Goal: Task Accomplishment & Management: Use online tool/utility

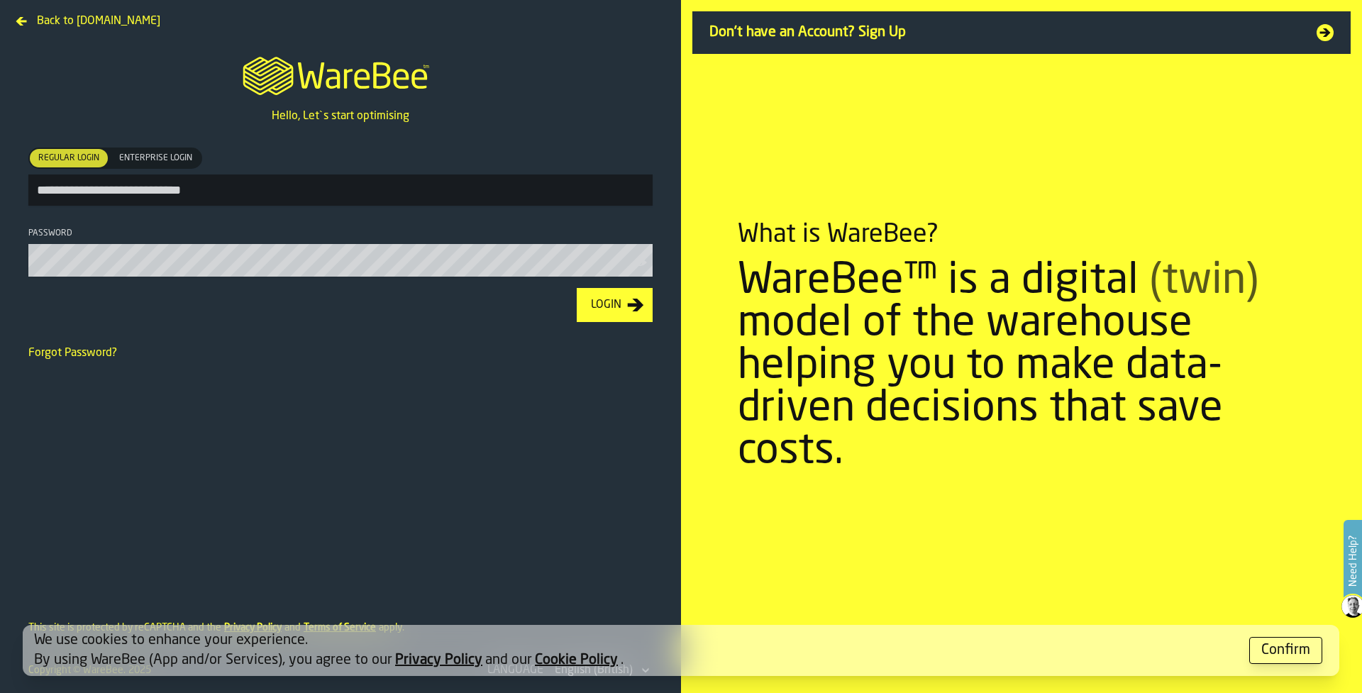
type input "**********"
click at [577, 288] on button "Login" at bounding box center [615, 305] width 76 height 34
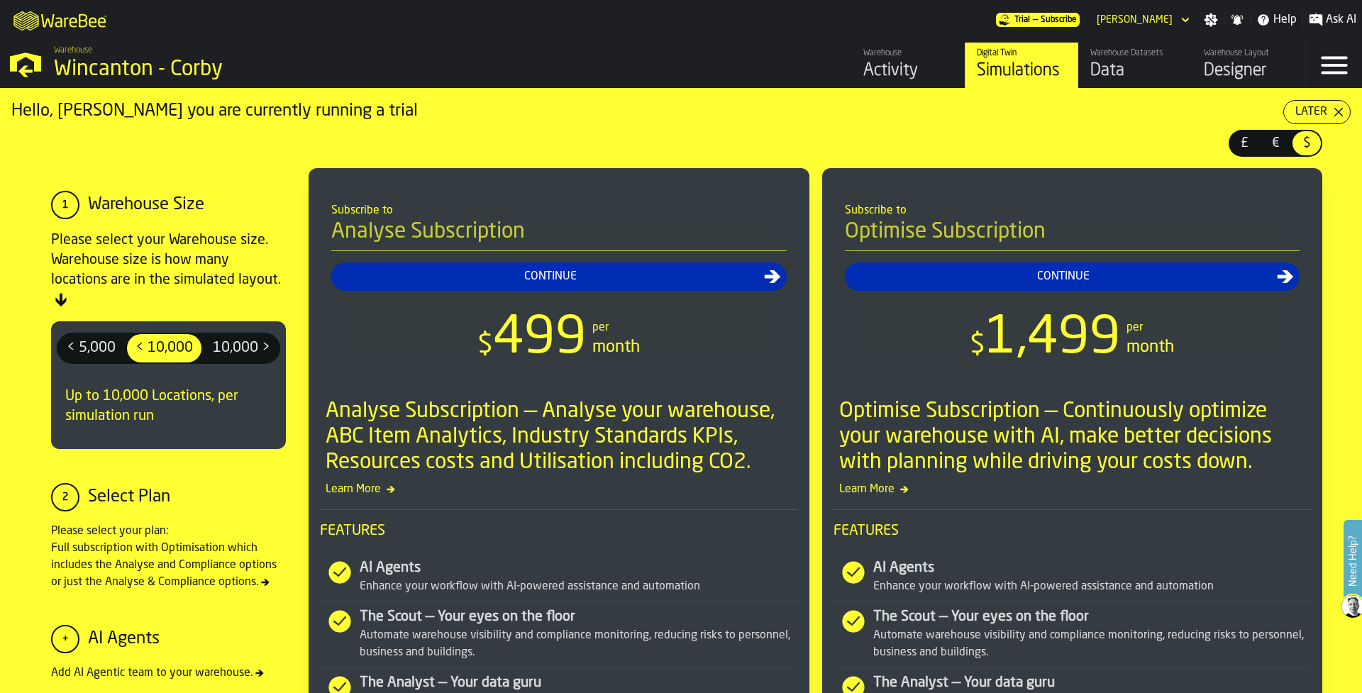
click at [1345, 59] on icon "button-toggle-Menu" at bounding box center [1334, 66] width 26 height 18
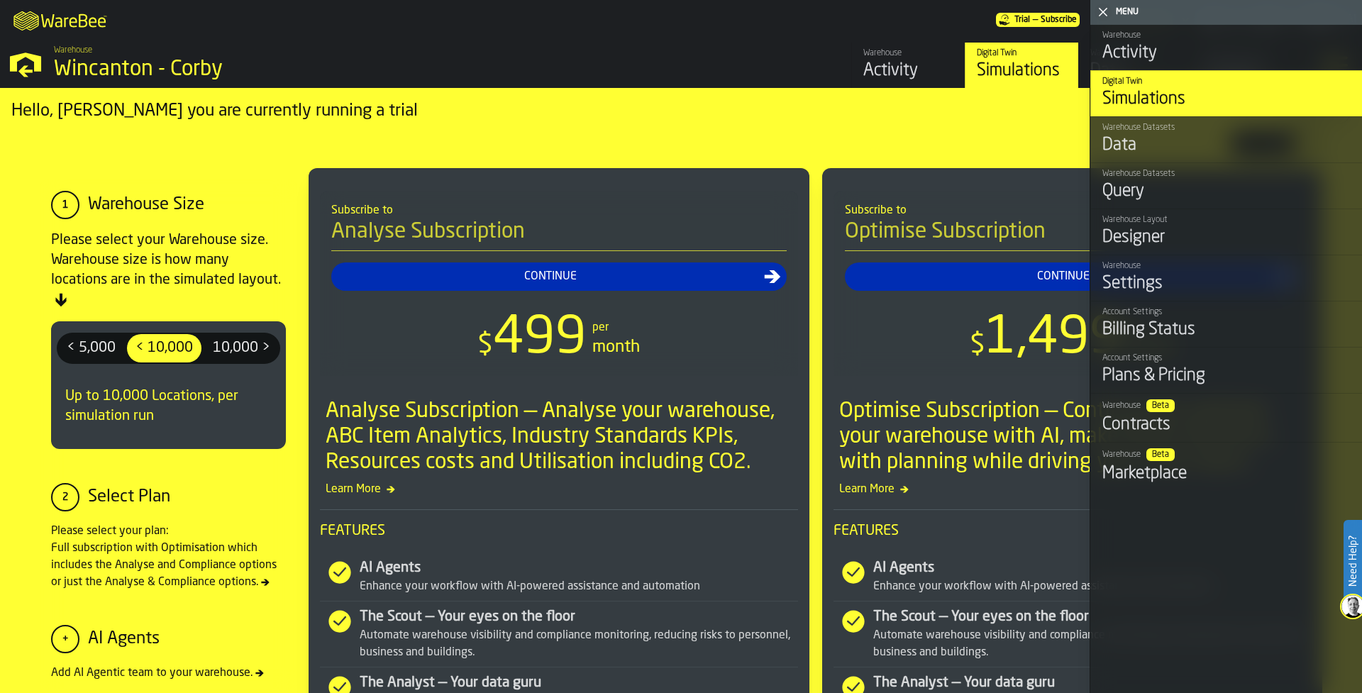
click at [1100, 10] on icon "button-toggle-Close me" at bounding box center [1103, 12] width 17 height 17
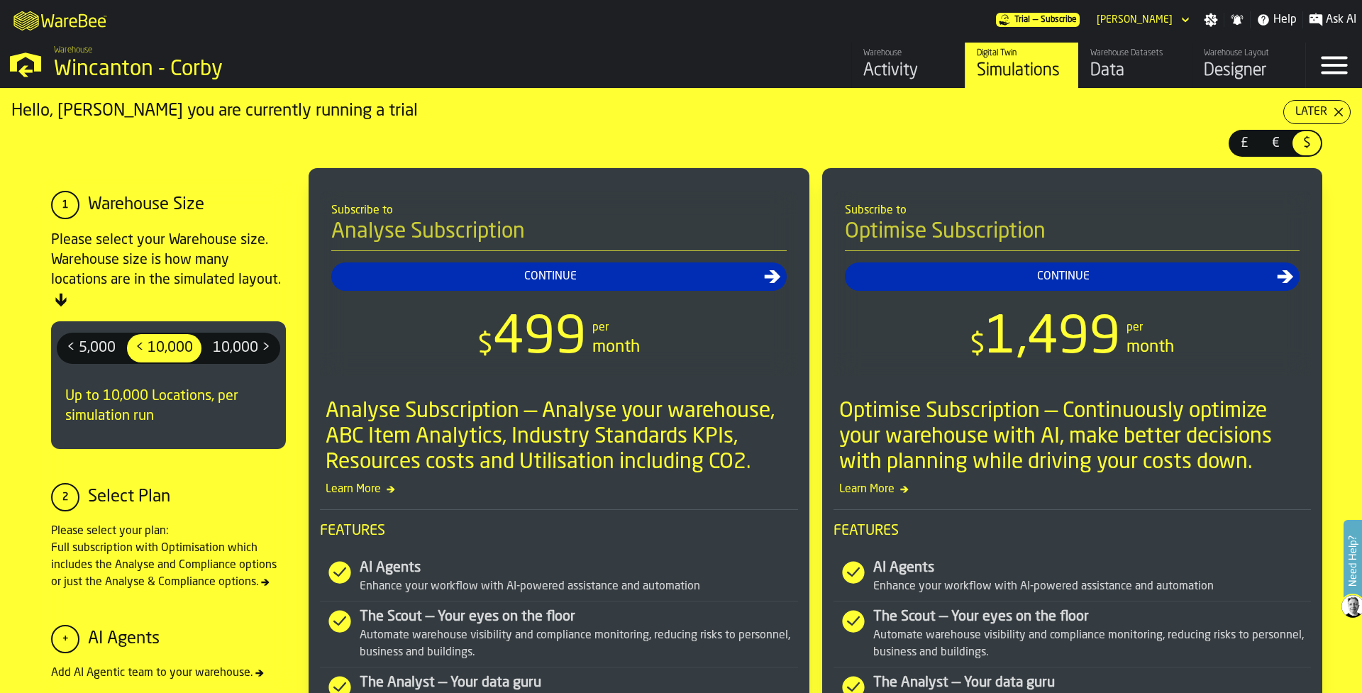
click at [1207, 21] on icon "button-toggle-Settings" at bounding box center [1211, 19] width 13 height 13
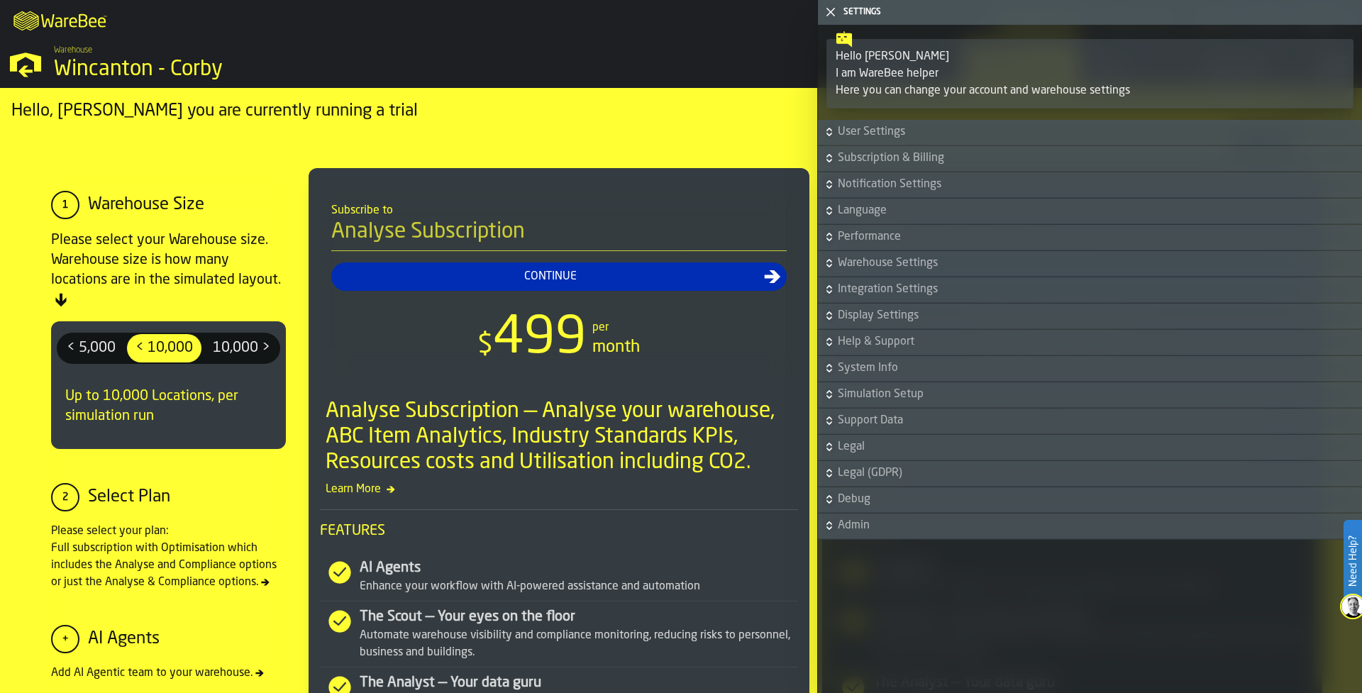
click at [836, 129] on icon "button-" at bounding box center [829, 132] width 14 height 14
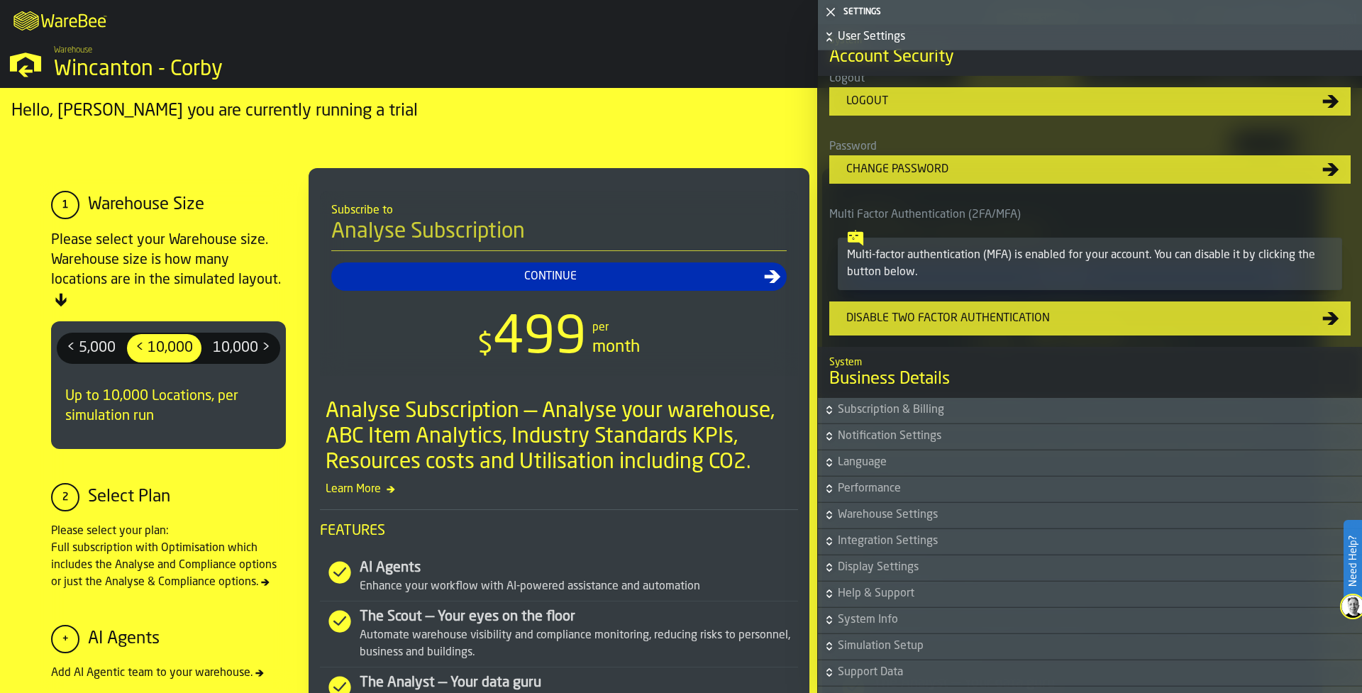
scroll to position [636, 0]
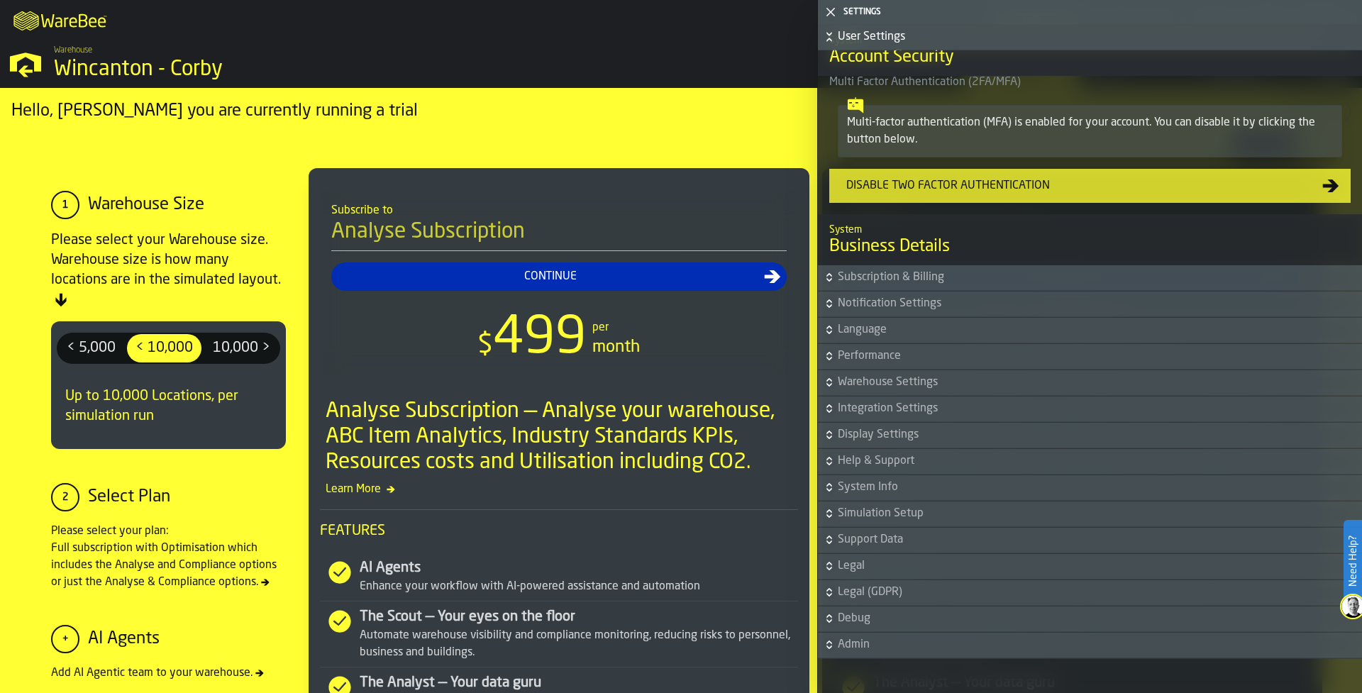
click at [835, 355] on icon "button-" at bounding box center [829, 356] width 14 height 14
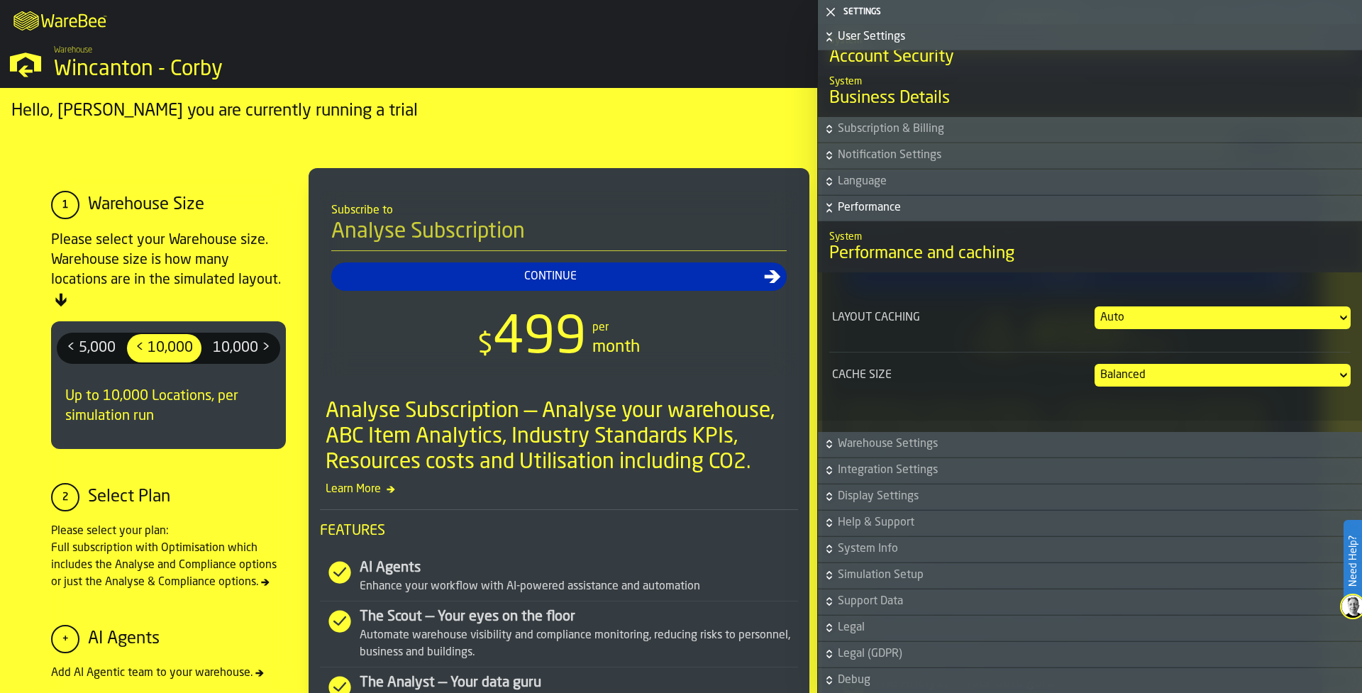
scroll to position [846, 0]
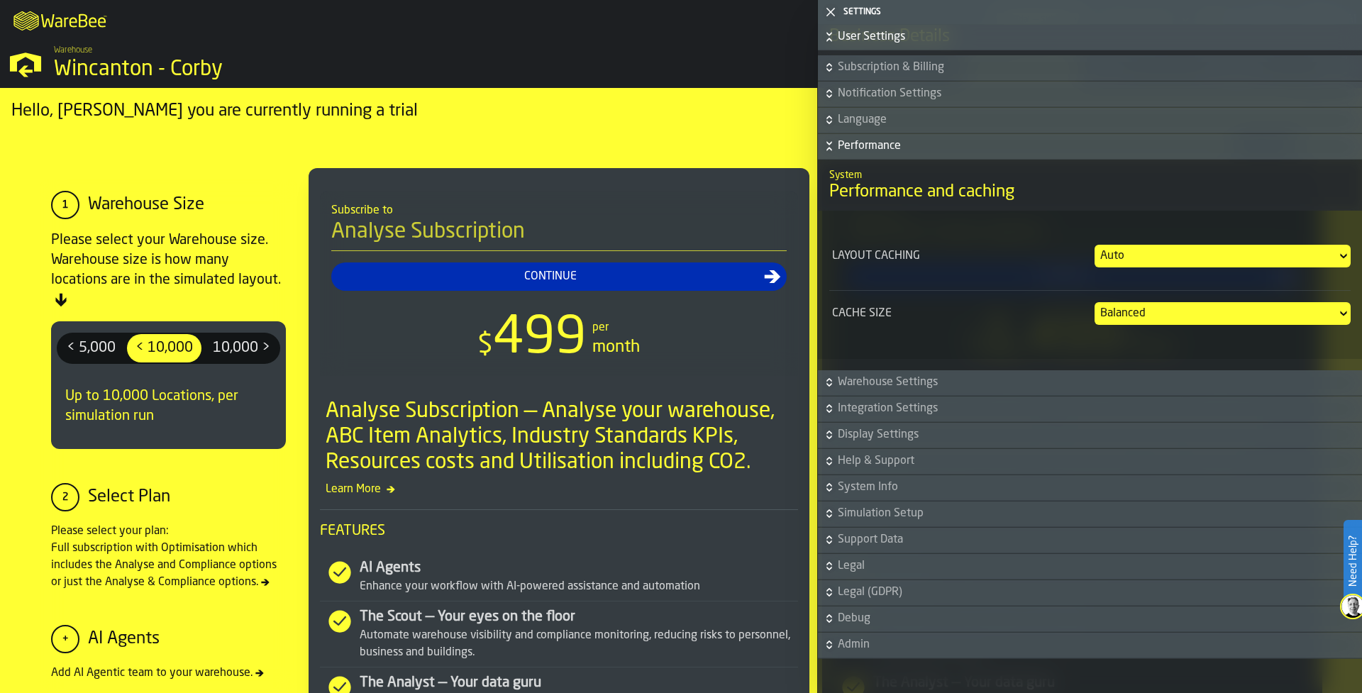
click at [830, 382] on icon "button-" at bounding box center [829, 382] width 14 height 14
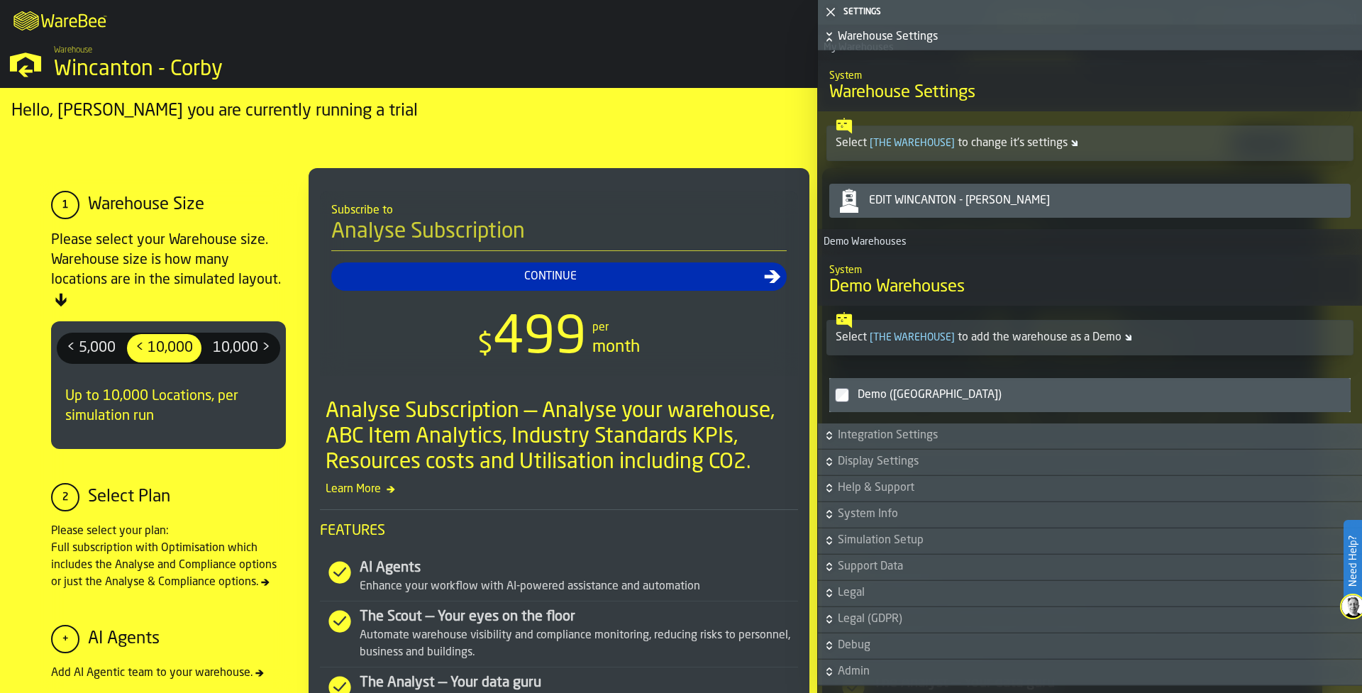
scroll to position [1234, 0]
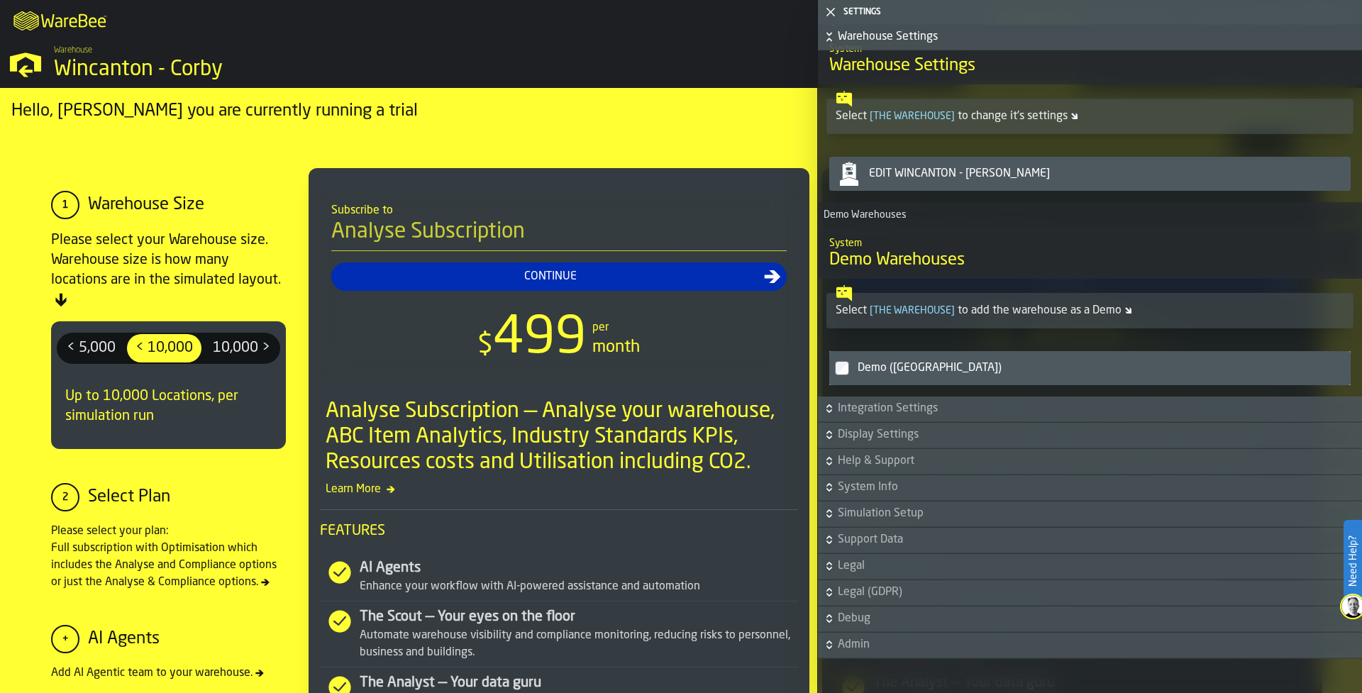
click at [834, 439] on icon "button-" at bounding box center [829, 435] width 14 height 14
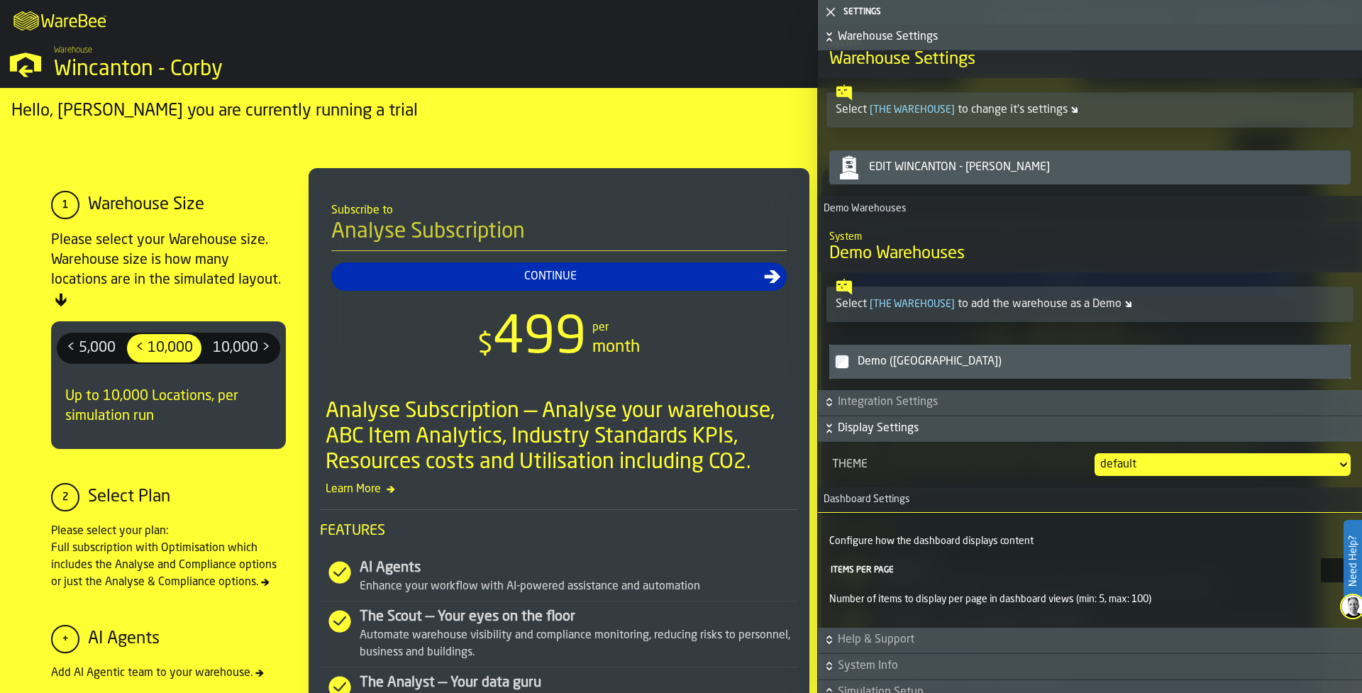
scroll to position [1375, 0]
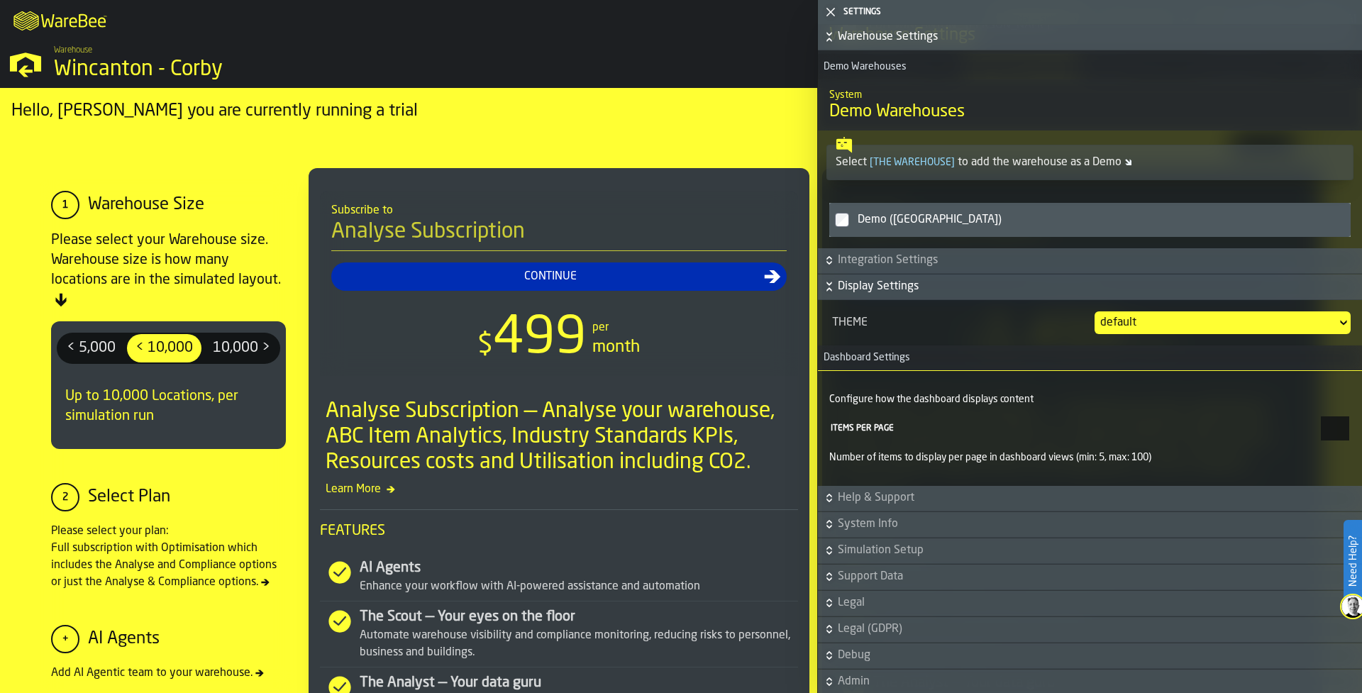
click at [1339, 432] on input "**" at bounding box center [1335, 428] width 28 height 24
type input "*"
type input "***"
click at [1336, 324] on icon at bounding box center [1343, 322] width 14 height 17
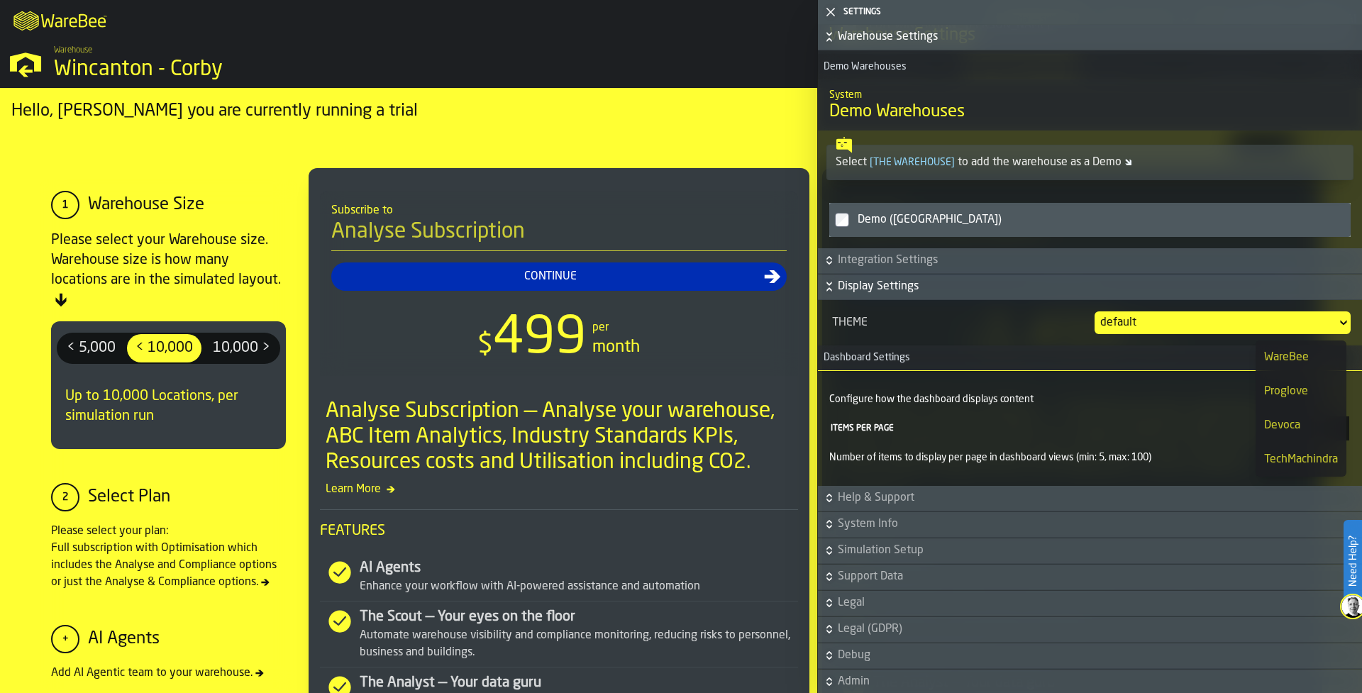
click at [1308, 419] on div "Devoca" at bounding box center [1301, 425] width 74 height 17
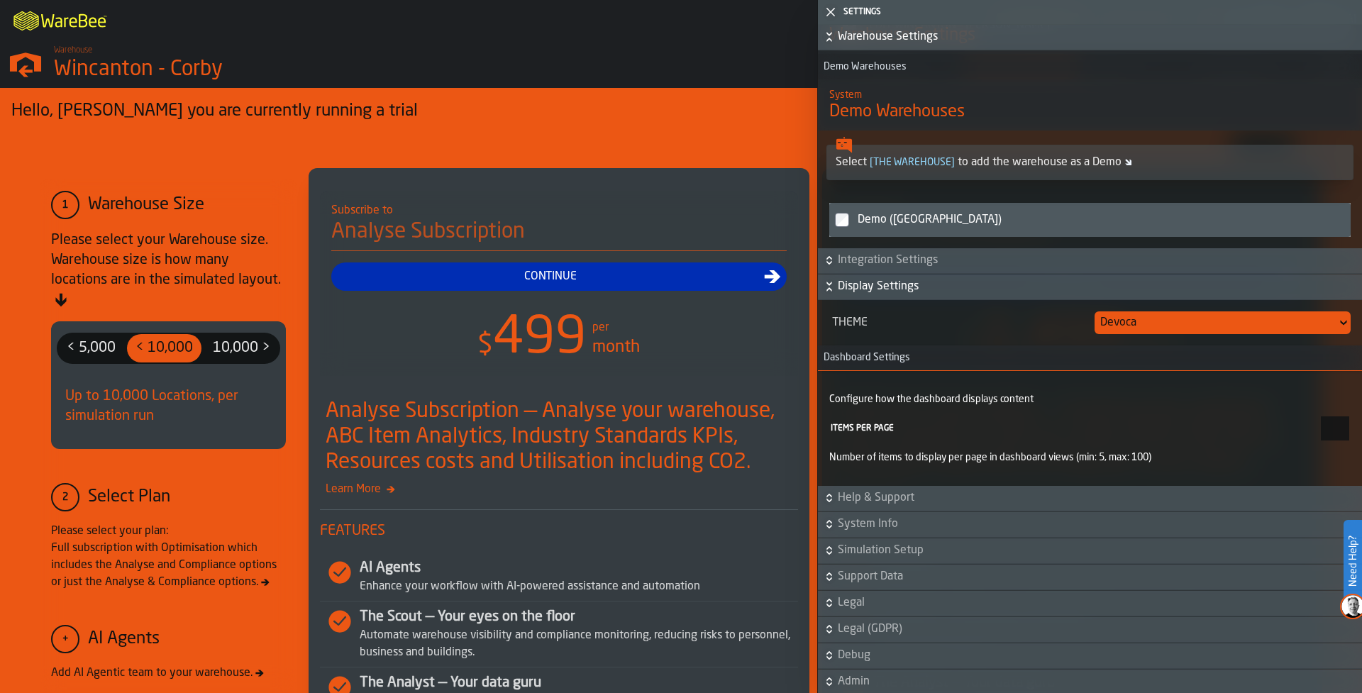
click at [1339, 326] on icon at bounding box center [1343, 322] width 14 height 17
click at [1318, 457] on div "TechMachindra" at bounding box center [1301, 459] width 74 height 17
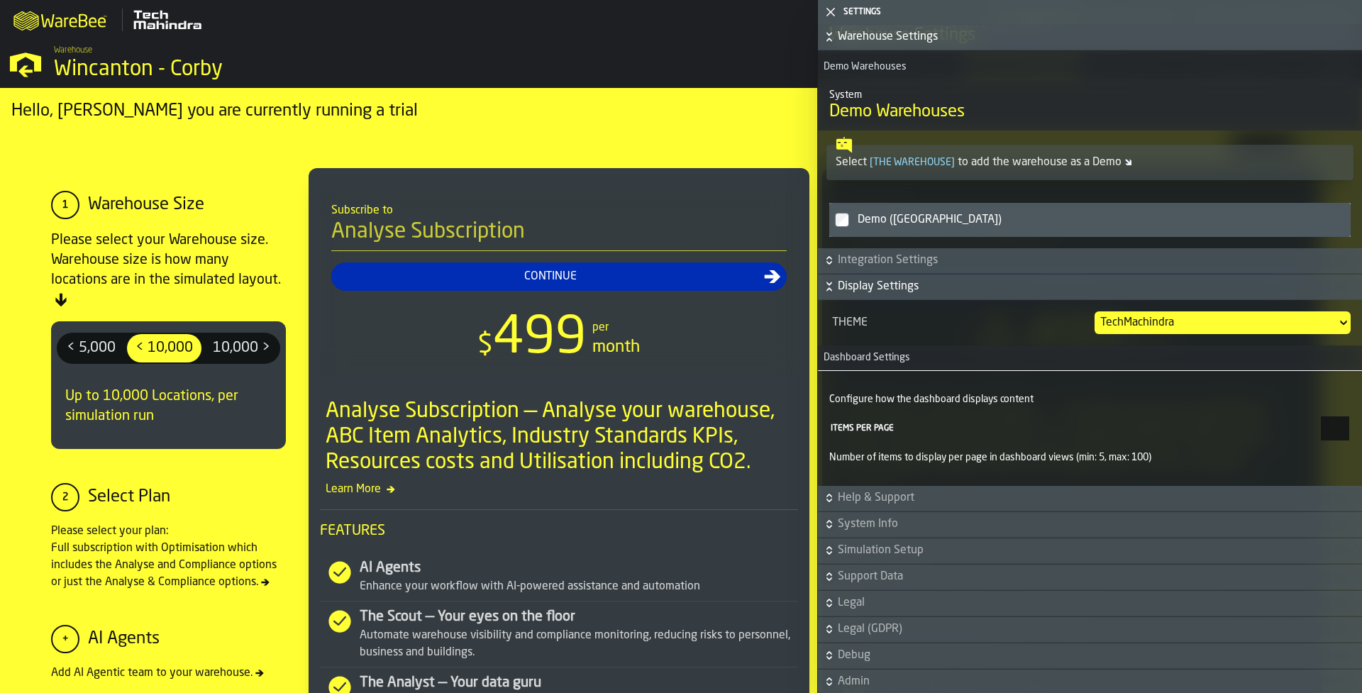
click at [1336, 331] on icon at bounding box center [1343, 322] width 14 height 17
click at [1311, 395] on div "WareBee" at bounding box center [1301, 391] width 74 height 17
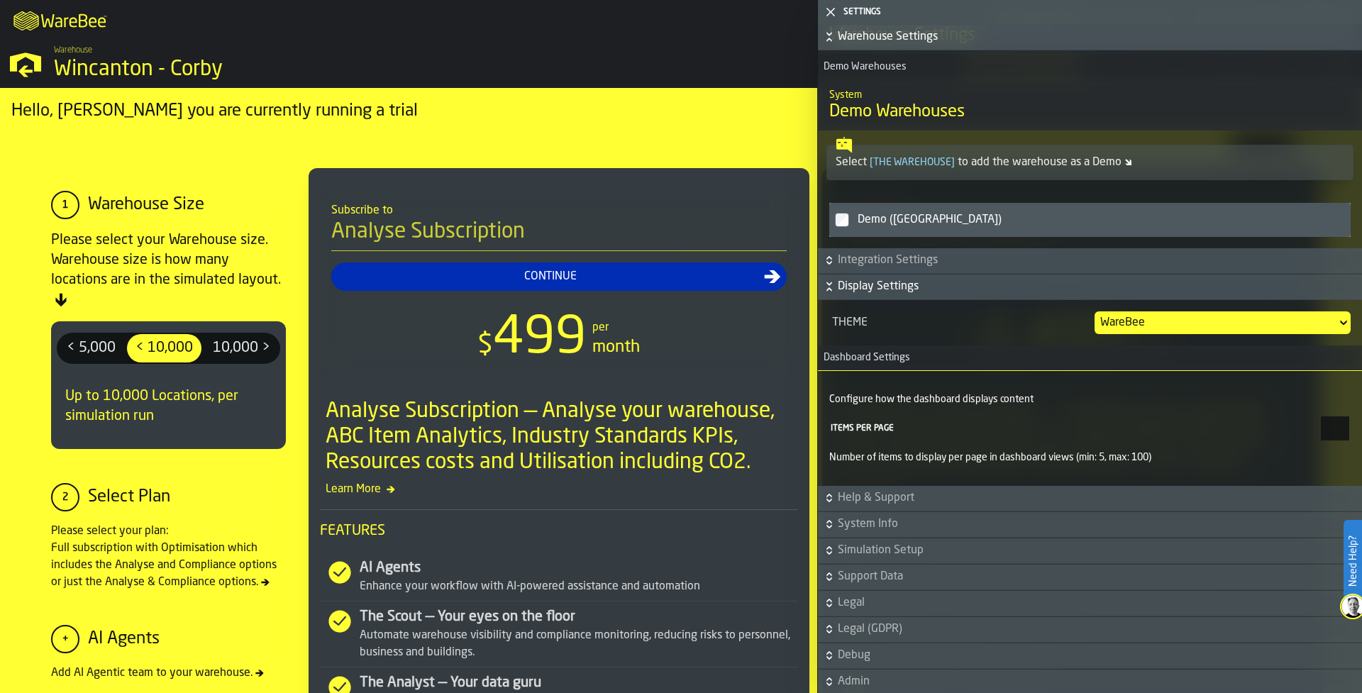
click at [1336, 331] on icon at bounding box center [1343, 322] width 14 height 17
click at [1315, 451] on div "Devoca" at bounding box center [1301, 459] width 74 height 17
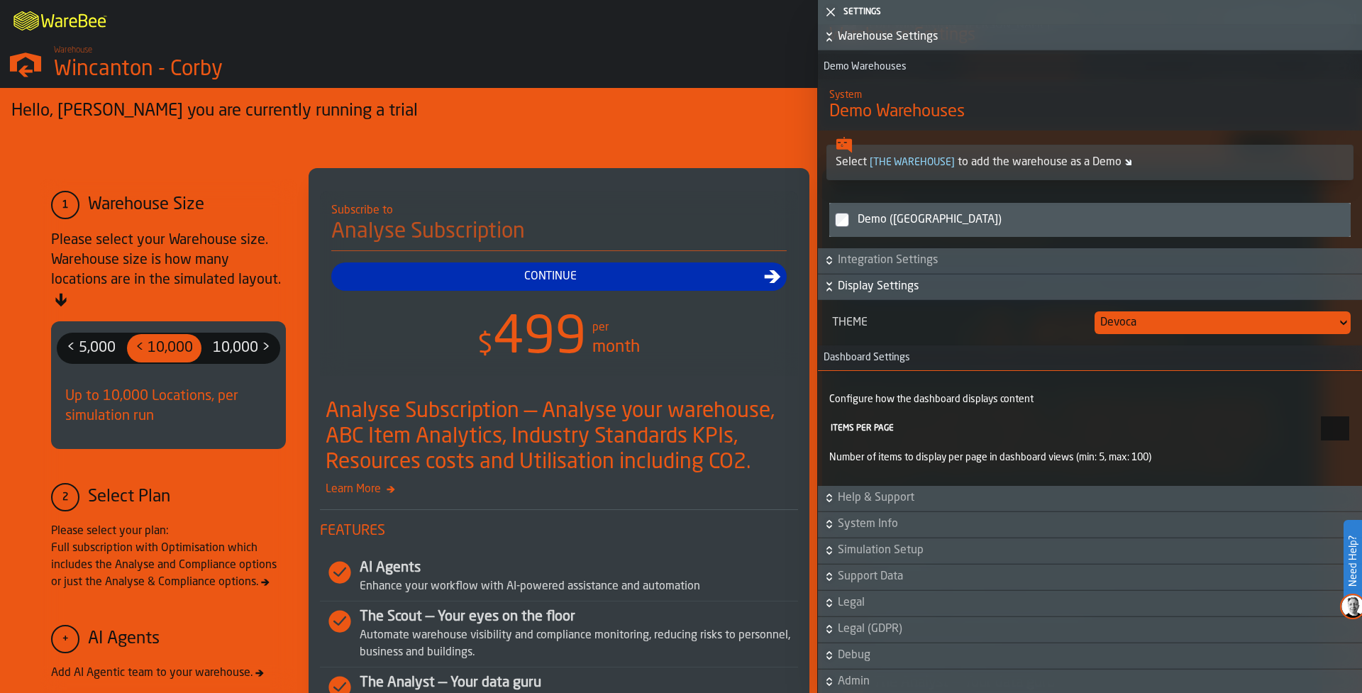
click at [1336, 331] on icon at bounding box center [1343, 322] width 14 height 17
click at [1312, 426] on div "Proglove" at bounding box center [1301, 425] width 74 height 17
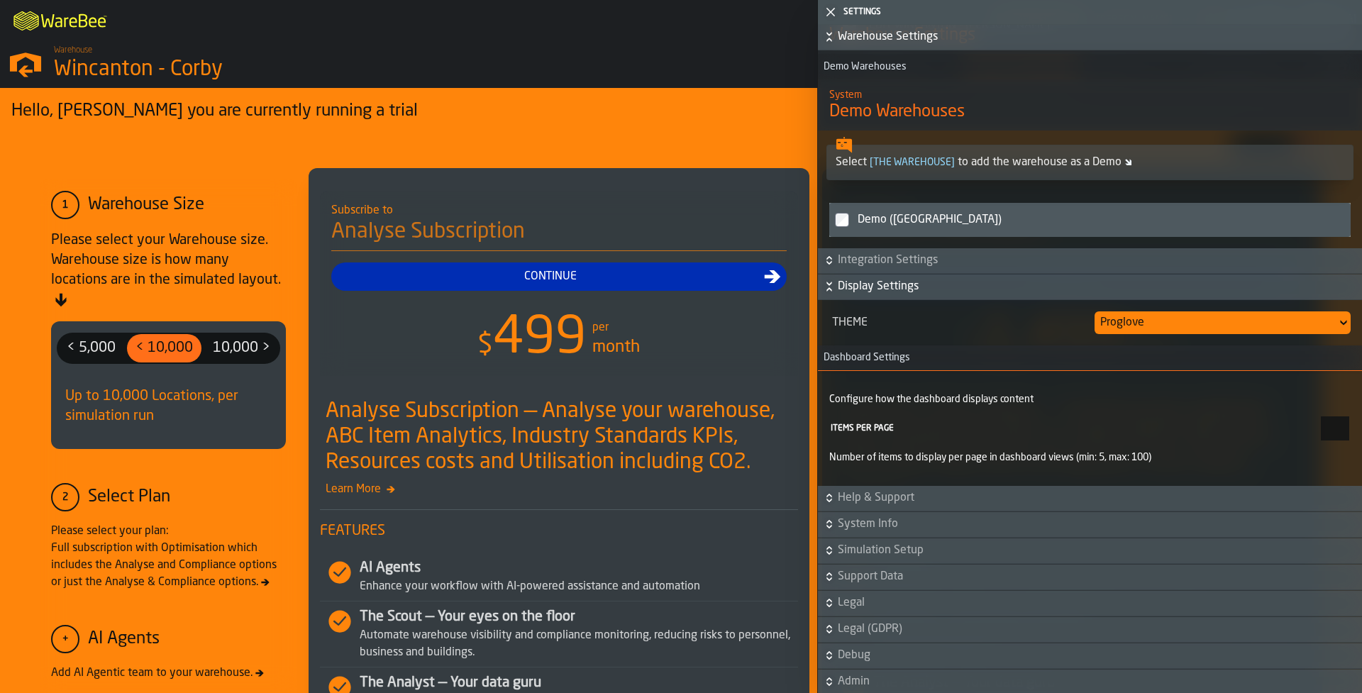
click at [123, 64] on div "Wincanton - Corby" at bounding box center [245, 70] width 383 height 26
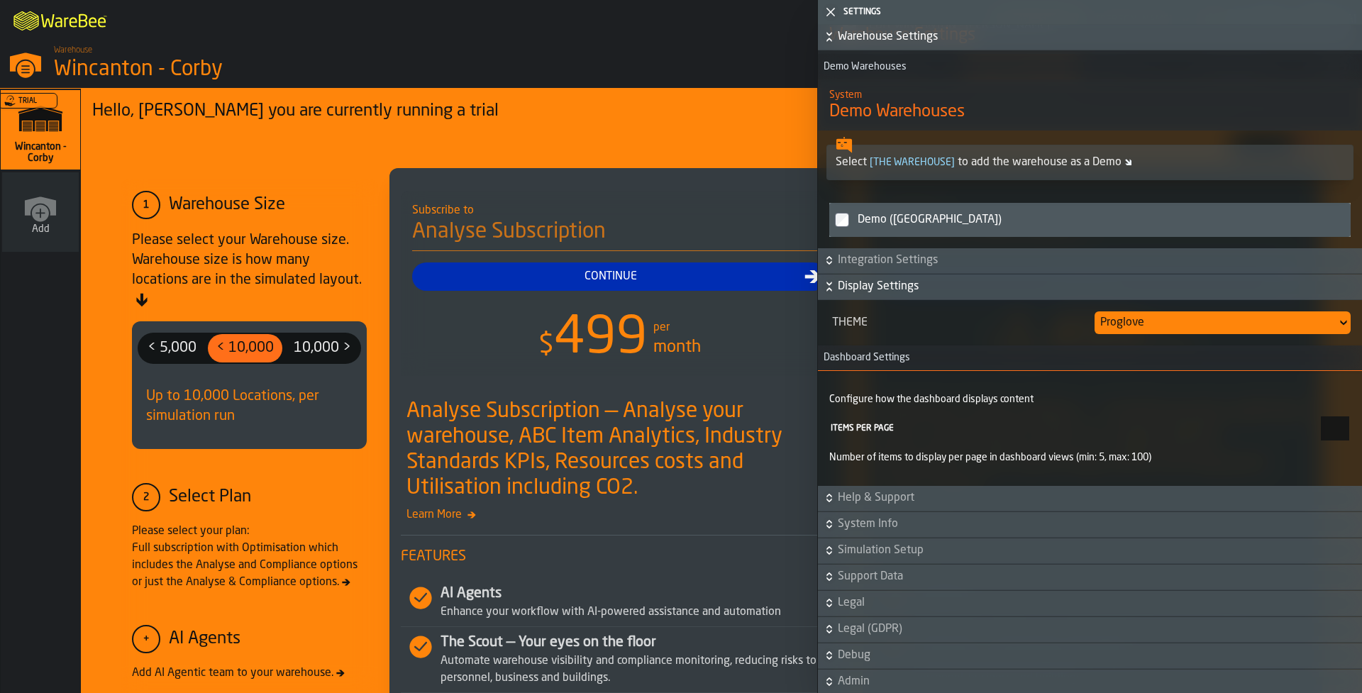
click at [826, 13] on icon "button-toggle-Close me" at bounding box center [830, 12] width 17 height 17
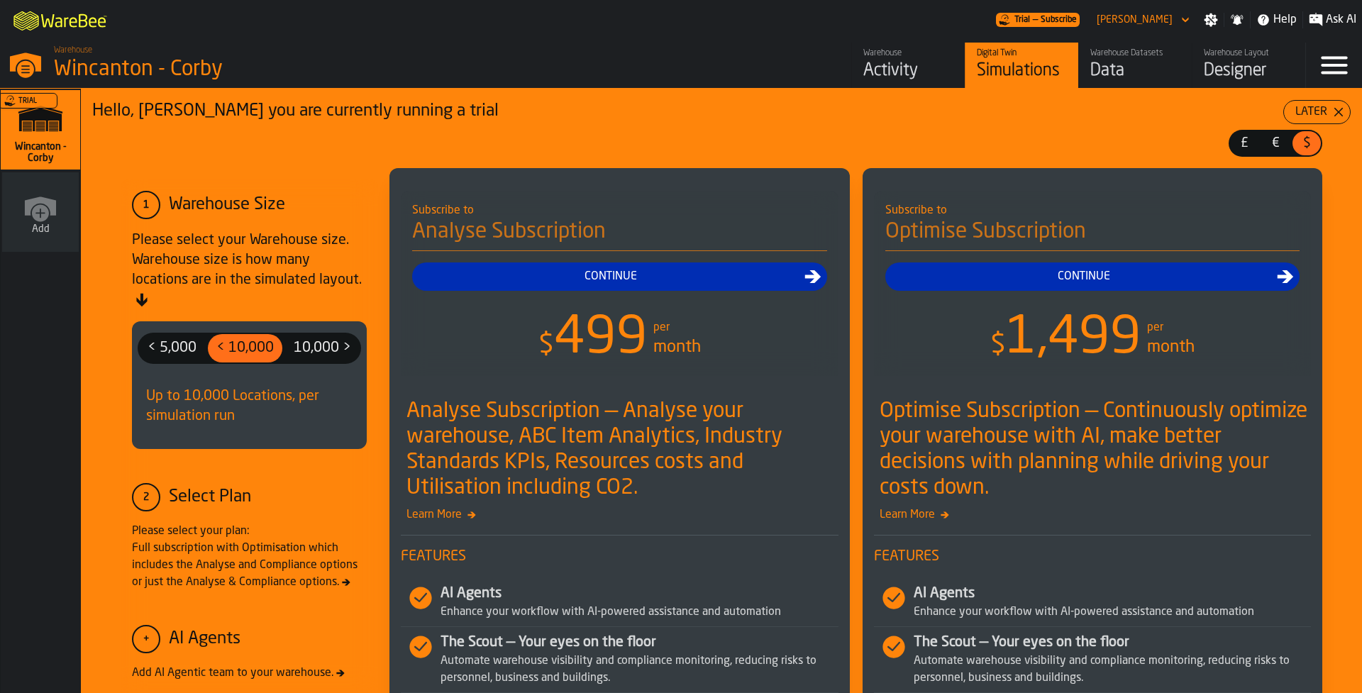
click at [33, 135] on div "Trial" at bounding box center [37, 134] width 79 height 82
click at [1131, 57] on div "Warehouse Datasets" at bounding box center [1135, 53] width 90 height 10
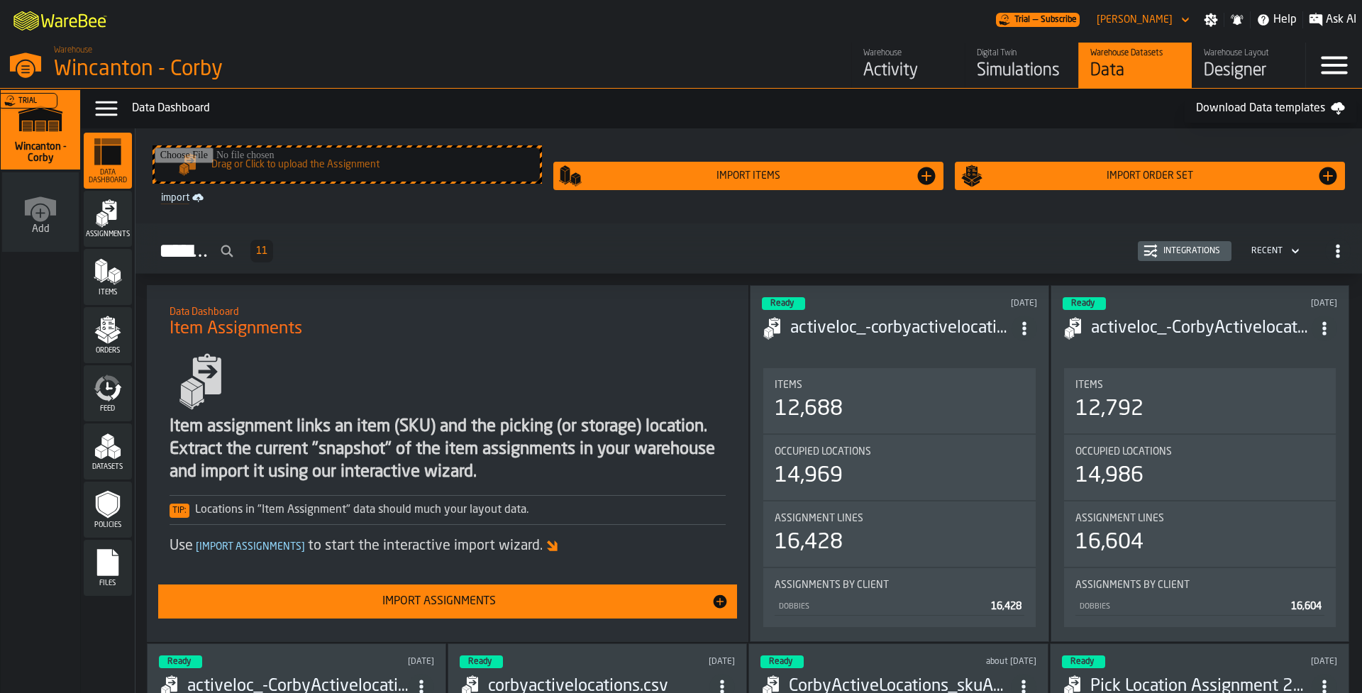
click at [86, 212] on div "Assignments" at bounding box center [108, 218] width 48 height 39
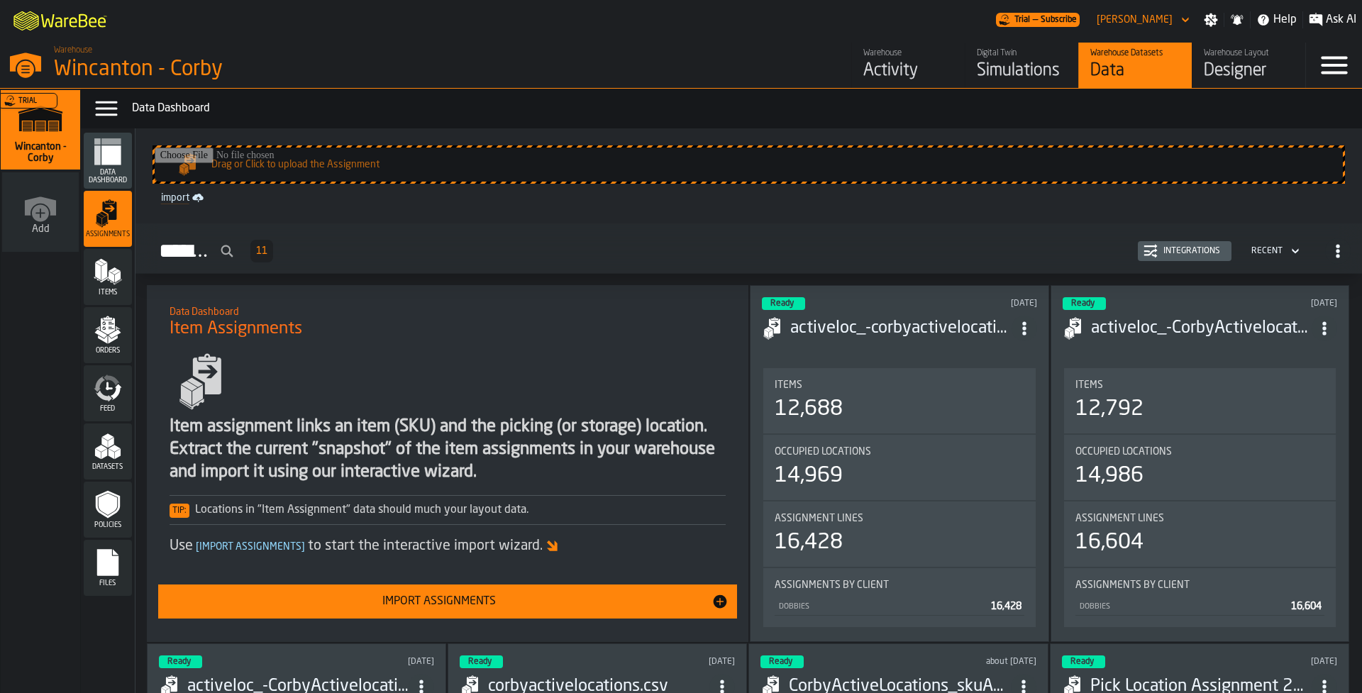
click at [116, 279] on polygon "menu Items" at bounding box center [118, 277] width 6 height 11
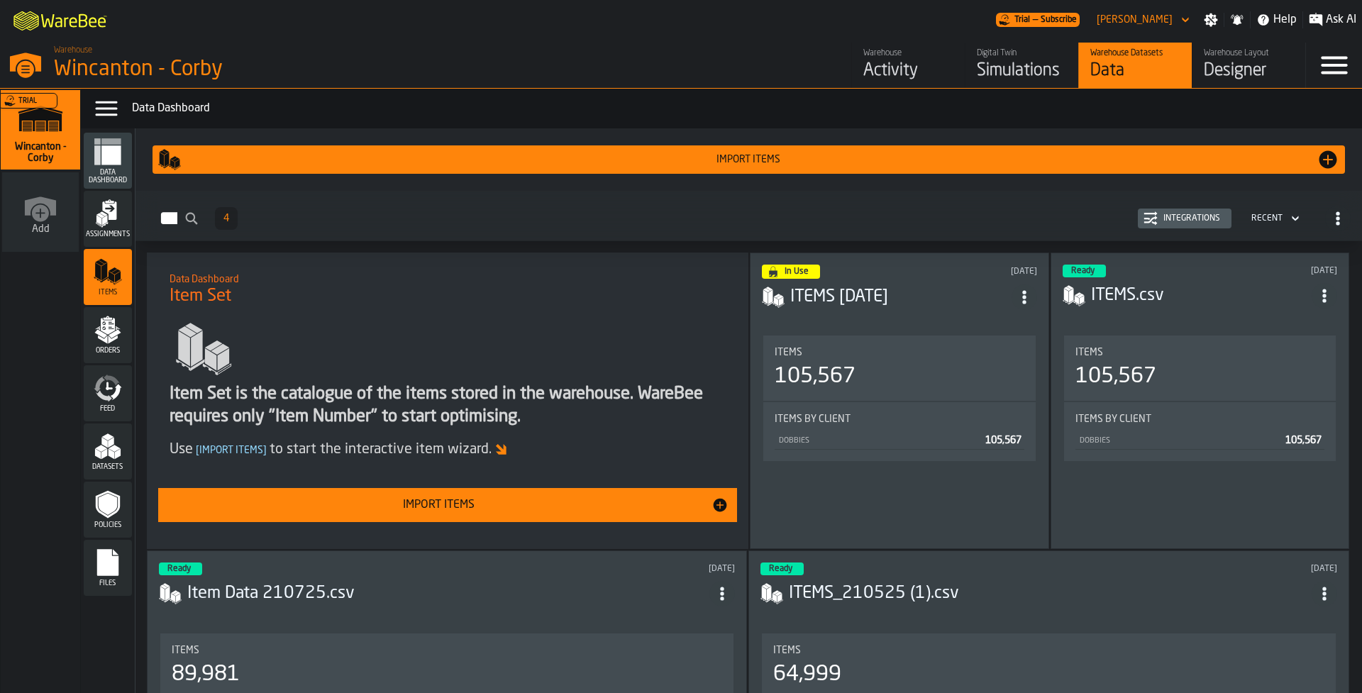
click at [120, 337] on icon "menu Orders" at bounding box center [108, 330] width 28 height 28
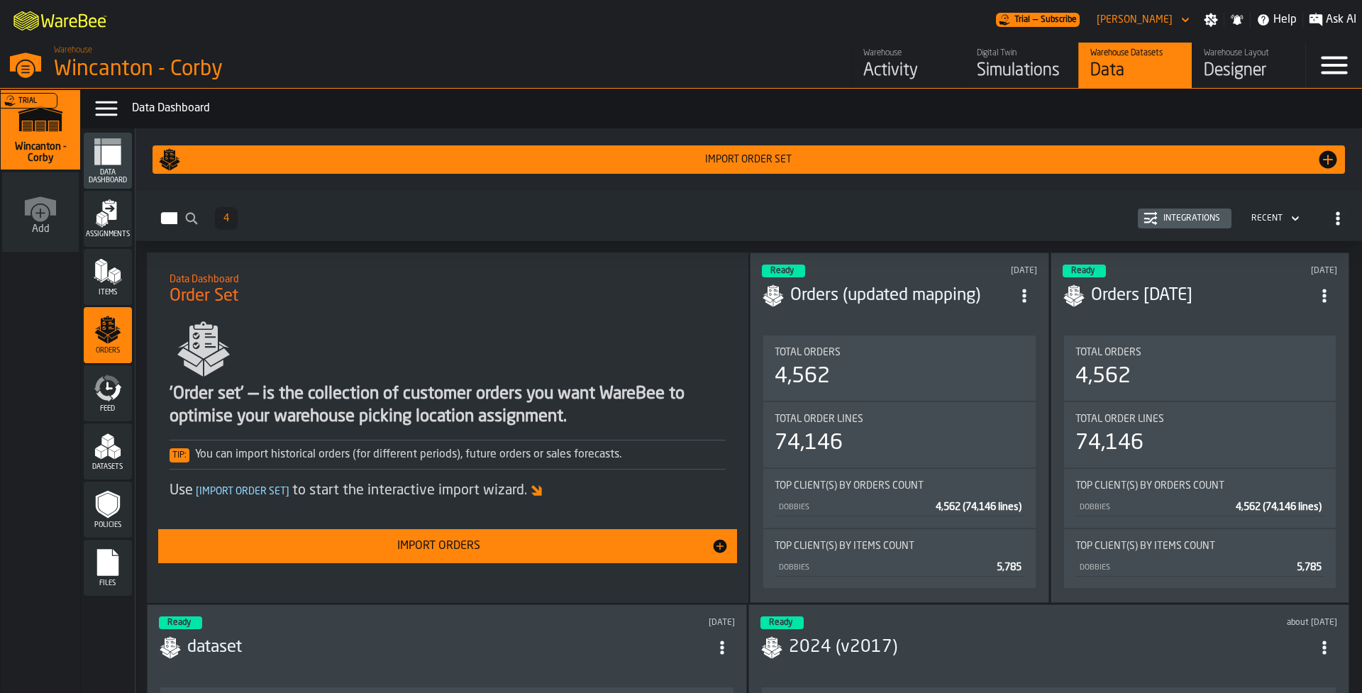
click at [104, 388] on icon "menu Feed" at bounding box center [108, 388] width 28 height 28
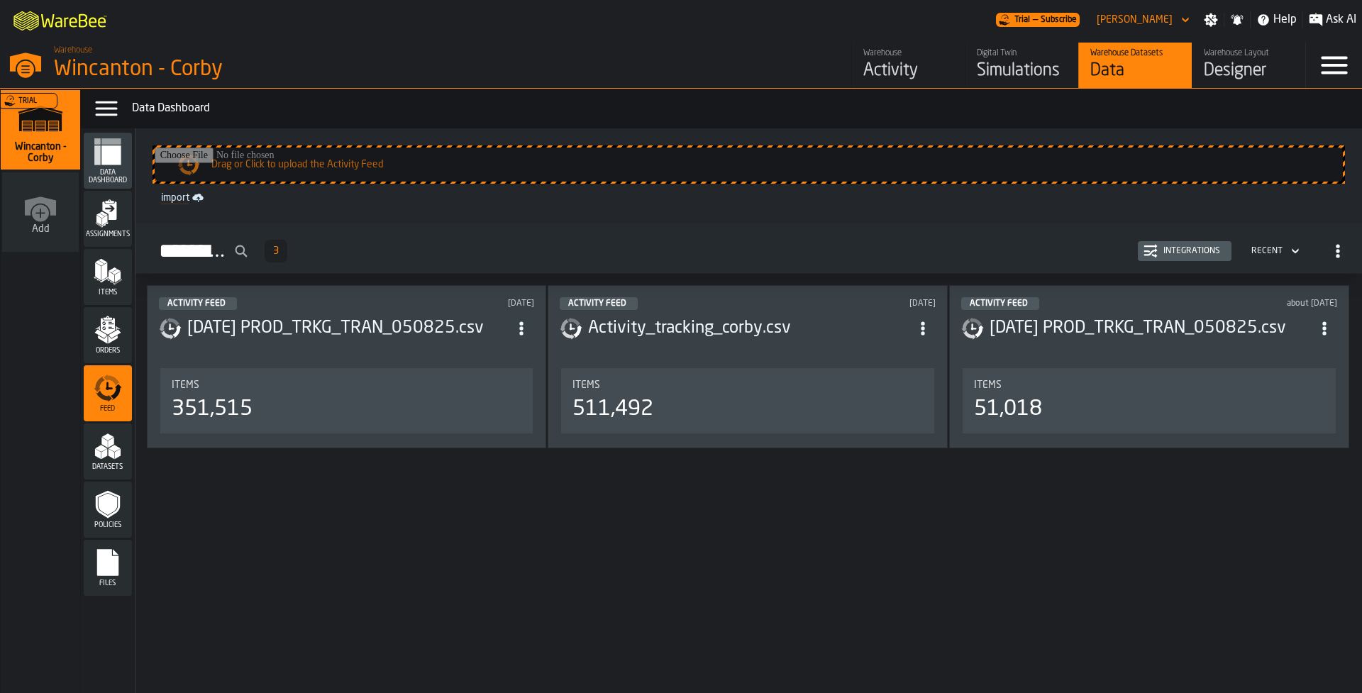
click at [94, 451] on icon "menu Datasets" at bounding box center [108, 446] width 28 height 28
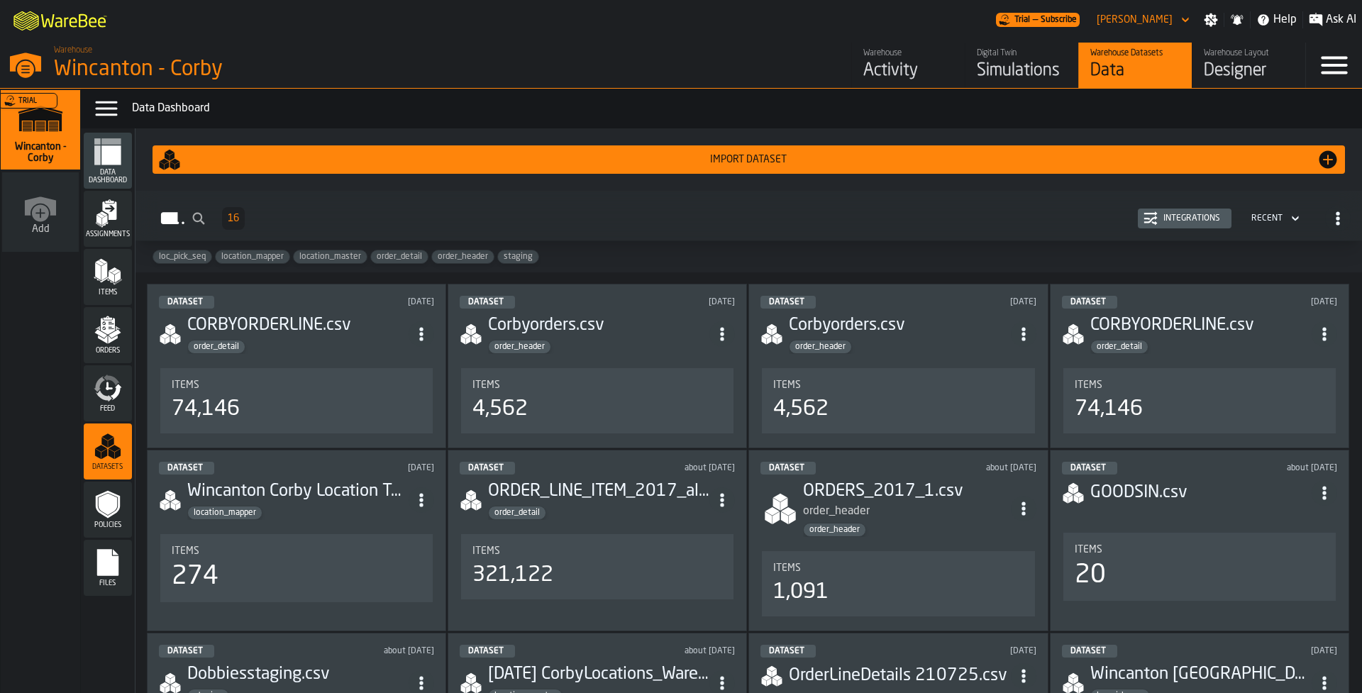
click at [104, 512] on icon "menu Policies" at bounding box center [108, 505] width 18 height 22
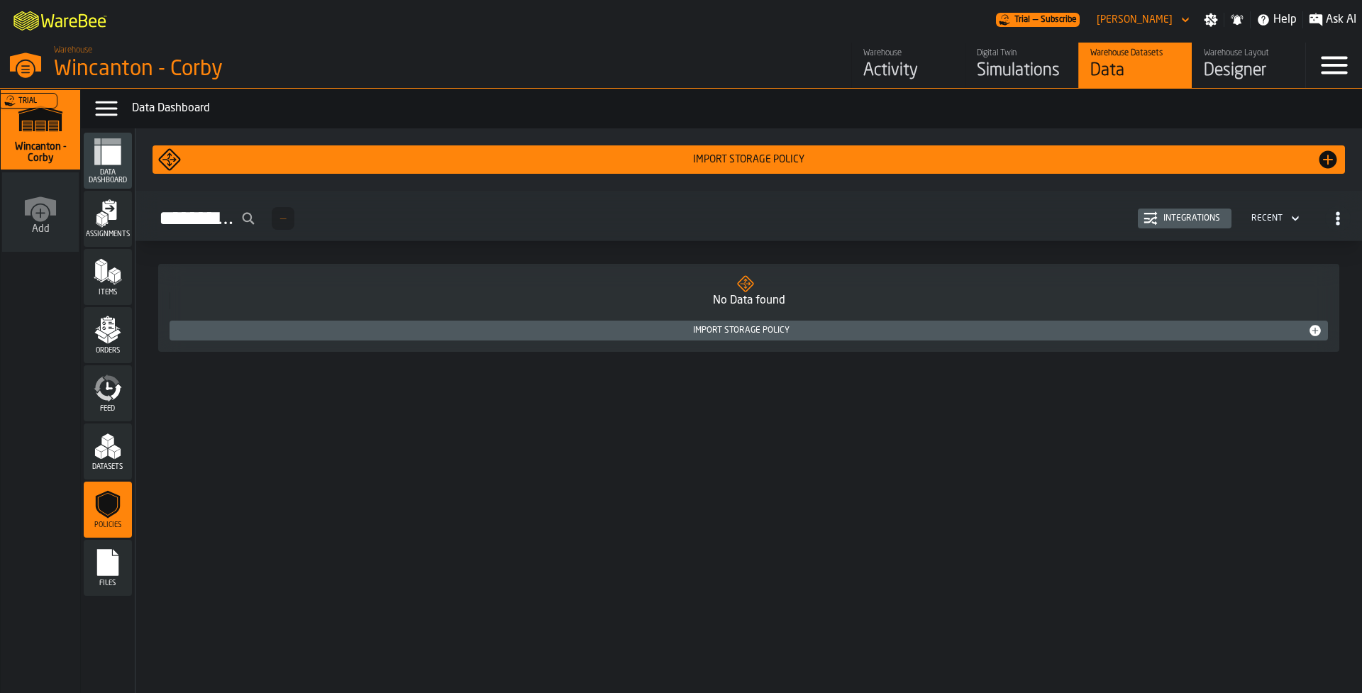
click at [104, 565] on rect "menu Files" at bounding box center [107, 568] width 21 height 10
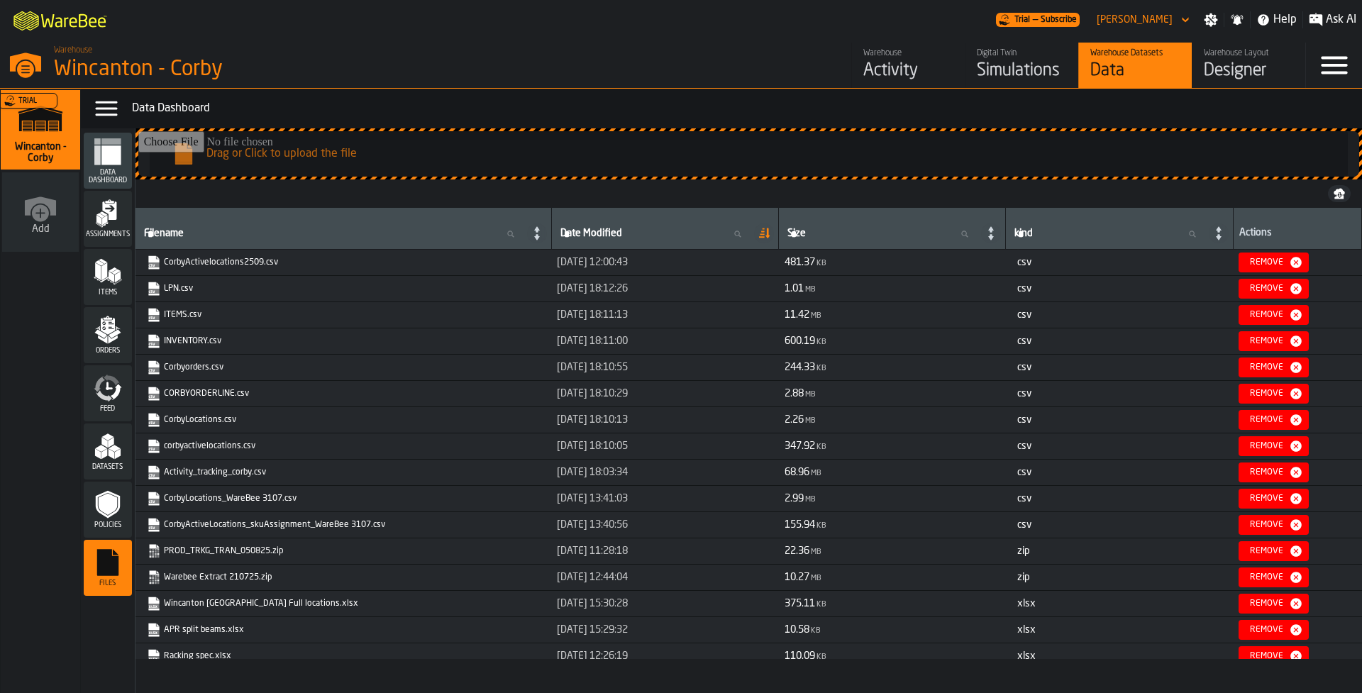
click at [1266, 50] on div "Warehouse Layout" at bounding box center [1249, 53] width 90 height 10
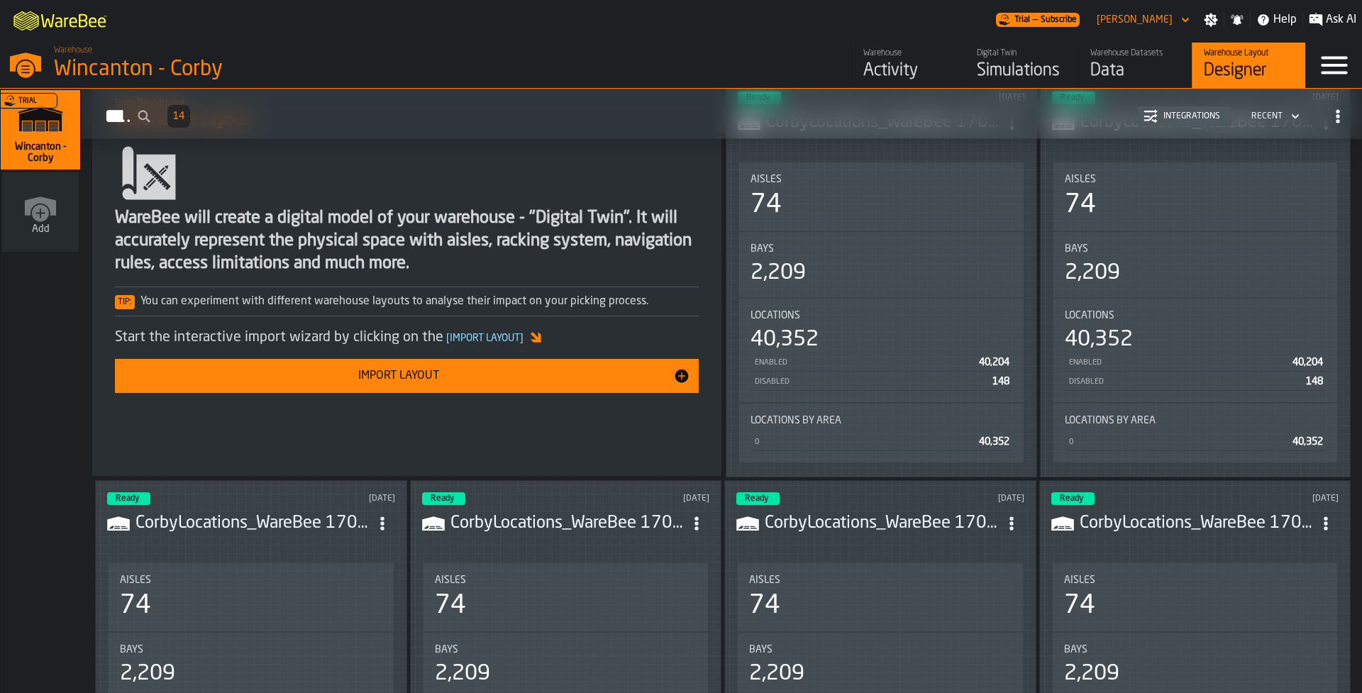
scroll to position [142, 0]
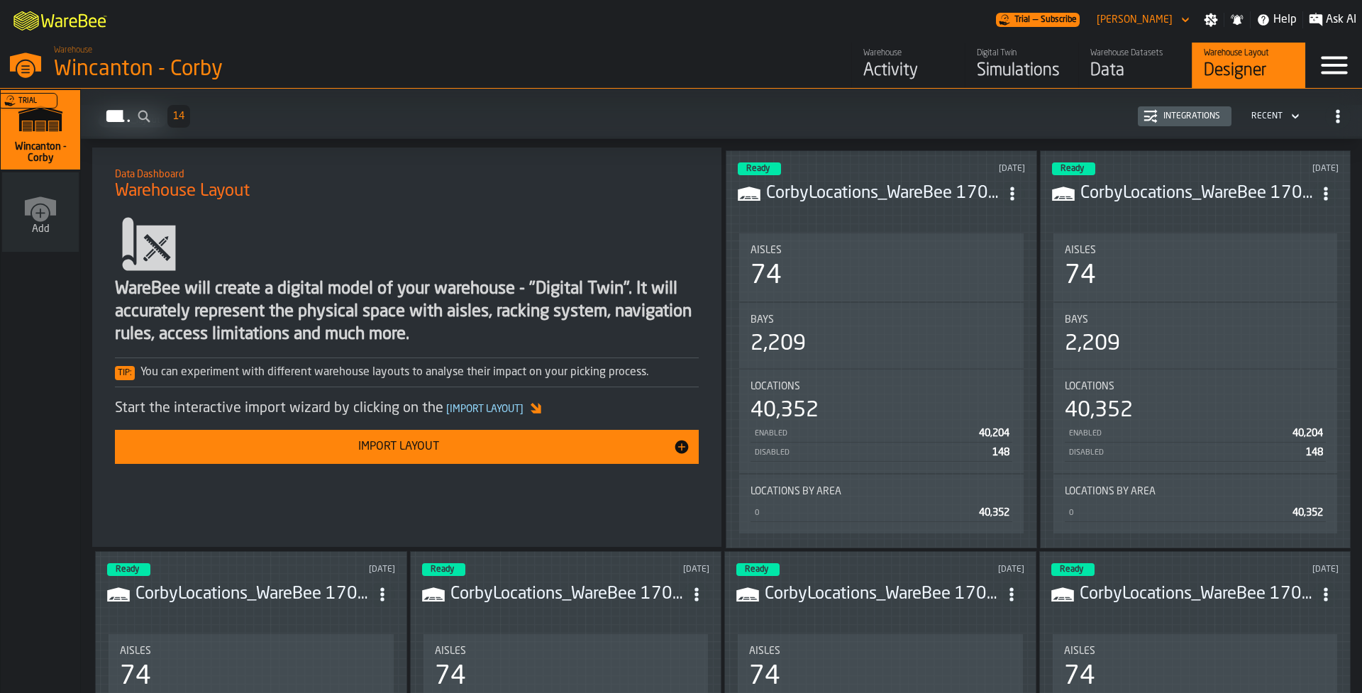
click at [1036, 77] on div "Simulations" at bounding box center [1022, 71] width 90 height 23
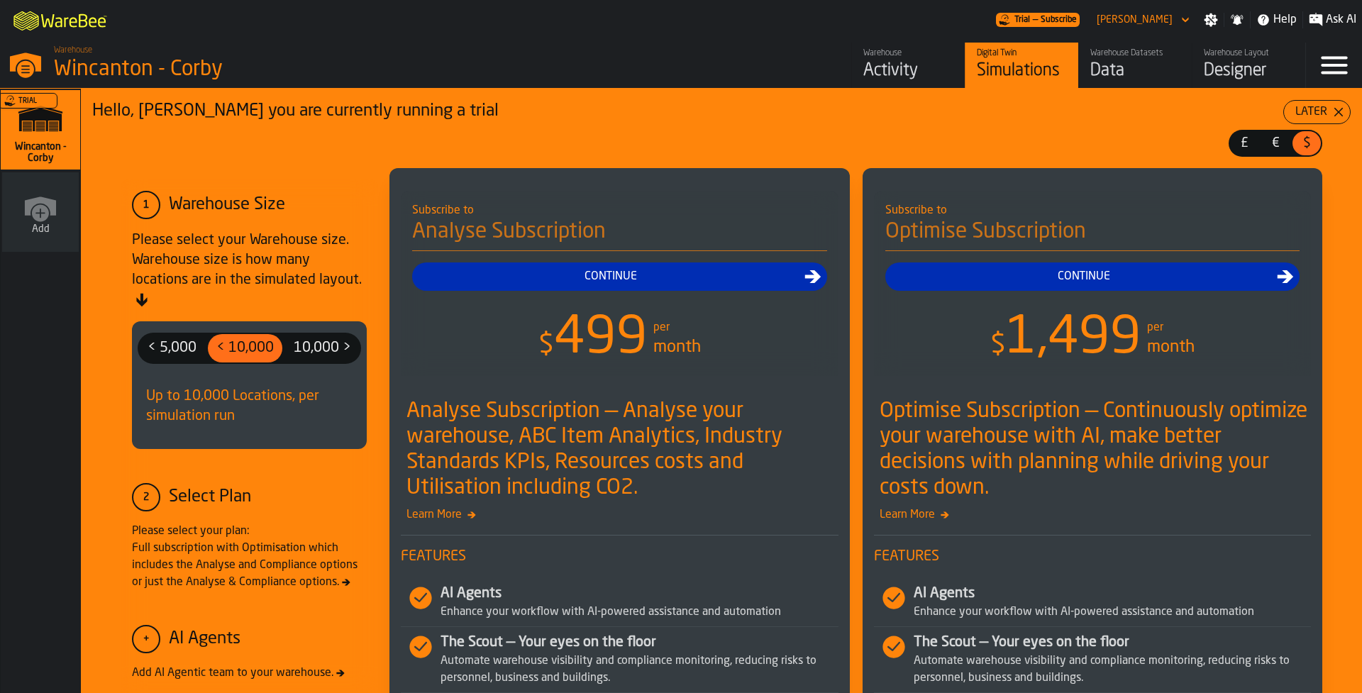
click at [1025, 62] on div "Simulations" at bounding box center [1022, 71] width 90 height 23
click at [1319, 111] on div "Later" at bounding box center [1311, 112] width 43 height 17
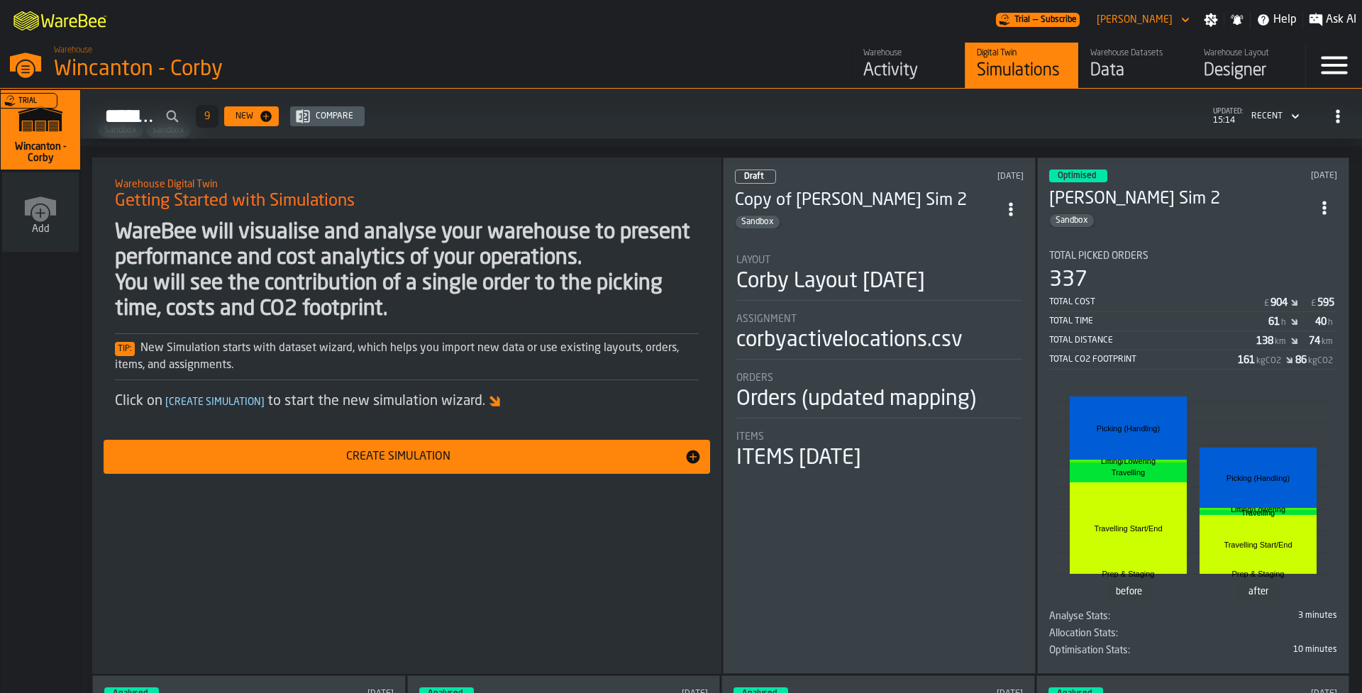
scroll to position [142, 0]
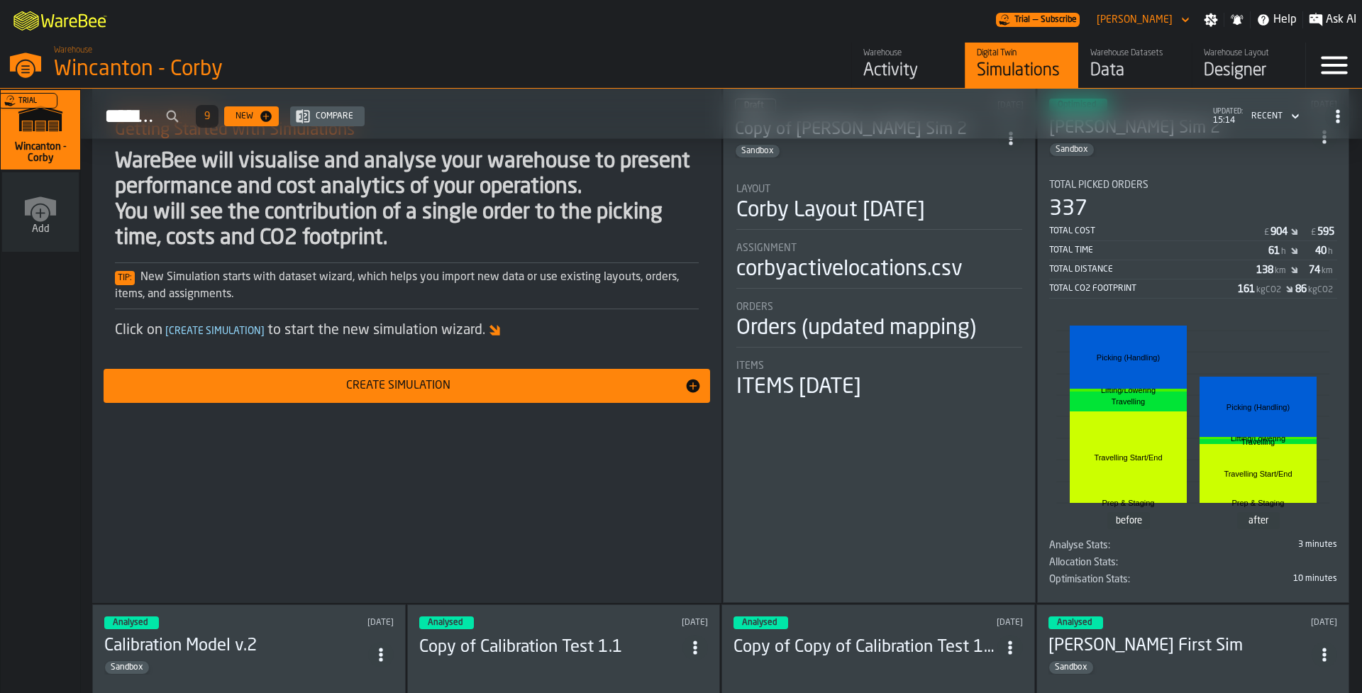
click at [515, 377] on button "Create Simulation" at bounding box center [407, 386] width 607 height 34
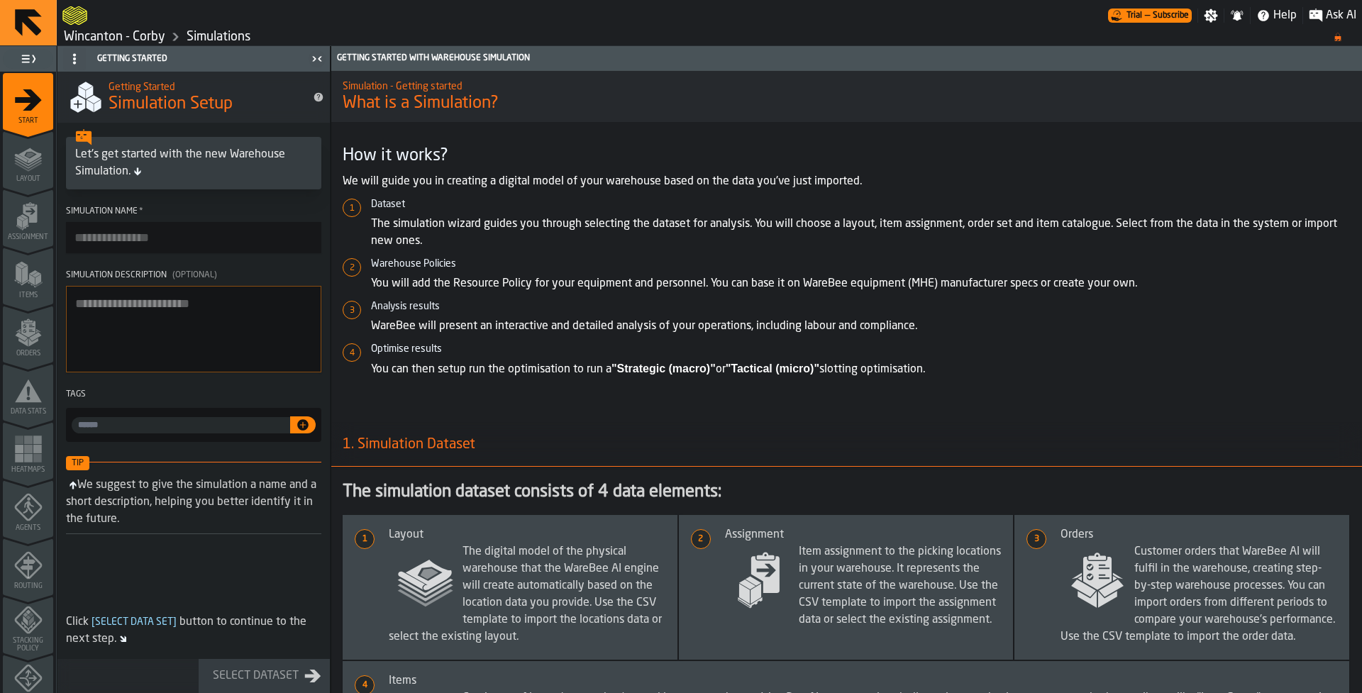
click at [223, 248] on input "Simulation Name *" at bounding box center [193, 237] width 255 height 31
type input "**********"
click at [197, 306] on textarea "Simulation Description (Optional)" at bounding box center [193, 329] width 255 height 87
type textarea "**********"
click at [277, 680] on div "Select Dataset" at bounding box center [255, 676] width 97 height 17
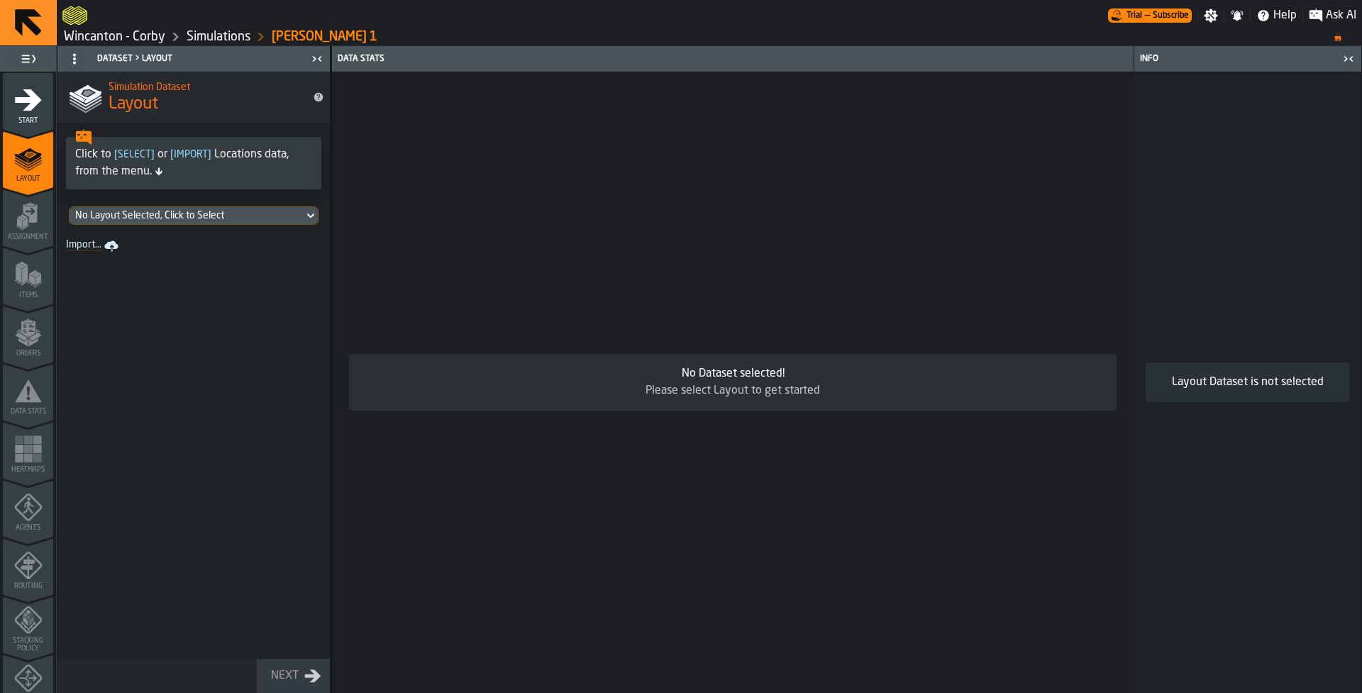
click at [309, 210] on icon at bounding box center [311, 215] width 14 height 17
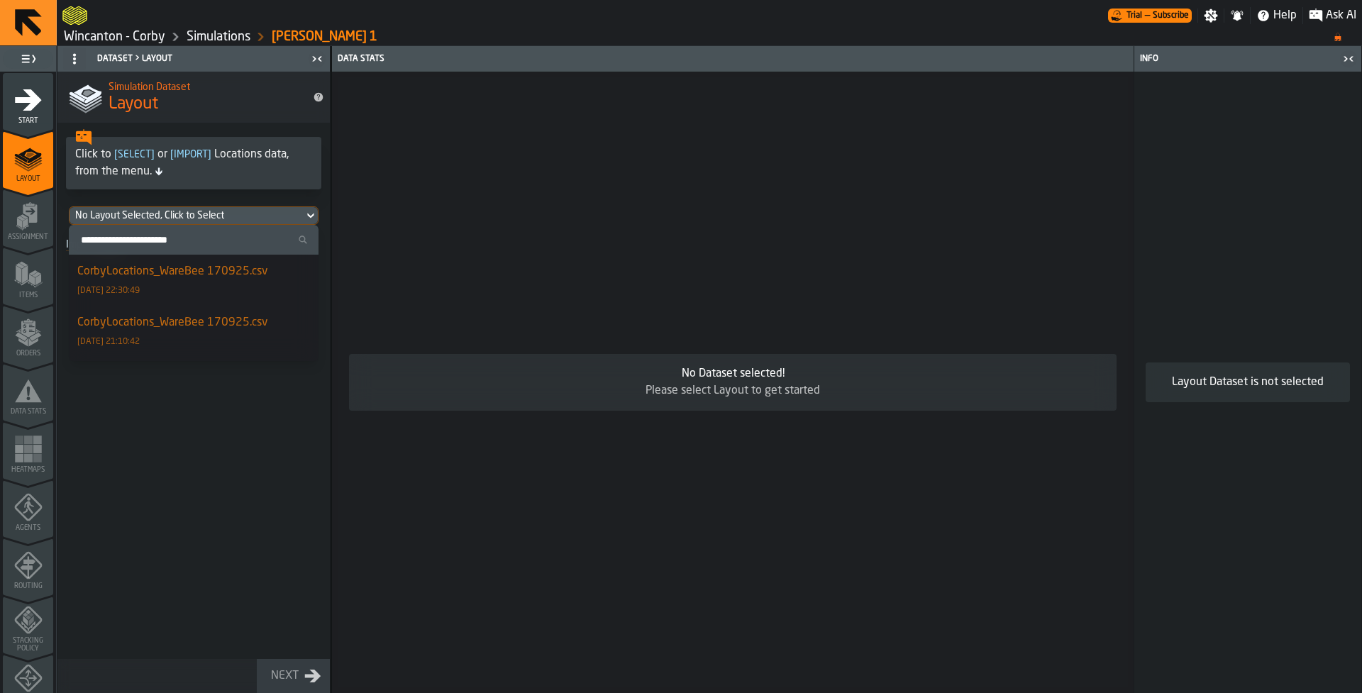
click at [232, 287] on div "CorbyLocations_WareBee 170925.csv [DATE] 22:30:49" at bounding box center [193, 280] width 233 height 34
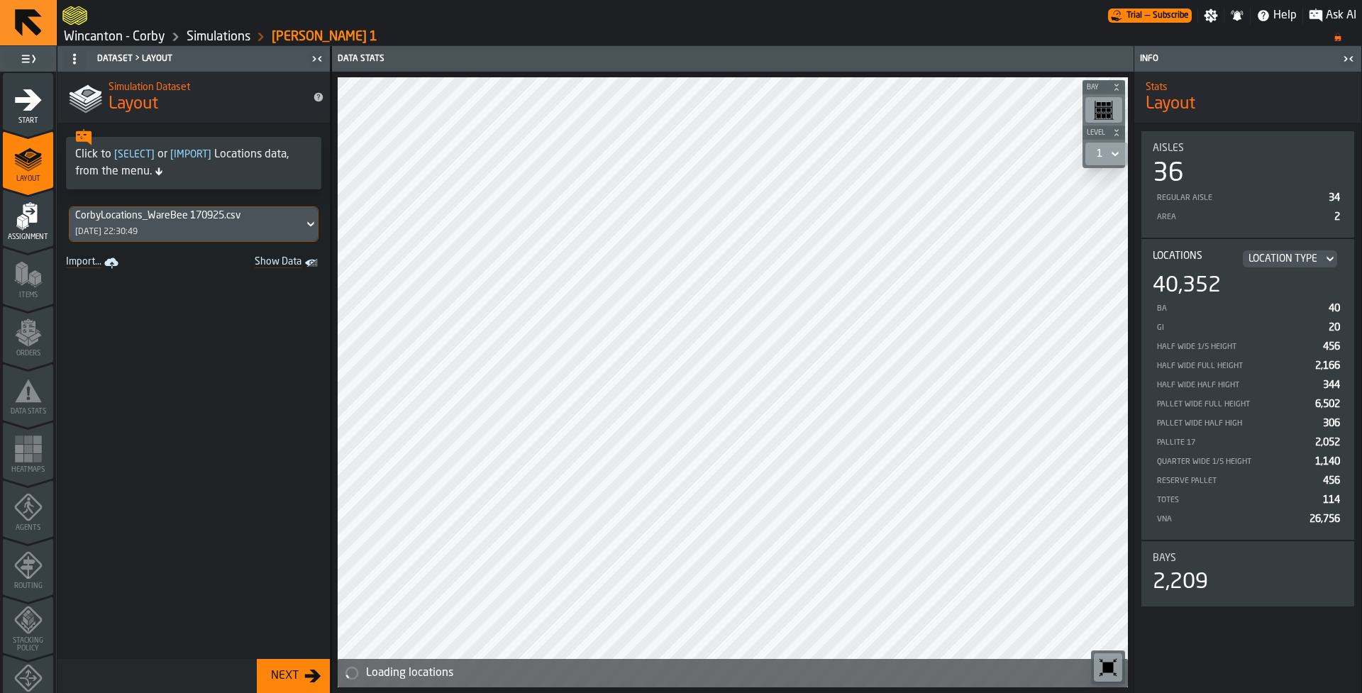
click at [287, 692] on button "Next" at bounding box center [293, 676] width 73 height 34
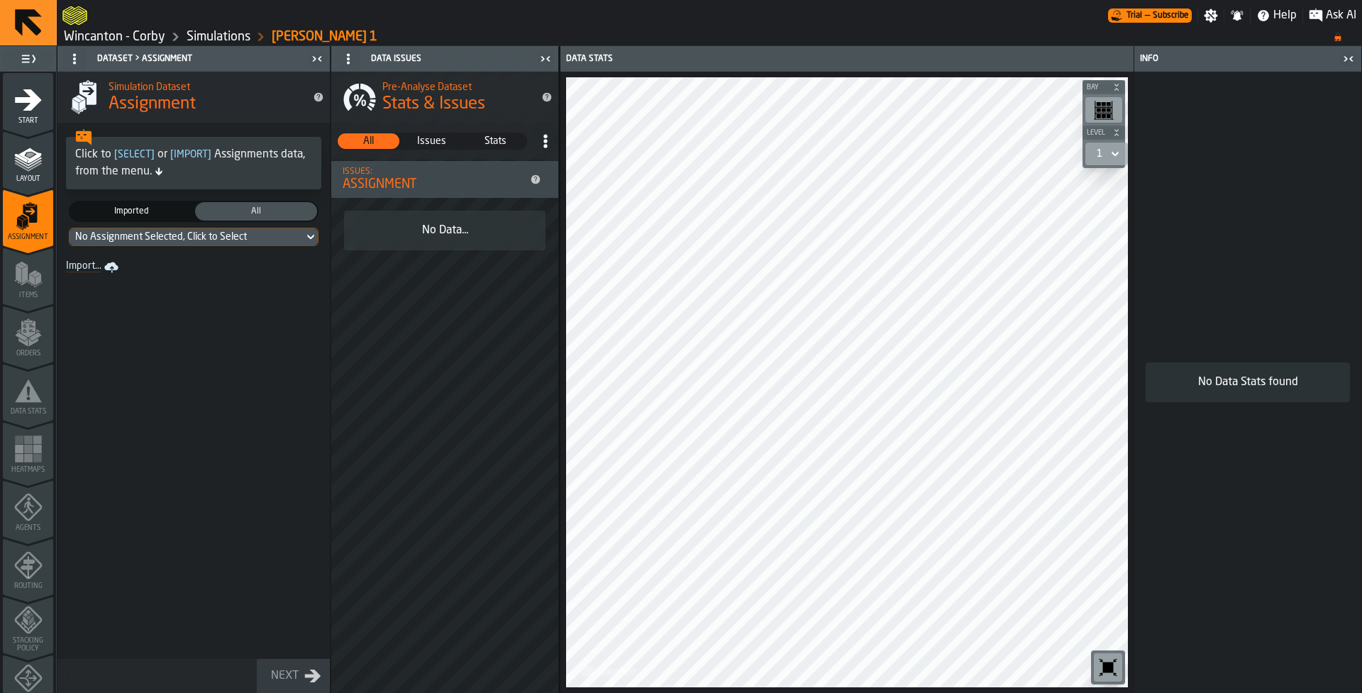
click at [308, 233] on icon at bounding box center [311, 236] width 14 height 17
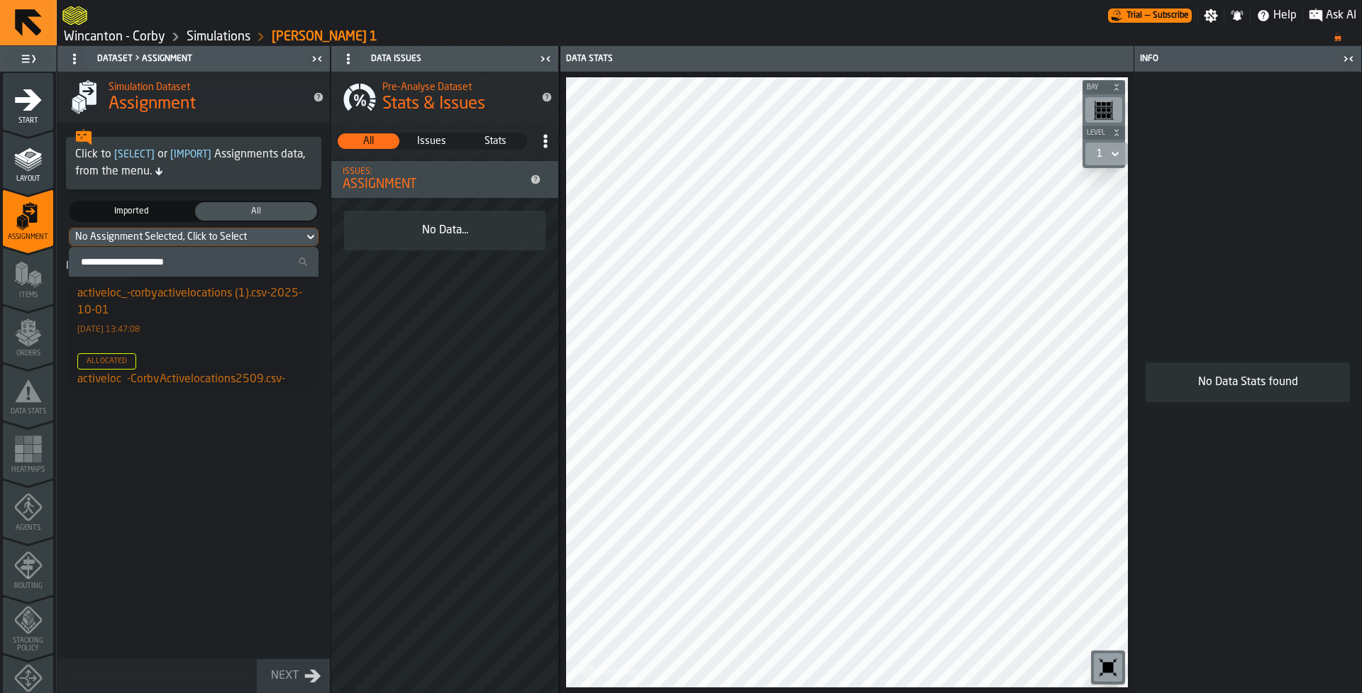
click at [243, 313] on div "activeloc_-corbyactivelocations (1).csv-2025-10-01" at bounding box center [193, 302] width 233 height 34
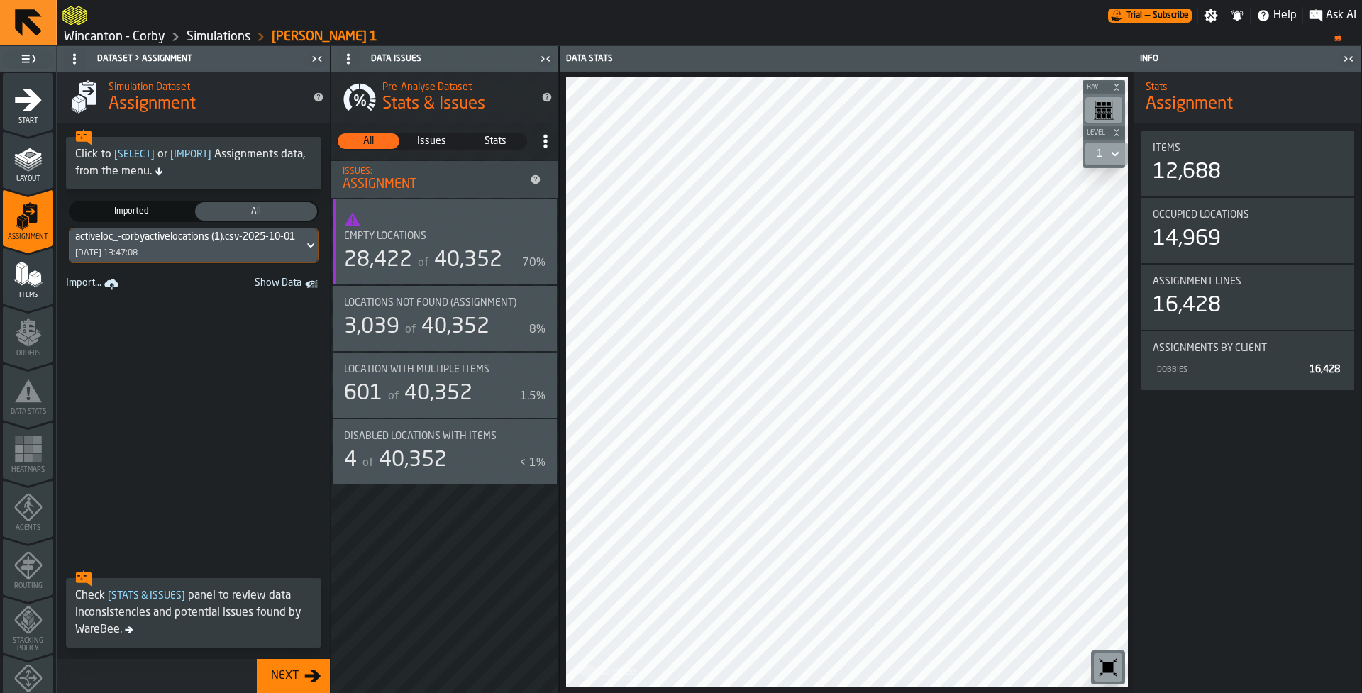
click at [294, 687] on button "Next" at bounding box center [293, 676] width 73 height 34
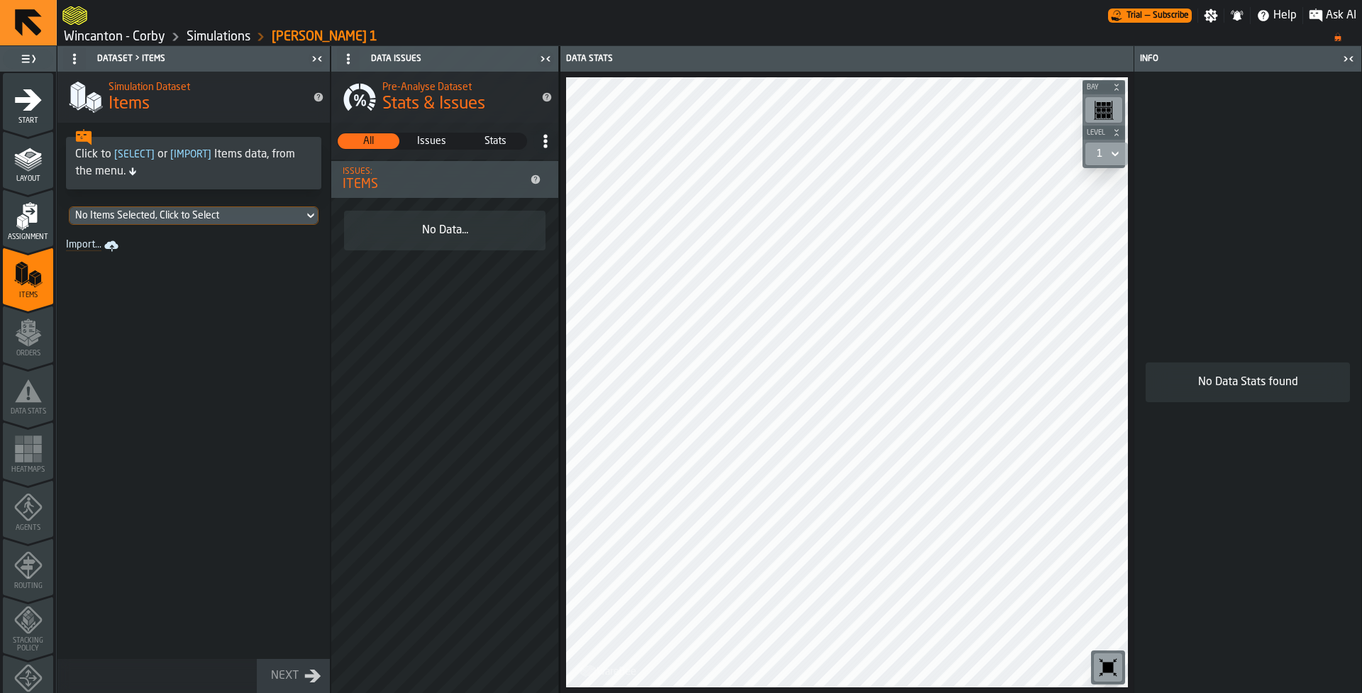
click at [206, 218] on div "No Items Selected, Click to Select" at bounding box center [186, 215] width 223 height 11
click at [211, 277] on div "ITEMS [DATE] [DATE] 12:09:30" at bounding box center [193, 280] width 233 height 34
click at [270, 275] on div "ITEMS [DATE] [DATE] 12:09:30" at bounding box center [193, 280] width 233 height 34
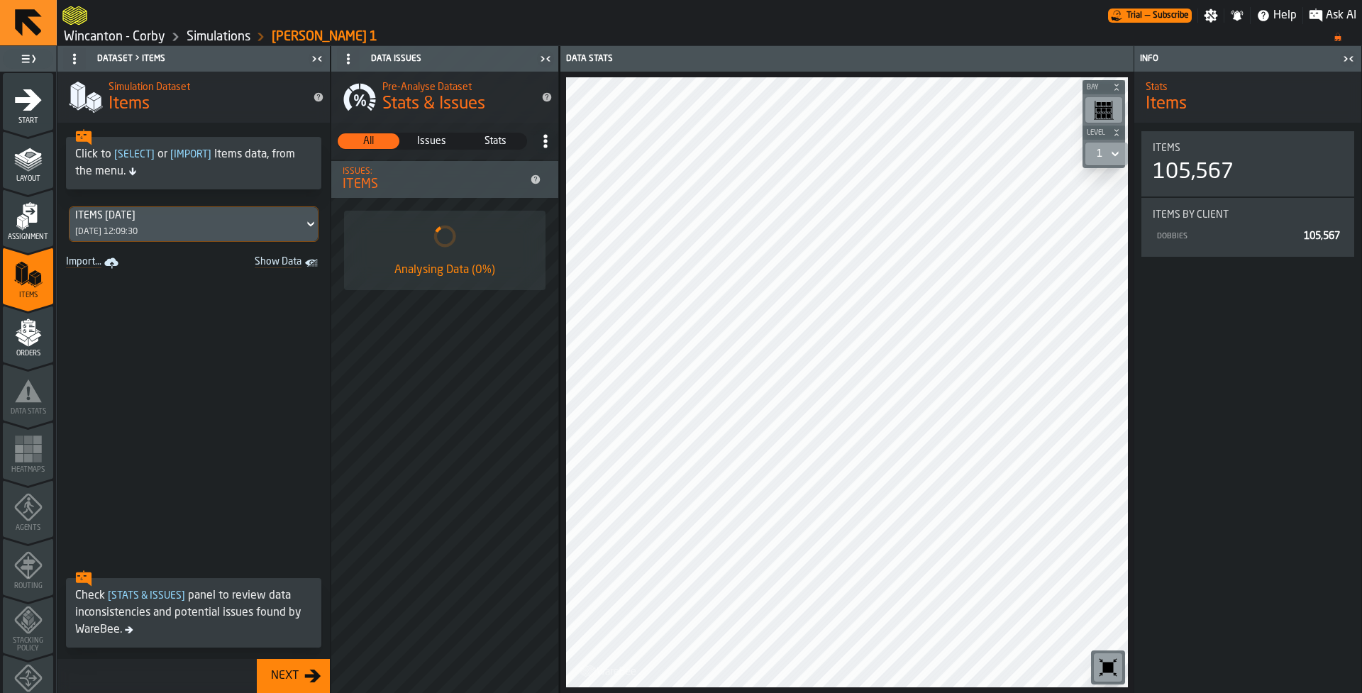
click at [294, 670] on div "Next" at bounding box center [284, 676] width 39 height 17
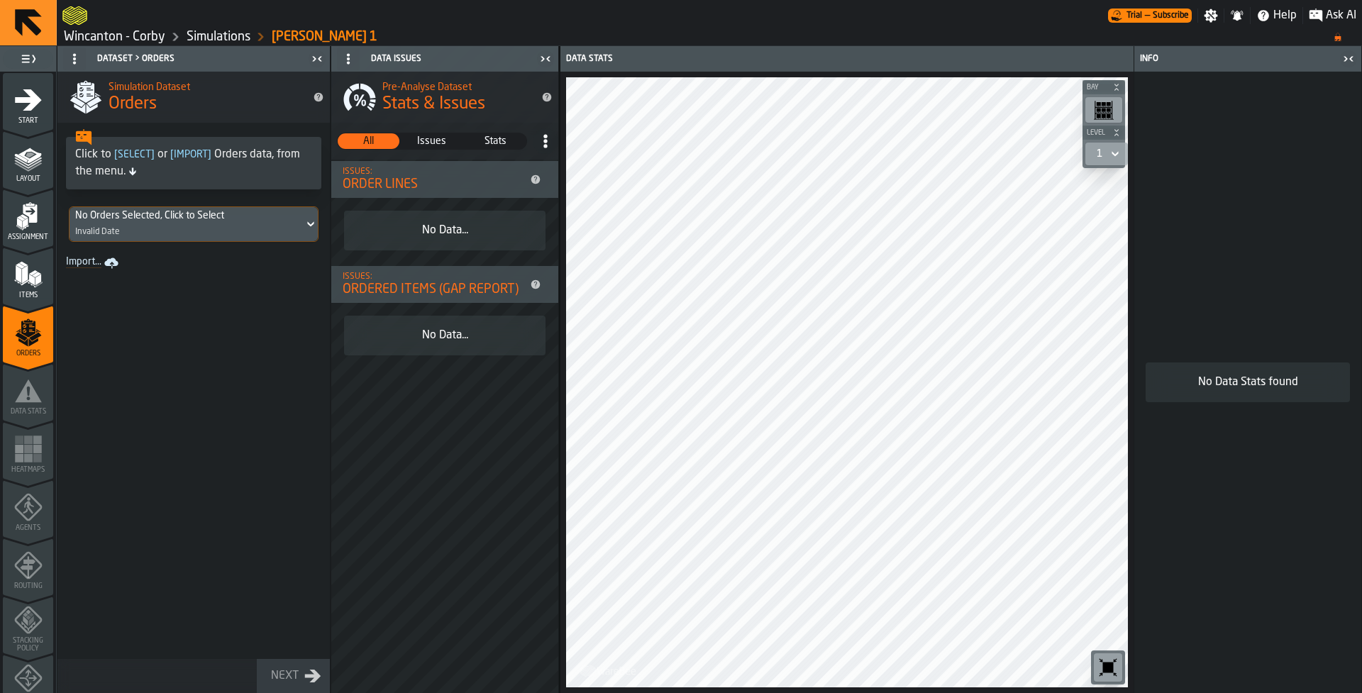
click at [314, 223] on icon at bounding box center [311, 224] width 14 height 17
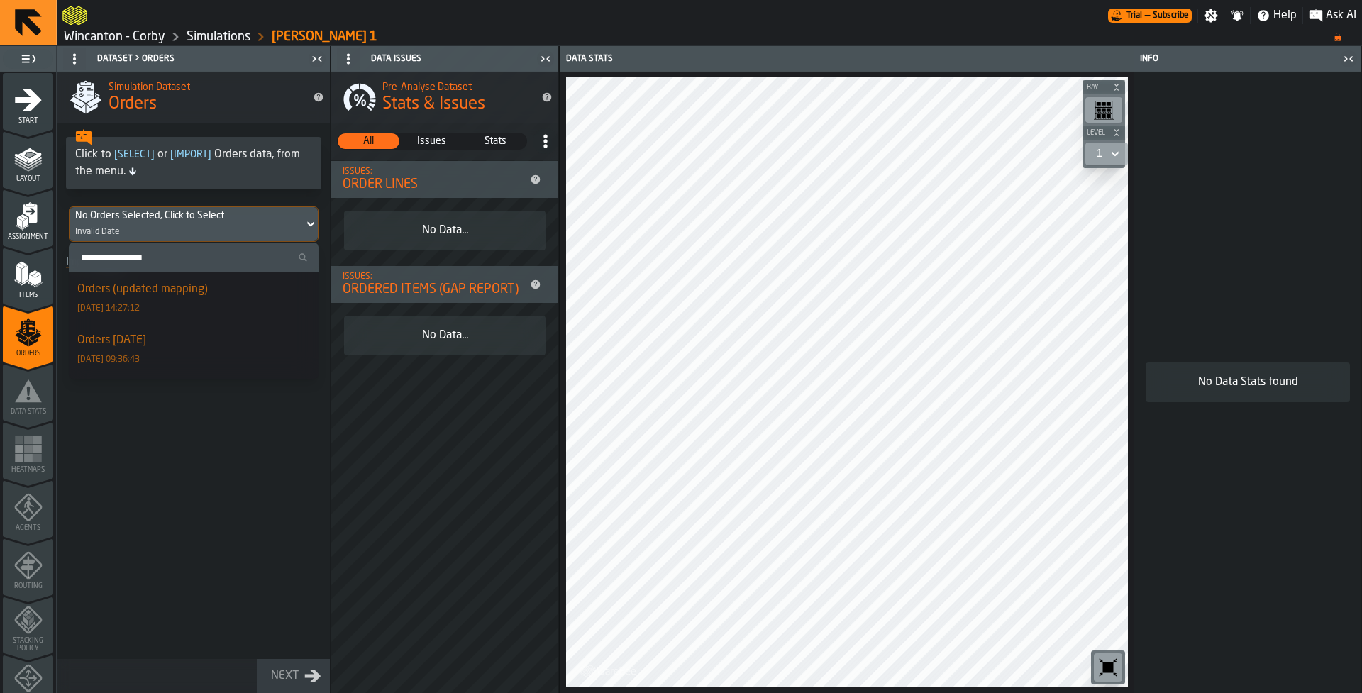
click at [220, 305] on div "Orders (updated mapping) [DATE] 14:27:12" at bounding box center [193, 298] width 233 height 34
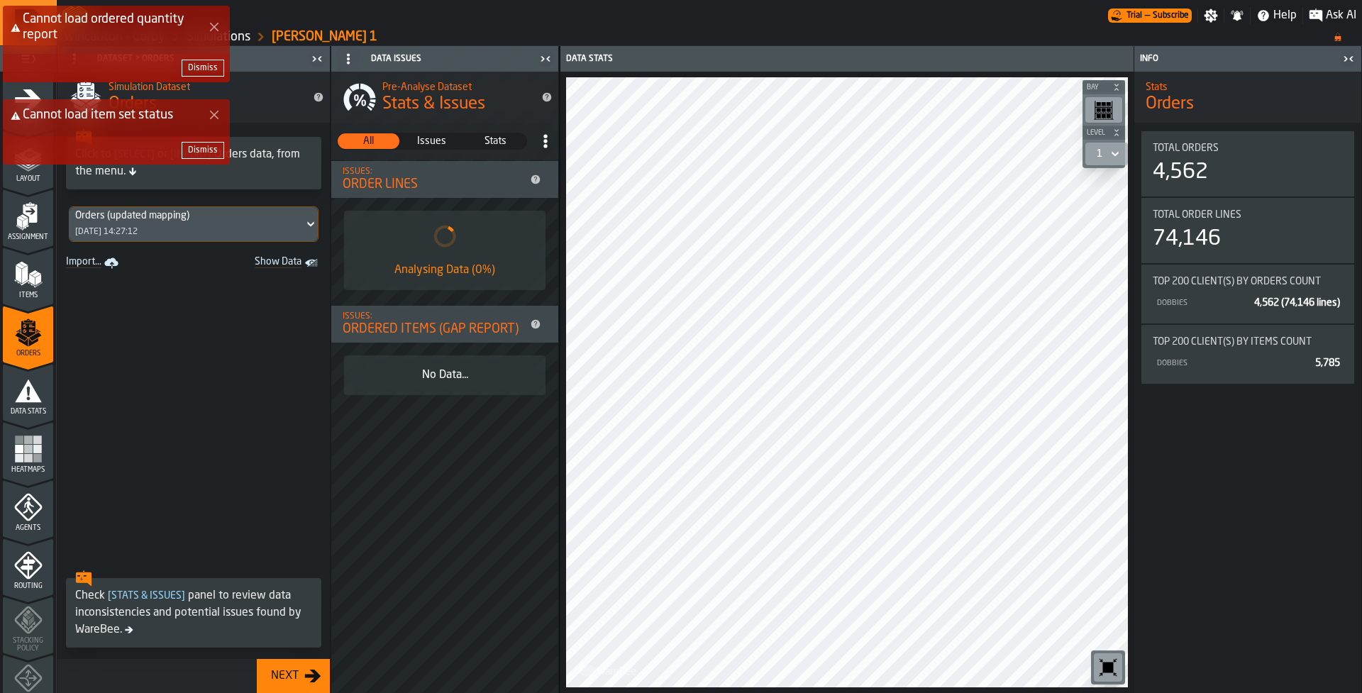
click at [260, 227] on div "Orders (updated mapping) [DATE] 14:27:12" at bounding box center [187, 224] width 234 height 34
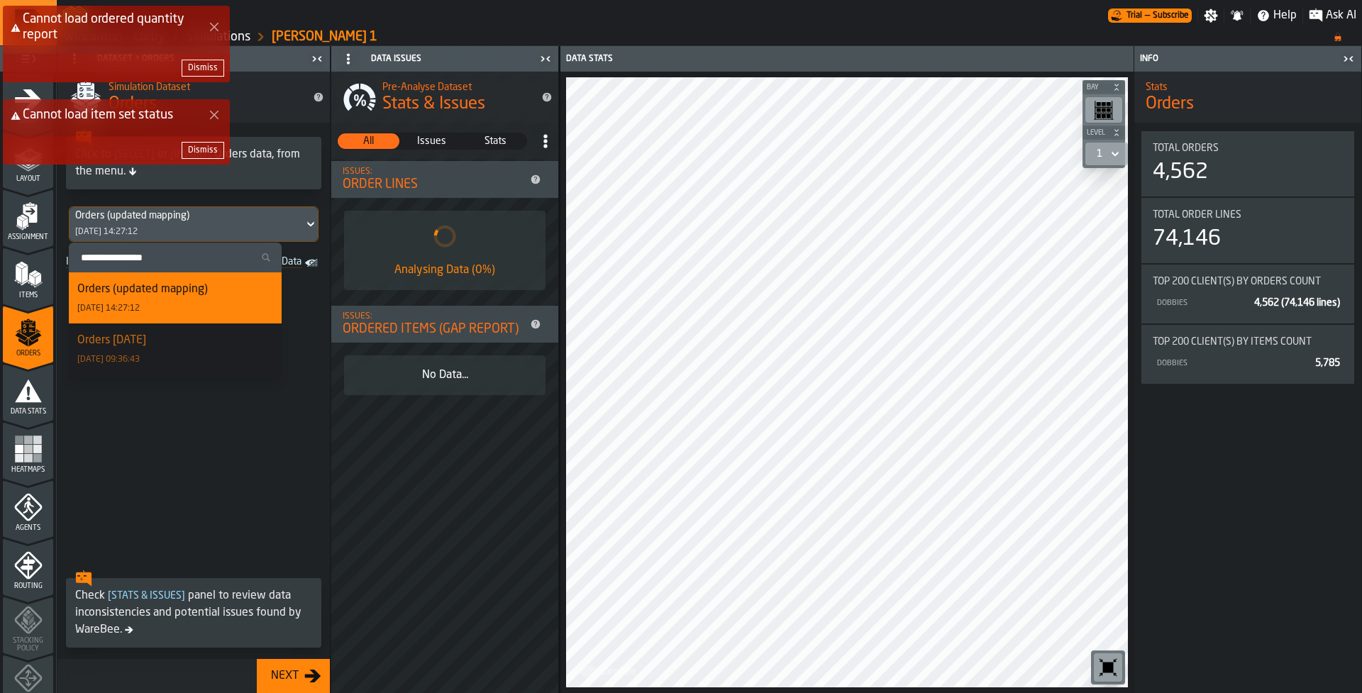
click at [221, 351] on div "Orders [DATE] [DATE] 09:36:43" at bounding box center [175, 349] width 196 height 34
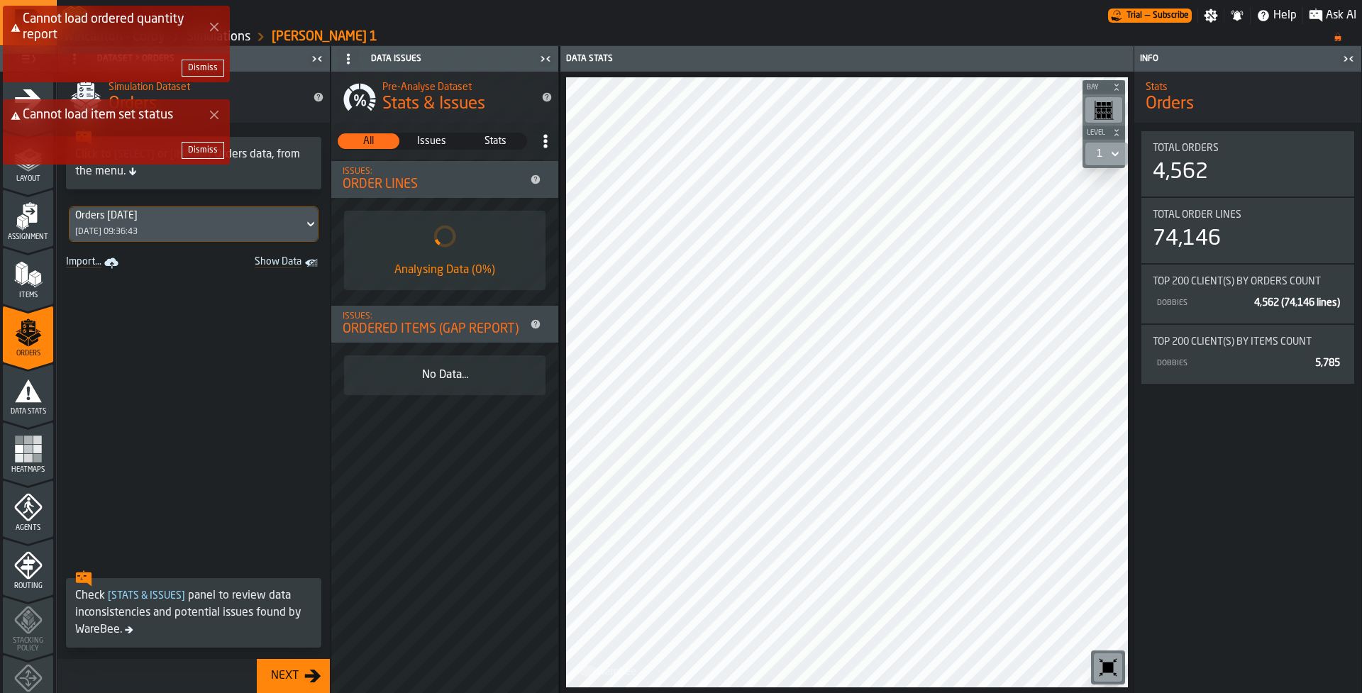
click at [206, 74] on button "Dismiss" at bounding box center [203, 68] width 43 height 17
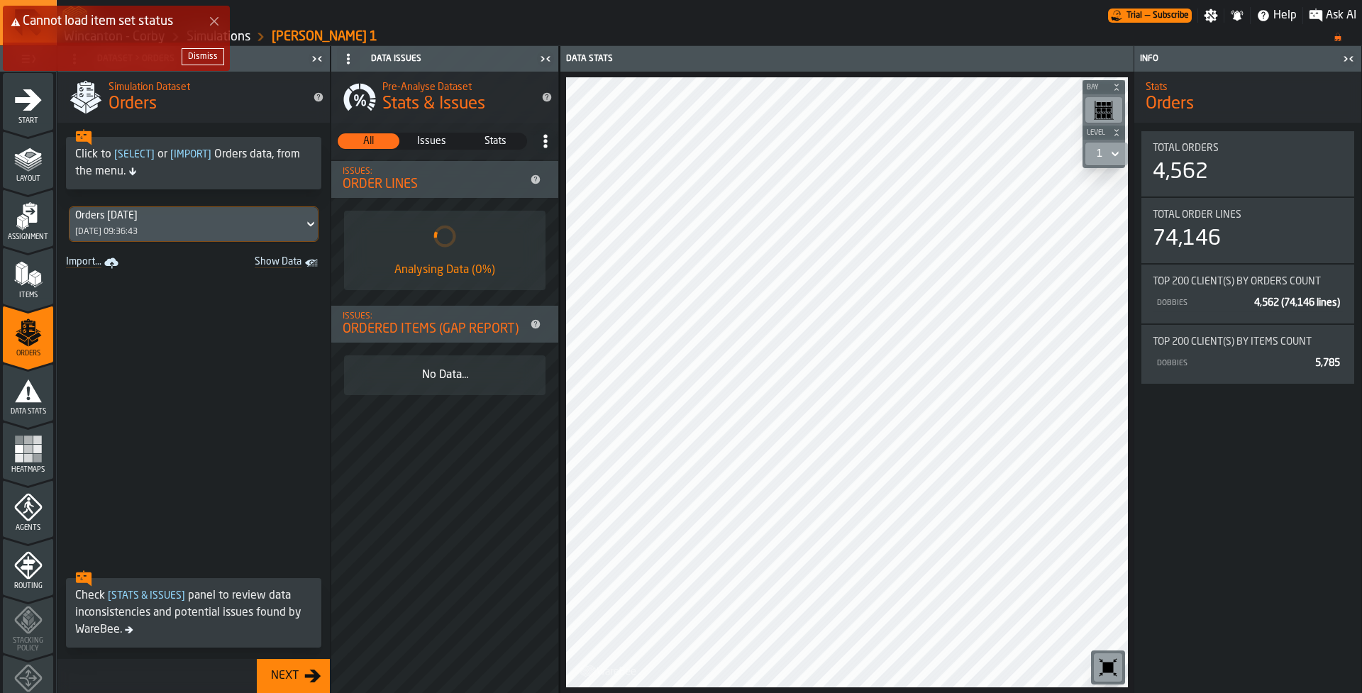
click at [204, 58] on div "Dismiss" at bounding box center [203, 57] width 30 height 10
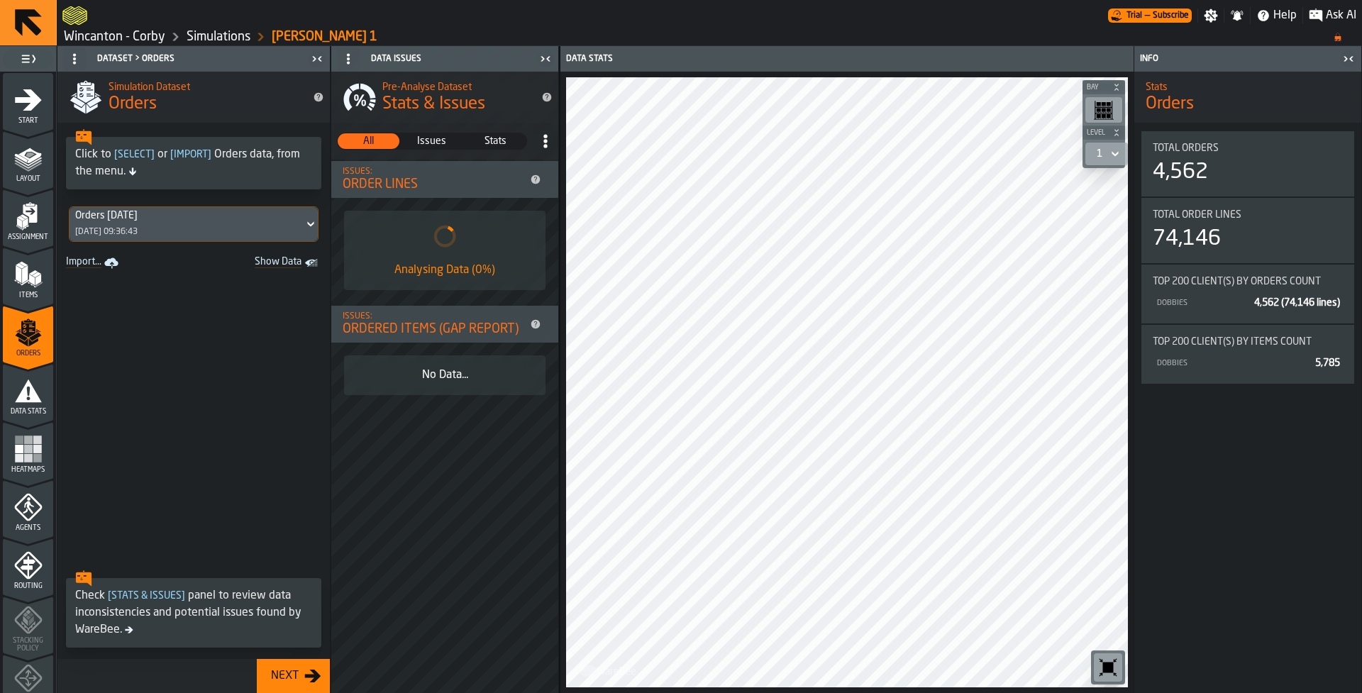
click at [307, 223] on icon at bounding box center [310, 224] width 6 height 5
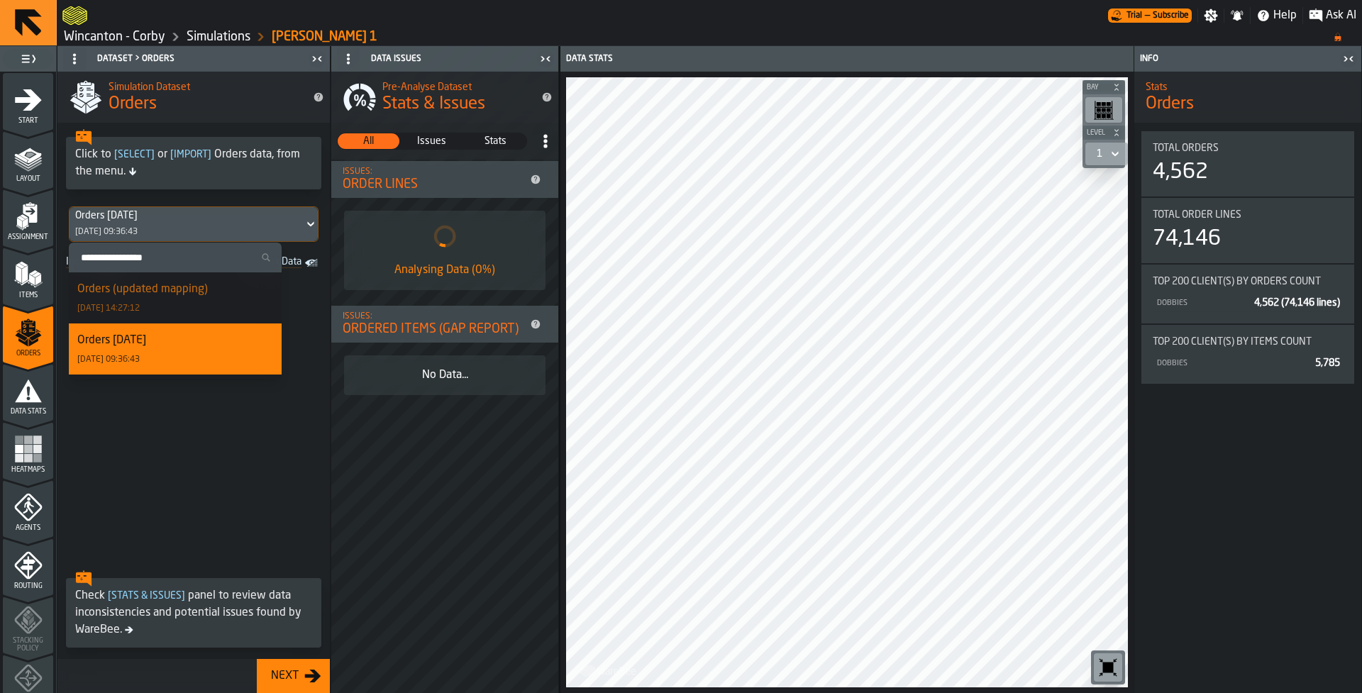
click at [222, 297] on div "Orders (updated mapping) [DATE] 14:27:12" at bounding box center [175, 298] width 196 height 34
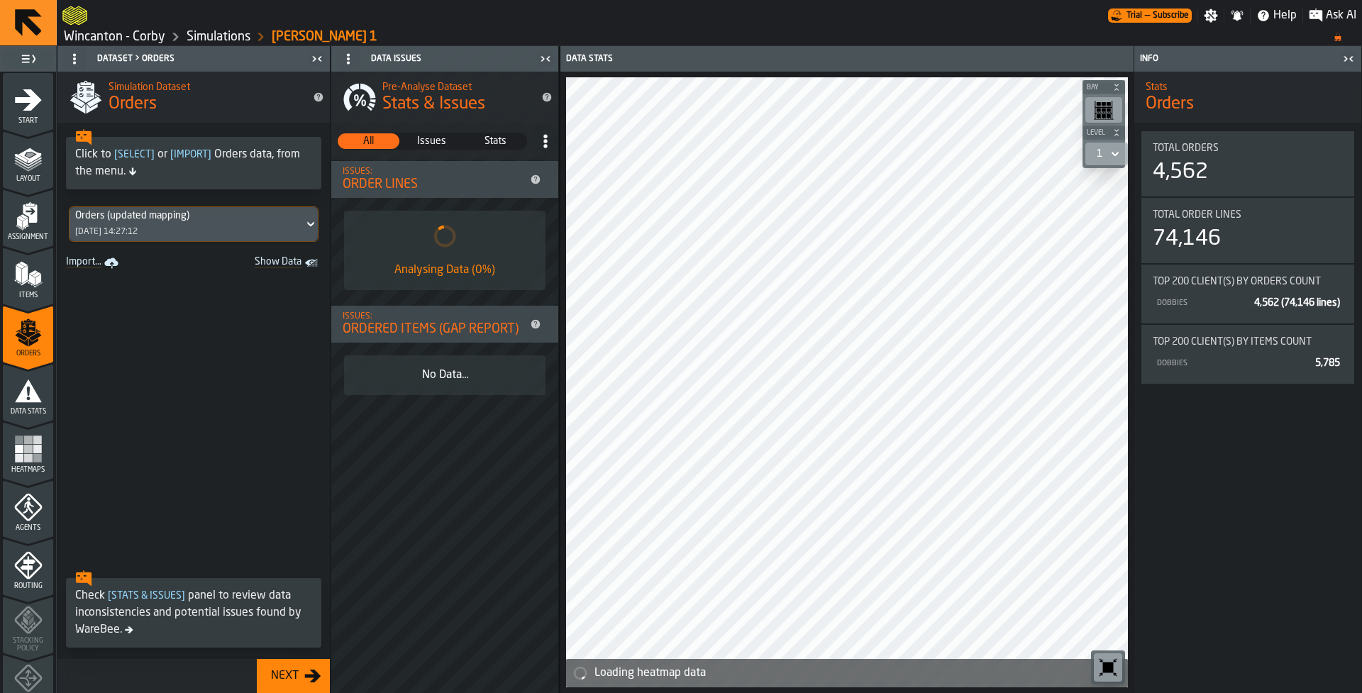
click at [304, 690] on button "Next" at bounding box center [293, 676] width 73 height 34
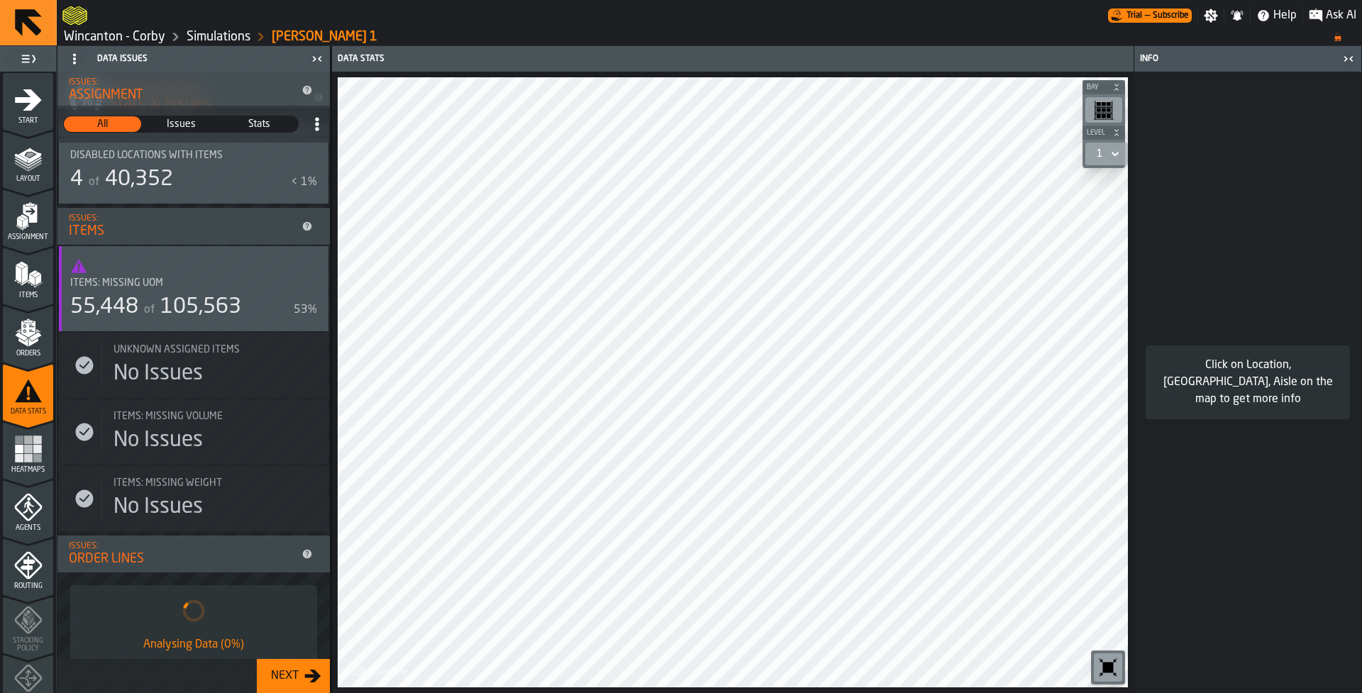
scroll to position [554, 0]
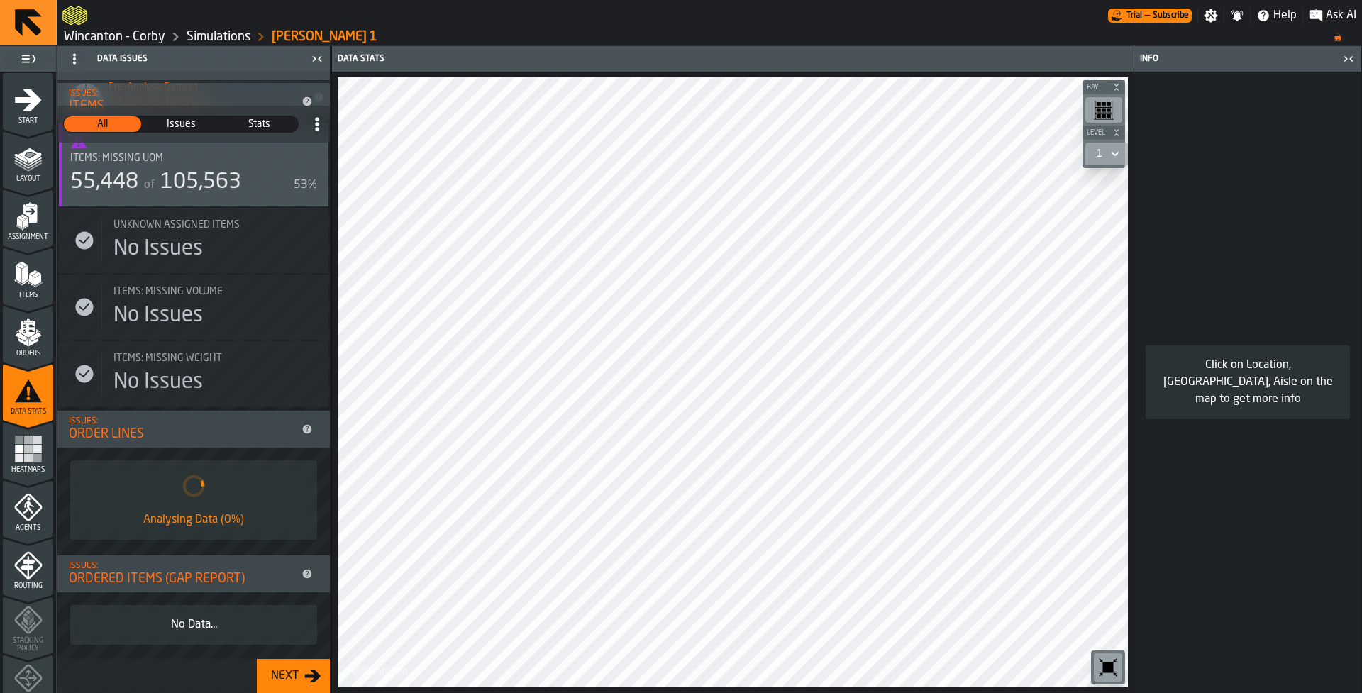
click at [296, 685] on button "Next" at bounding box center [293, 676] width 73 height 34
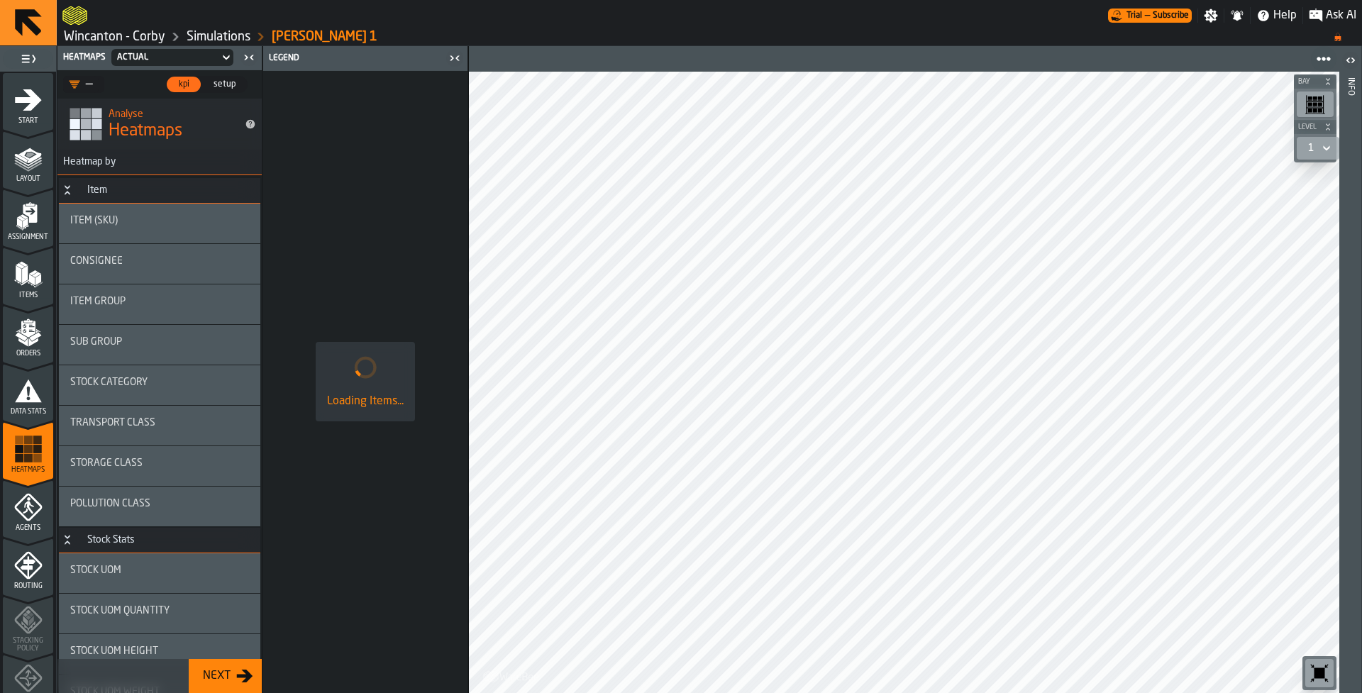
click at [225, 680] on div "Next" at bounding box center [216, 676] width 39 height 17
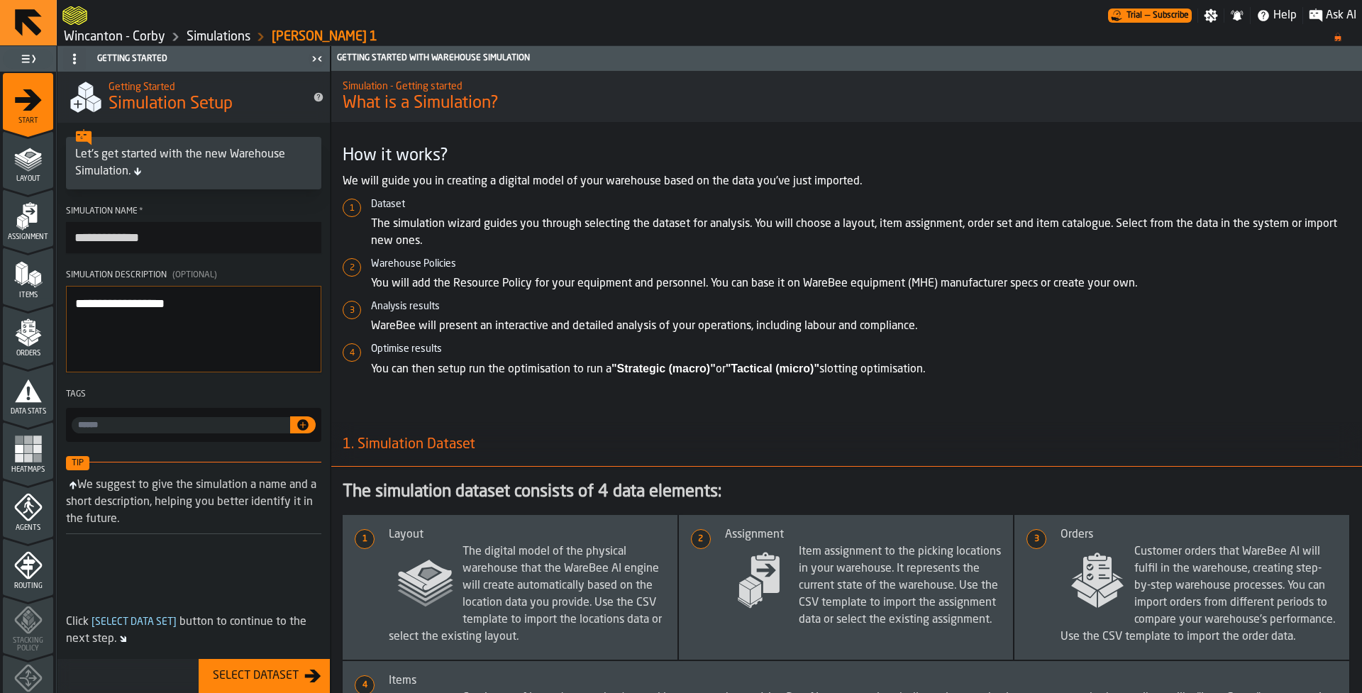
click at [21, 585] on span "Routing" at bounding box center [28, 586] width 50 height 8
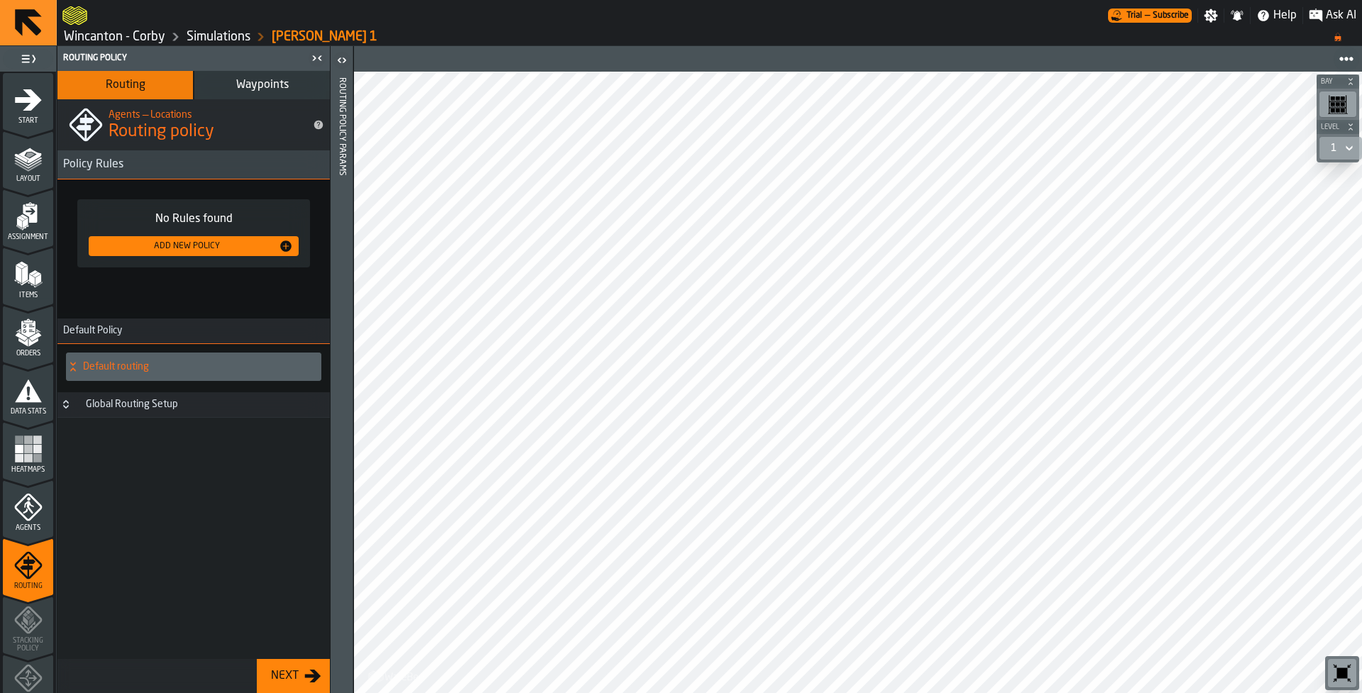
click at [265, 245] on div "Add New Policy" at bounding box center [186, 246] width 184 height 10
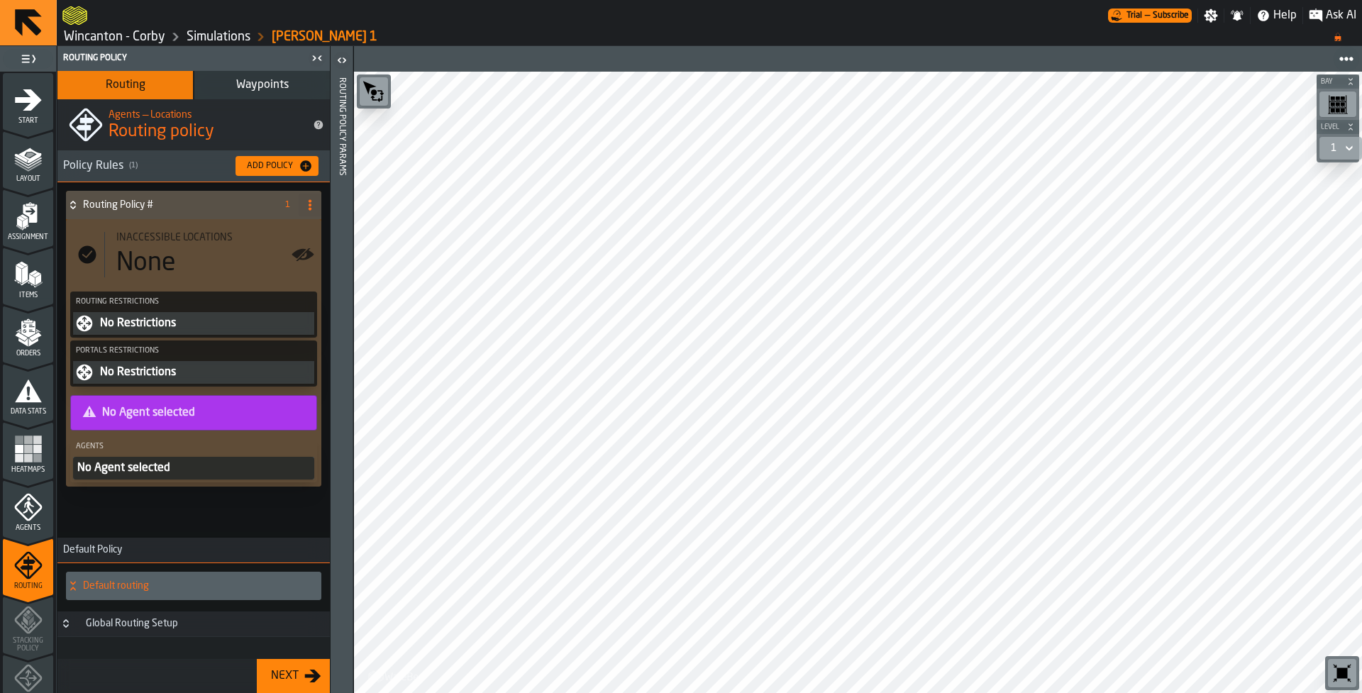
click at [87, 326] on icon "PolicyFilterItem-undefined" at bounding box center [85, 324] width 16 height 16
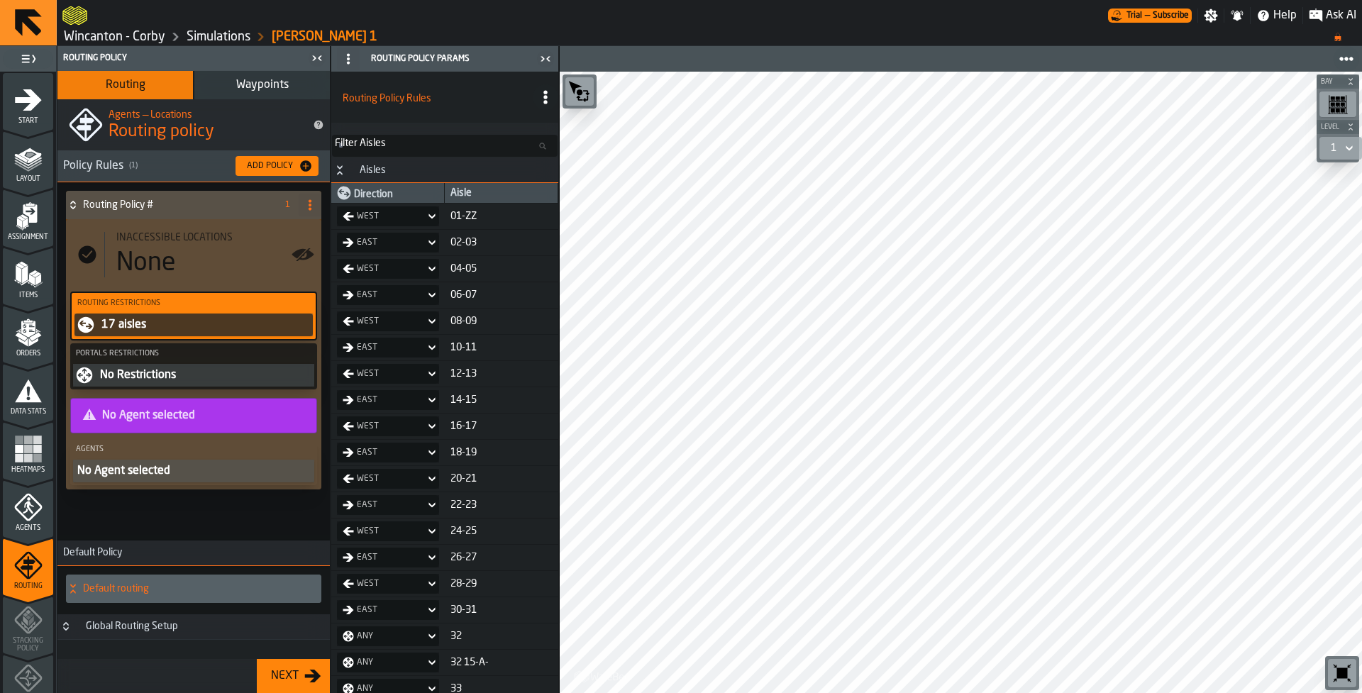
click at [274, 685] on button "Next" at bounding box center [293, 676] width 73 height 34
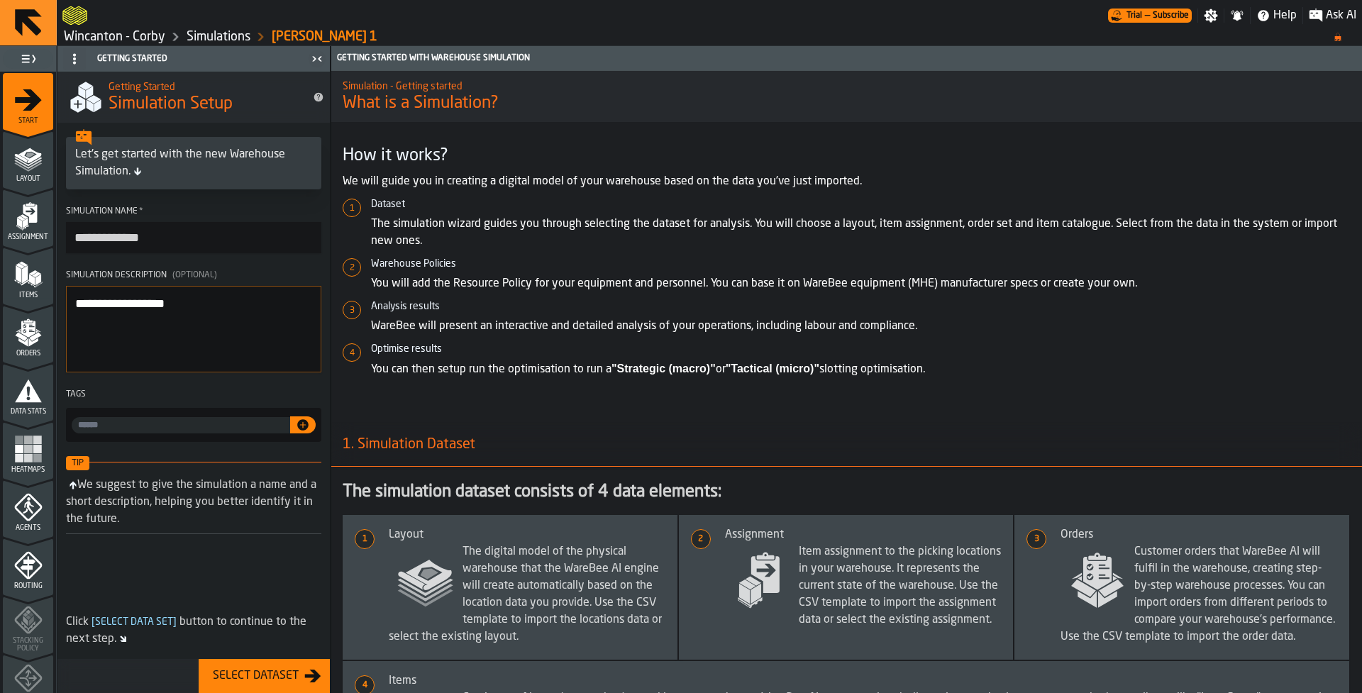
click at [30, 626] on polygon "menu Stacking Policy" at bounding box center [27, 626] width 13 height 10
click at [104, 426] on input "input-value-" at bounding box center [181, 425] width 218 height 16
click at [18, 341] on polygon "menu Orders" at bounding box center [22, 342] width 9 height 9
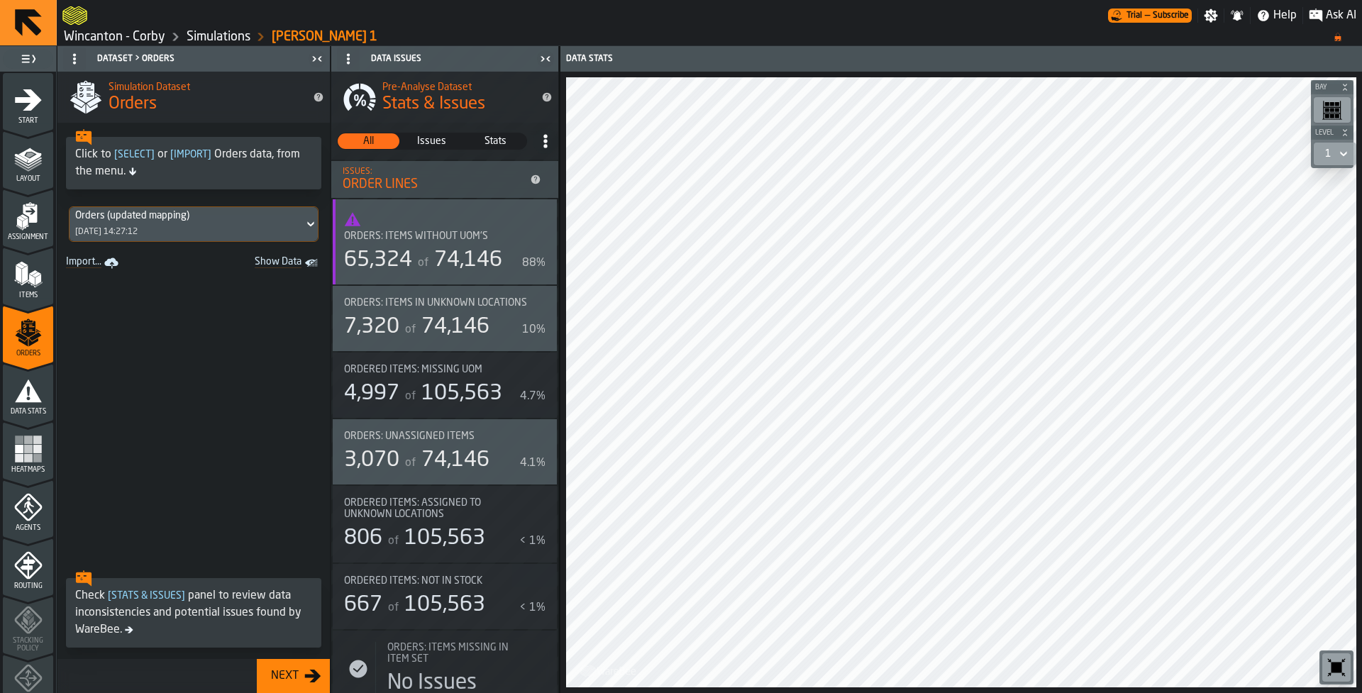
click at [2, 635] on ul "1 Start 2 Layout 3 Assignment 4 Items 5 Orders 6 Data Stats 7 Heatmaps 8 Agents…" at bounding box center [28, 596] width 56 height 1048
click at [18, 577] on icon "menu Routing" at bounding box center [28, 565] width 28 height 28
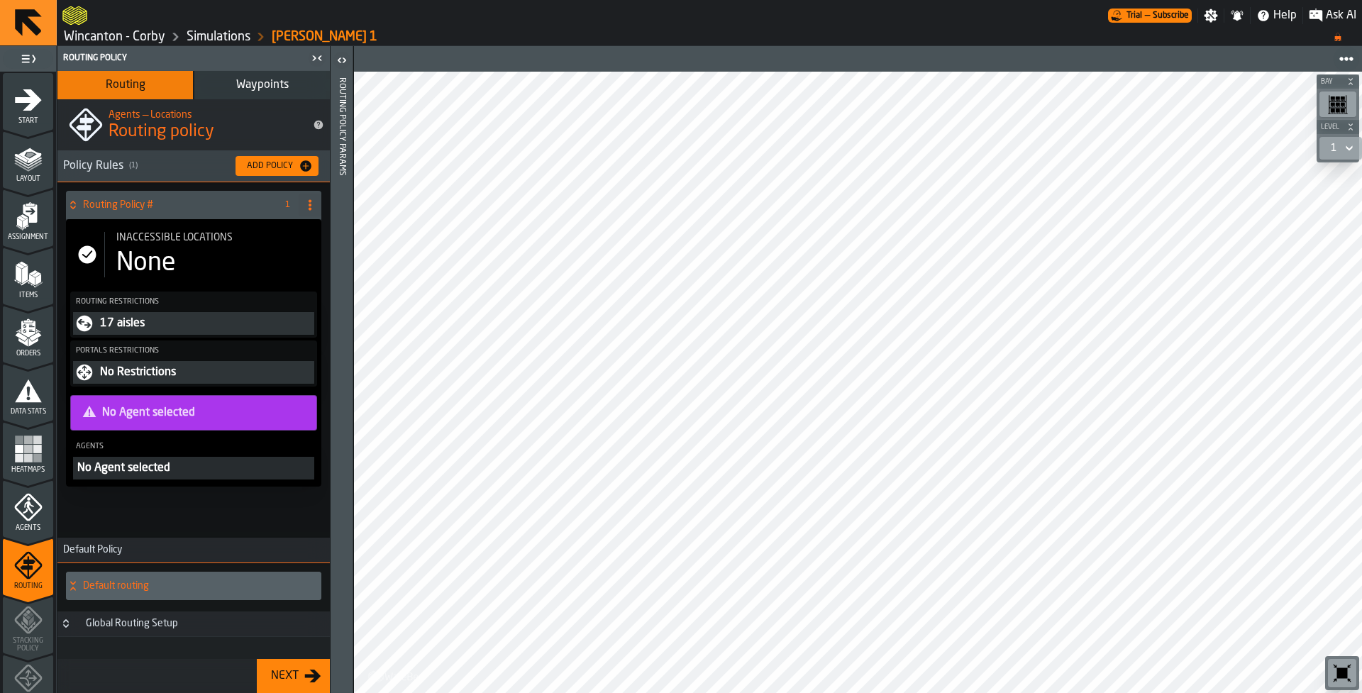
click at [16, 499] on icon "menu Agents" at bounding box center [28, 507] width 28 height 28
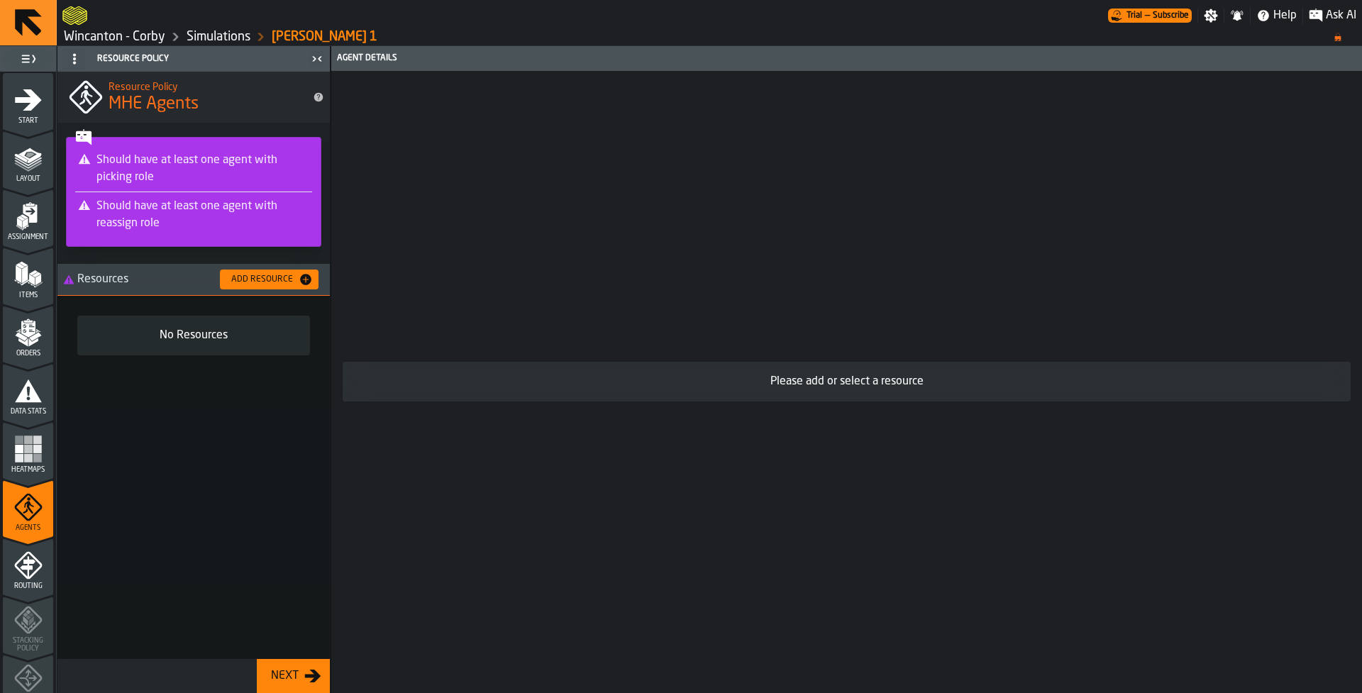
click at [257, 344] on div "No Resources" at bounding box center [193, 336] width 233 height 40
click at [267, 281] on div "Add Resource" at bounding box center [262, 280] width 73 height 10
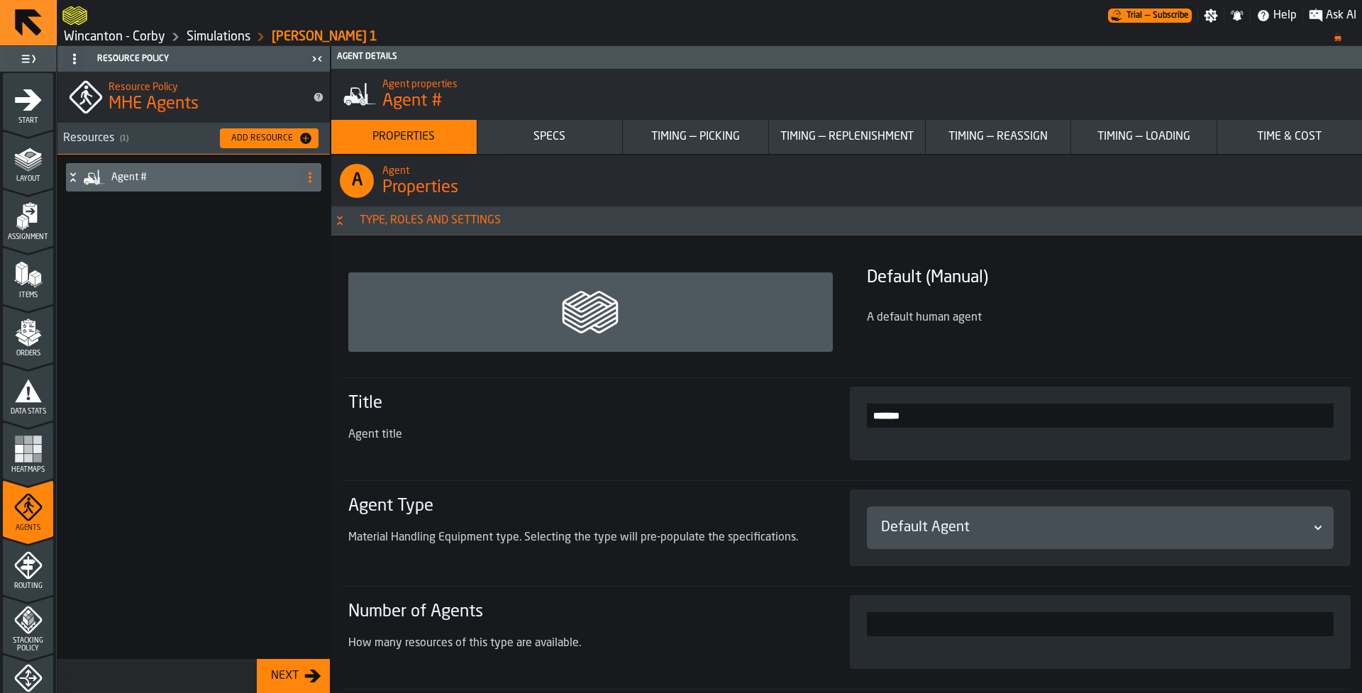
click at [217, 175] on h4 "Agent #" at bounding box center [202, 177] width 182 height 11
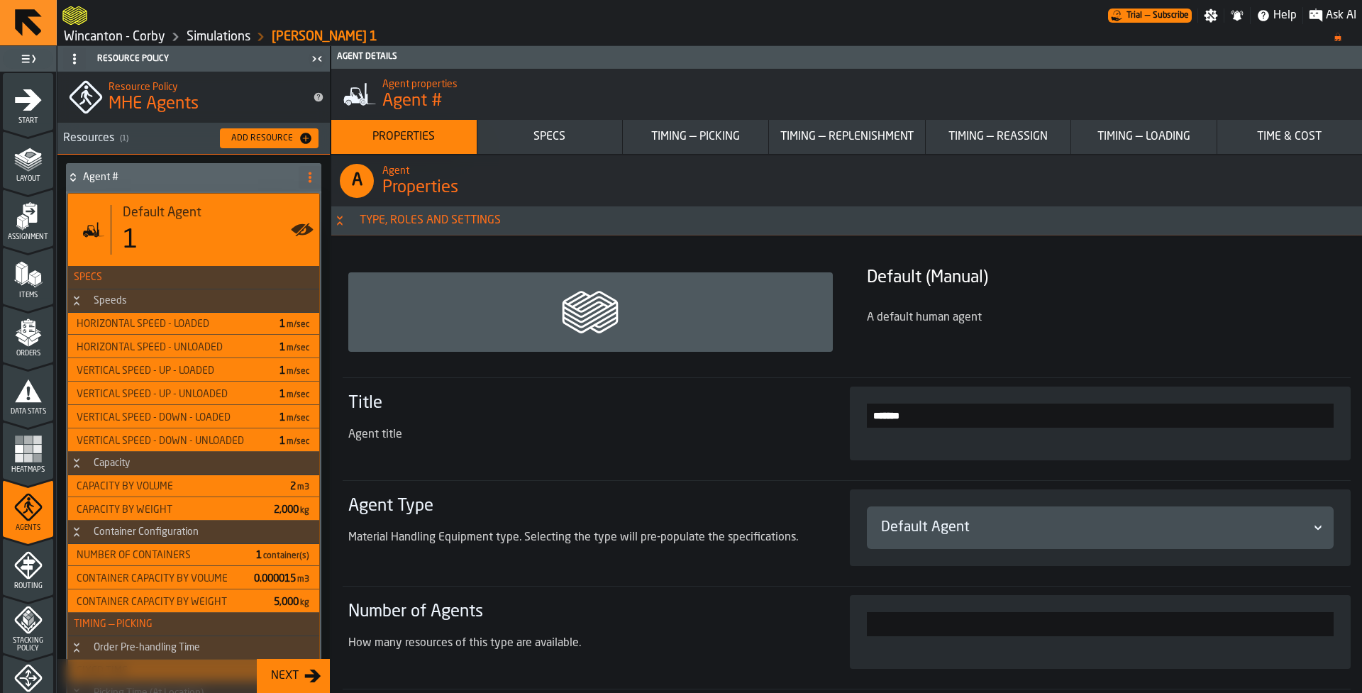
click at [217, 175] on h4 "Agent #" at bounding box center [188, 177] width 210 height 11
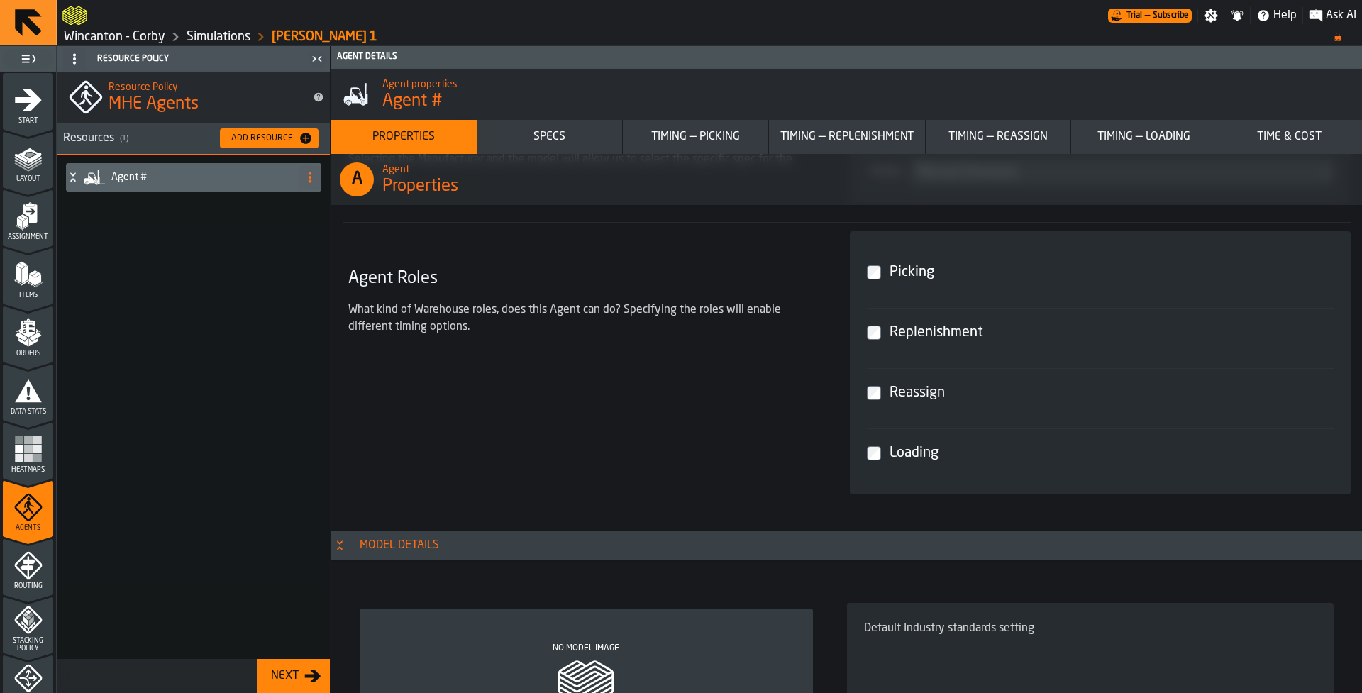
scroll to position [0, 0]
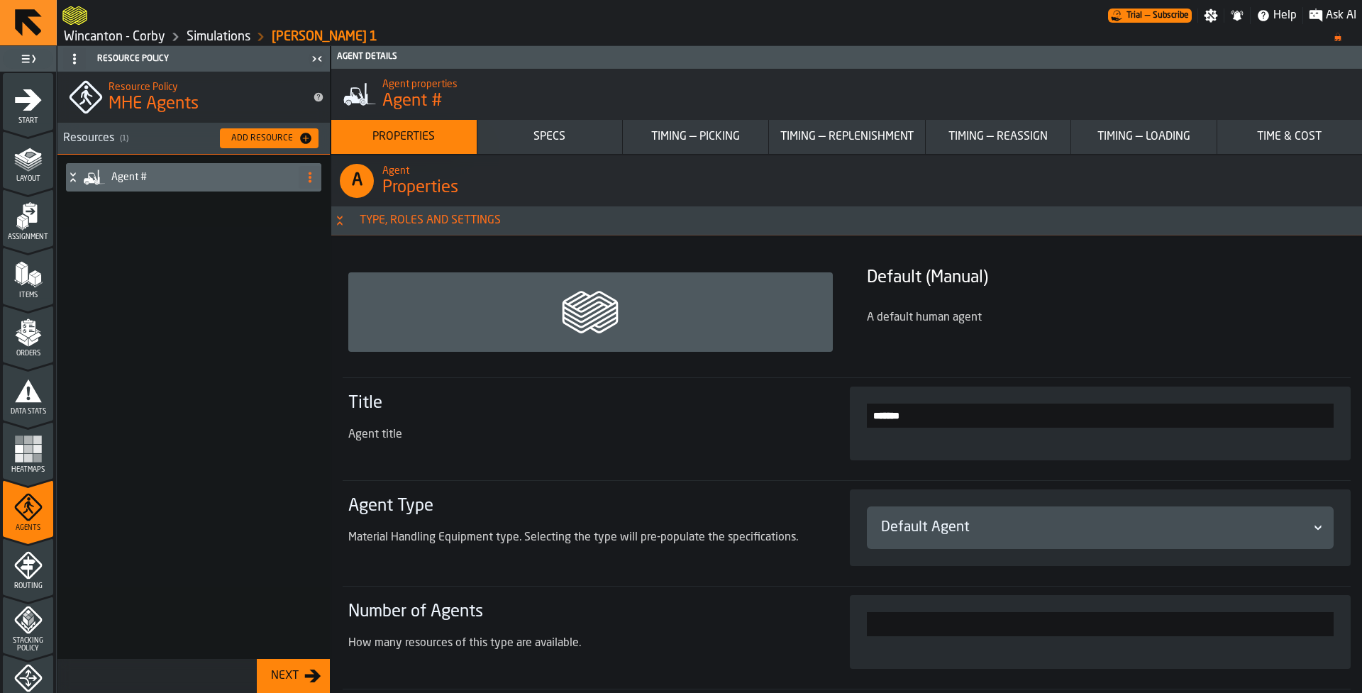
click at [559, 137] on div "Specs" at bounding box center [550, 136] width 134 height 17
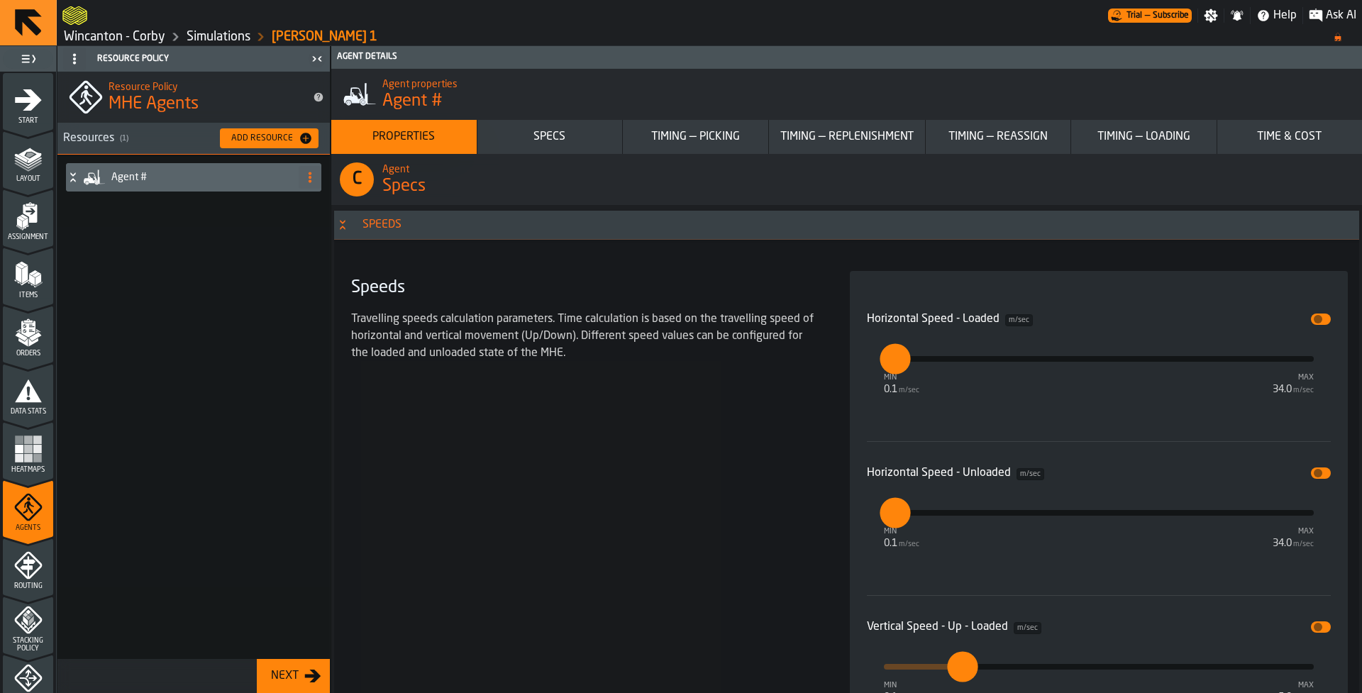
click at [670, 131] on div "Timing — Picking" at bounding box center [696, 136] width 134 height 17
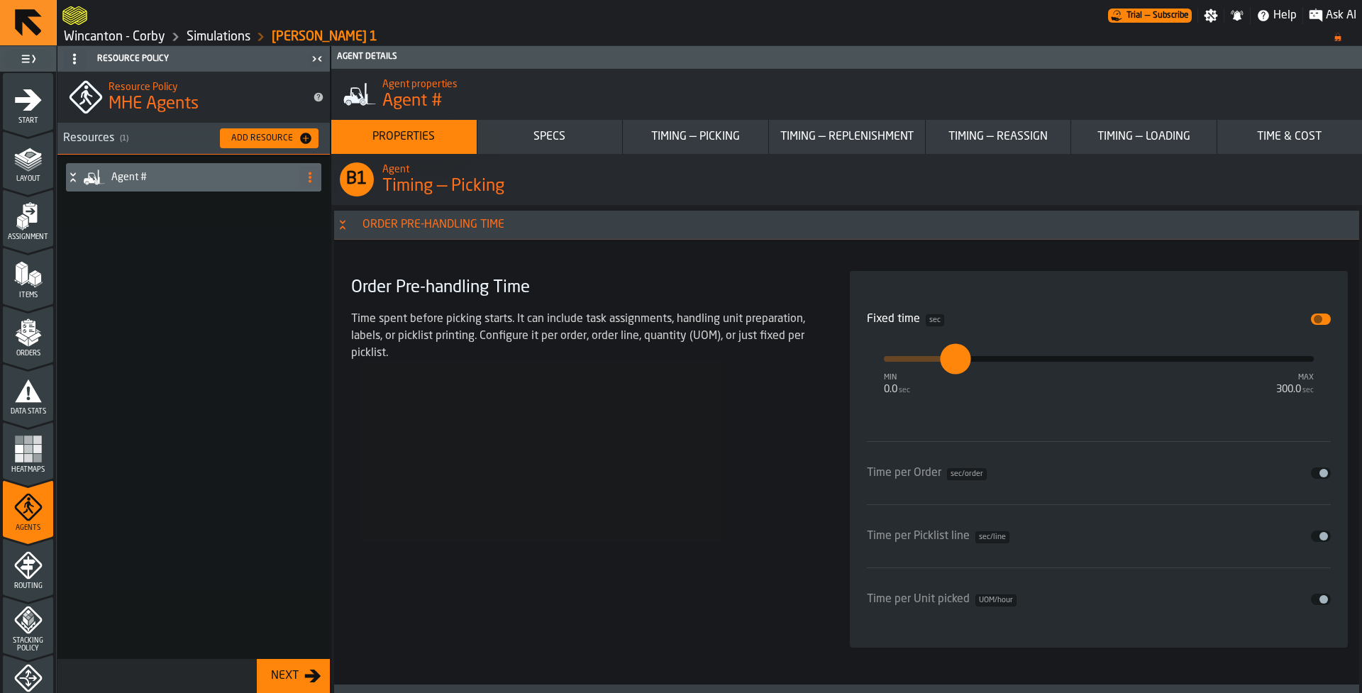
click at [775, 128] on div "Timing — Replenishment" at bounding box center [847, 136] width 145 height 17
click at [968, 135] on div "Timing — Reassign" at bounding box center [998, 136] width 134 height 17
drag, startPoint x: 1134, startPoint y: 131, endPoint x: 1217, endPoint y: 131, distance: 83.0
click at [1139, 131] on div "Timing — Loading" at bounding box center [1144, 136] width 134 height 17
click at [1272, 128] on div "Time & Cost" at bounding box center [1290, 136] width 134 height 17
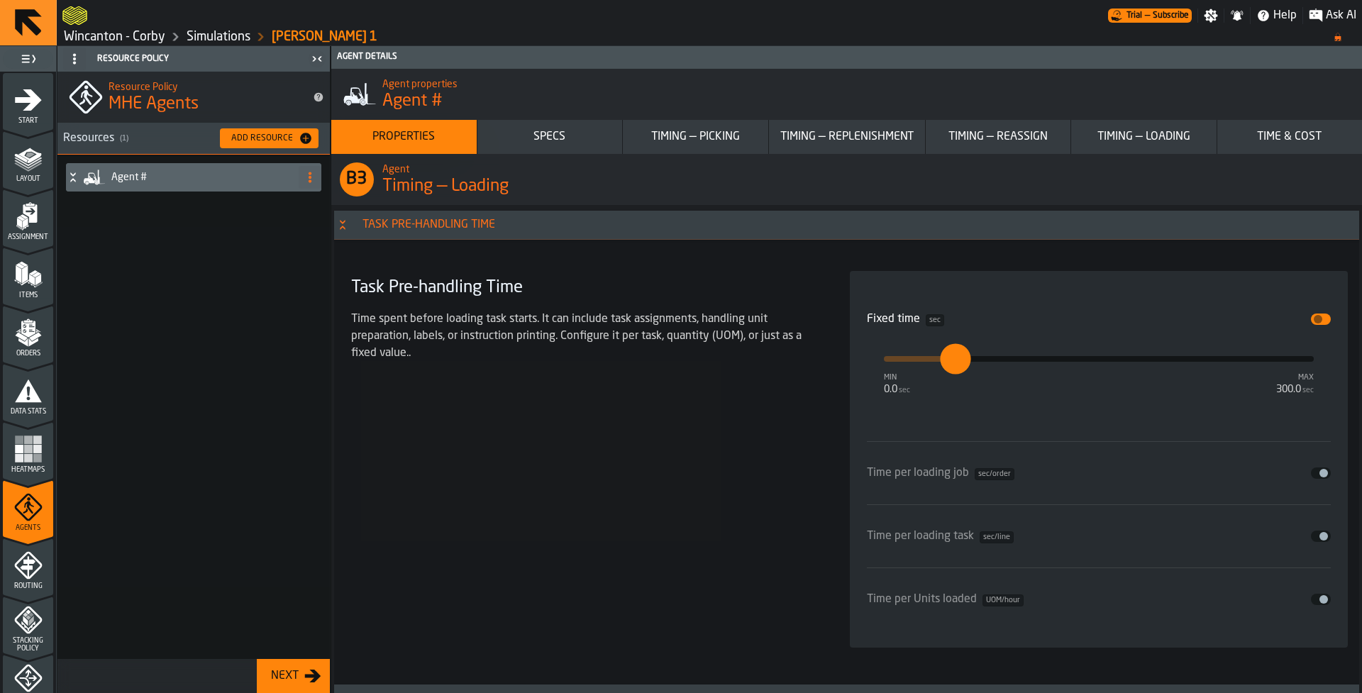
scroll to position [16828, 0]
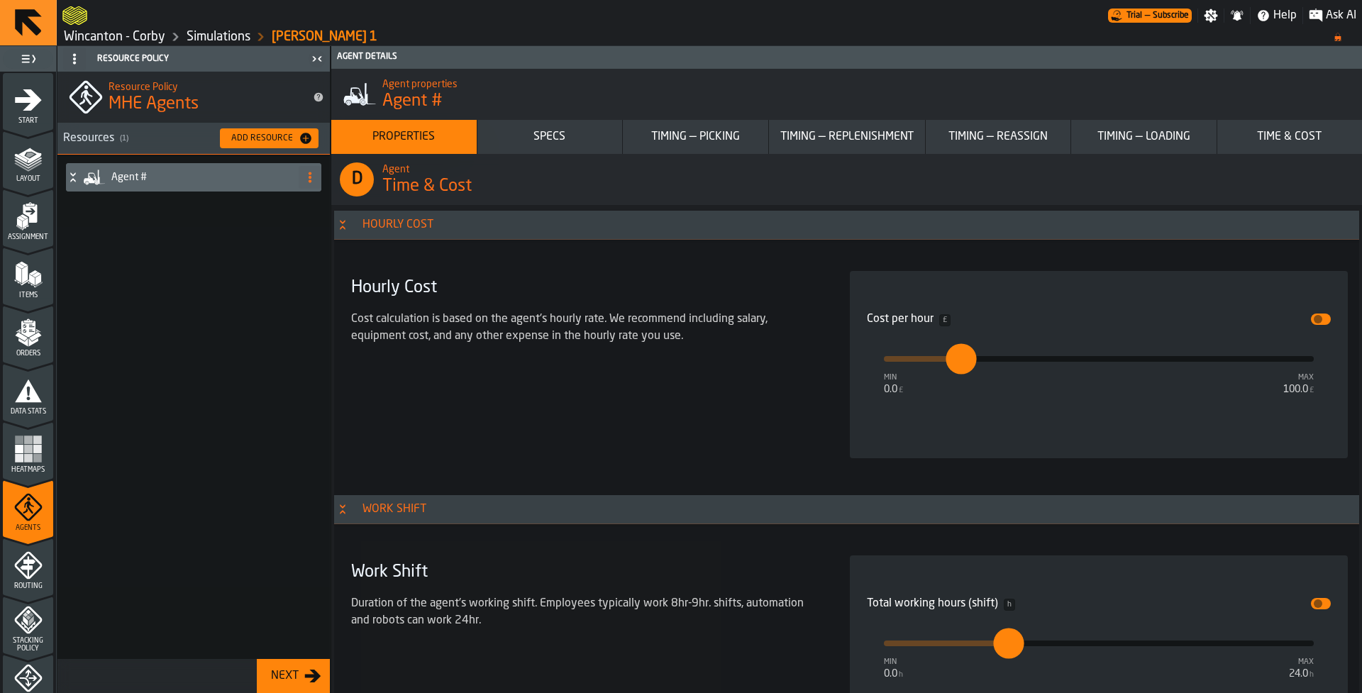
click at [181, 256] on div "Agent #" at bounding box center [193, 407] width 272 height 504
click at [307, 138] on icon "button-Add Resource" at bounding box center [306, 138] width 14 height 14
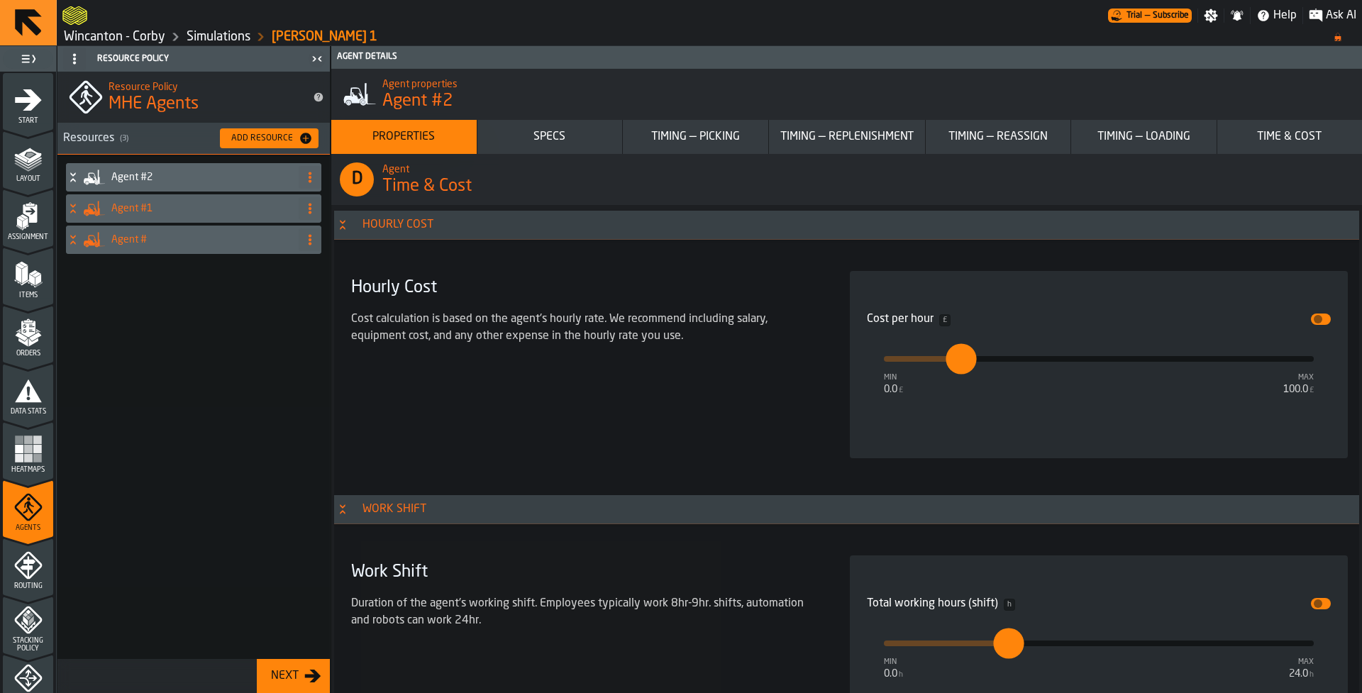
click at [307, 138] on icon "button-Add Resource" at bounding box center [306, 138] width 14 height 14
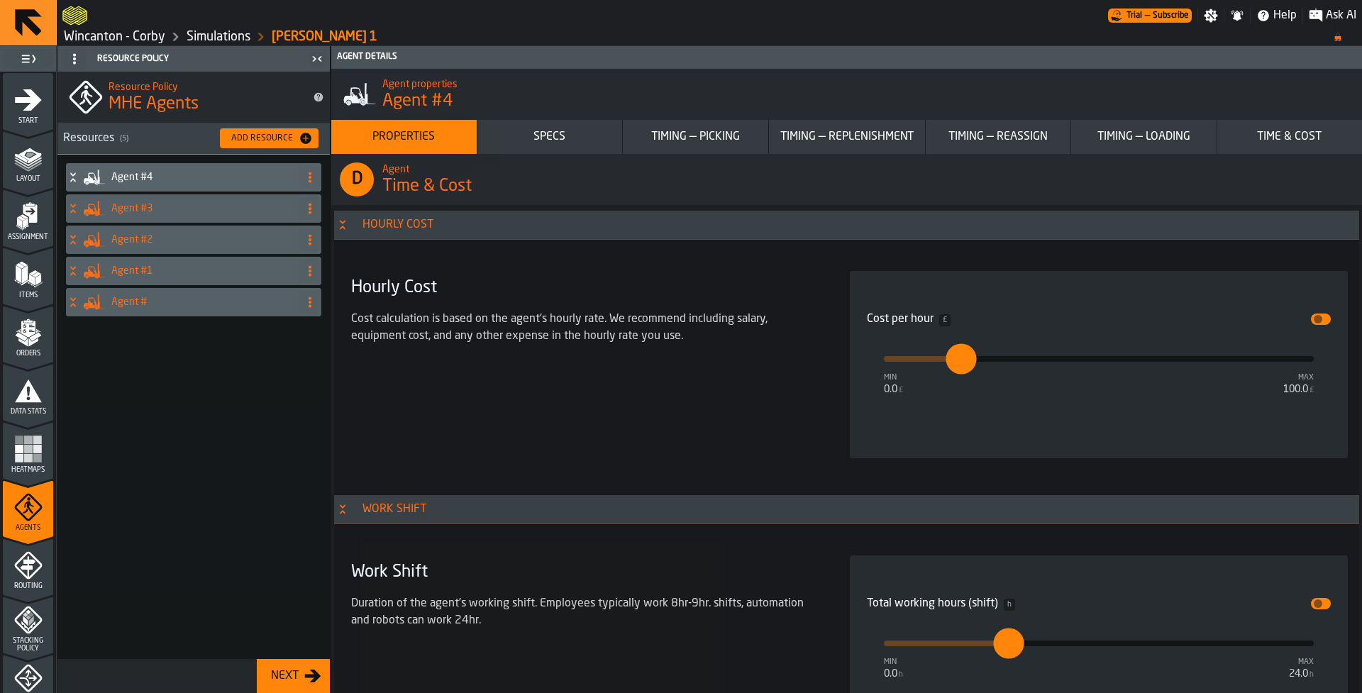
type input "********"
click at [286, 429] on div "Agent #4 Agent #3 Agent #2 Agent #1 Agent #" at bounding box center [193, 407] width 272 height 504
click at [310, 177] on circle at bounding box center [310, 177] width 3 height 3
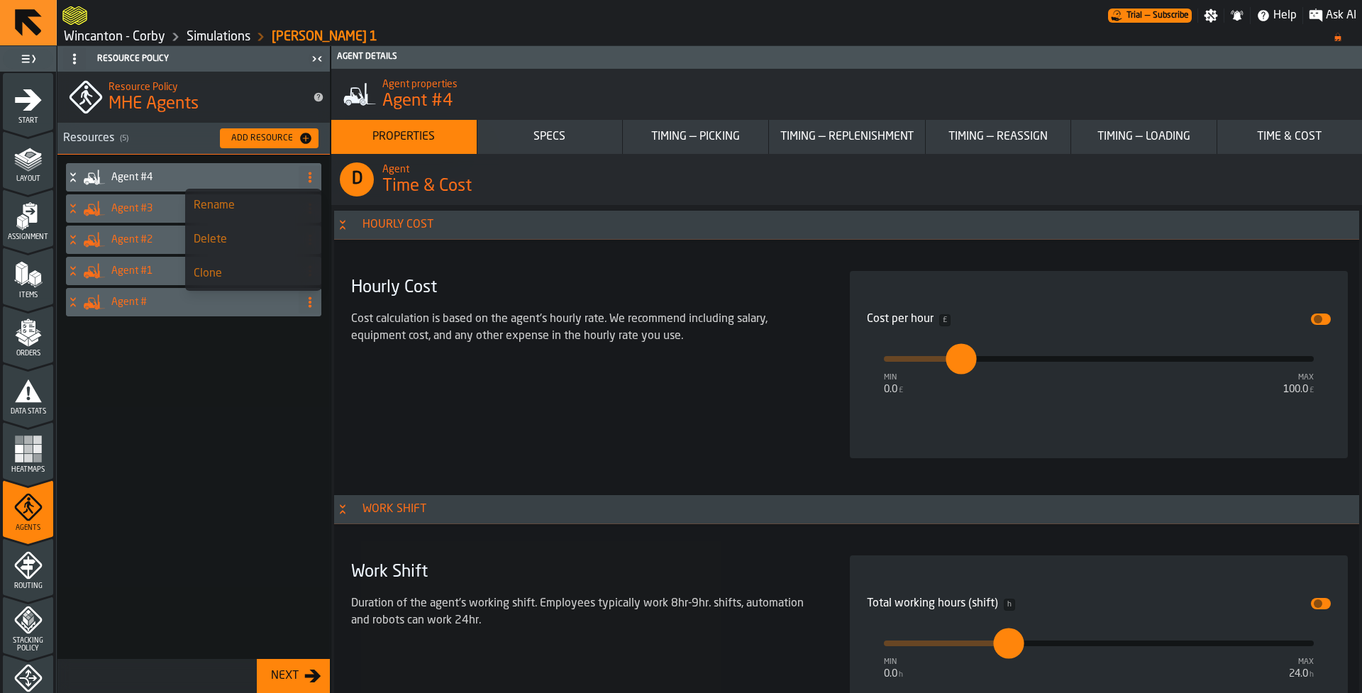
click at [241, 247] on div "Delete" at bounding box center [253, 239] width 119 height 17
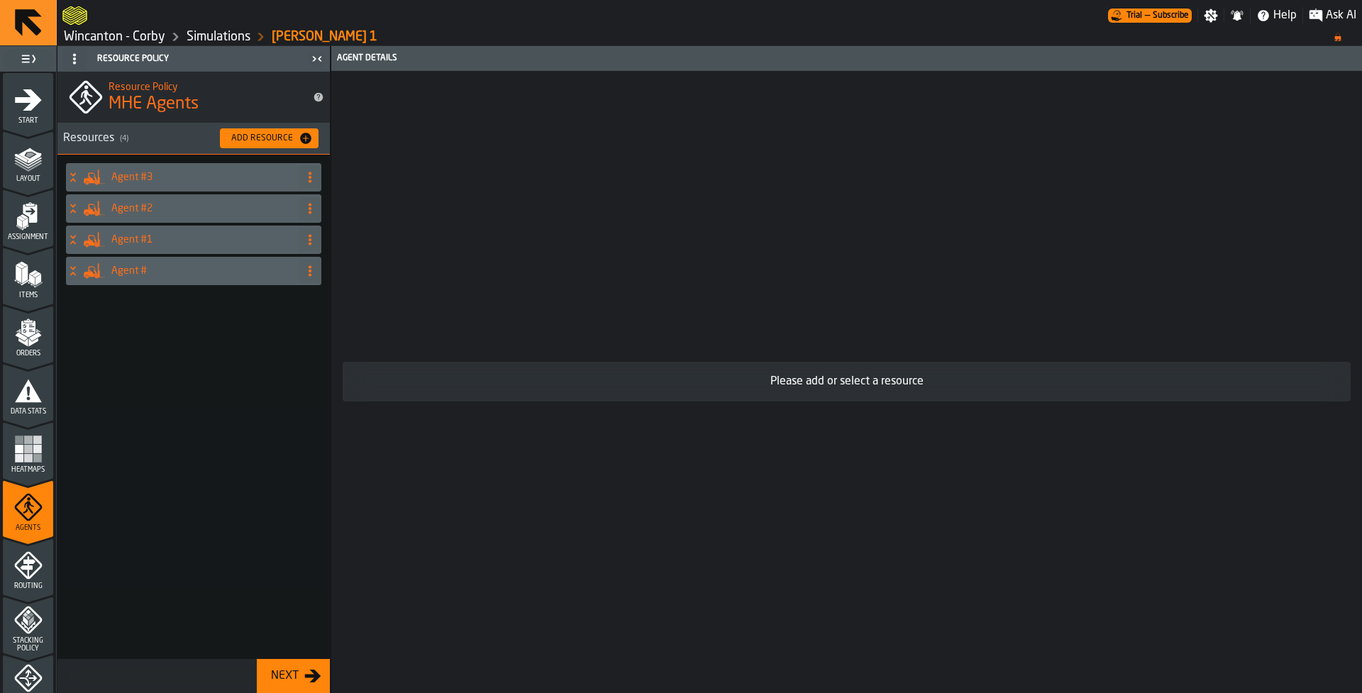
click at [309, 177] on circle at bounding box center [310, 177] width 3 height 3
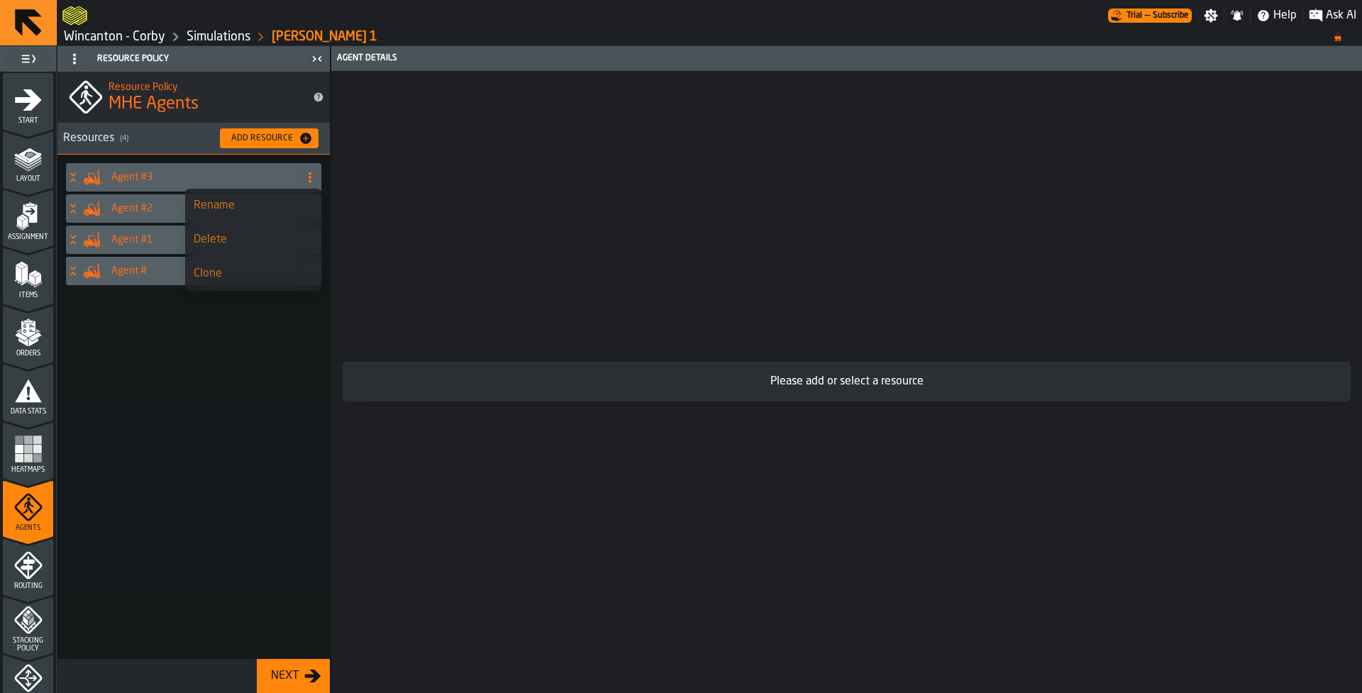
click at [279, 235] on div "Delete" at bounding box center [253, 239] width 119 height 17
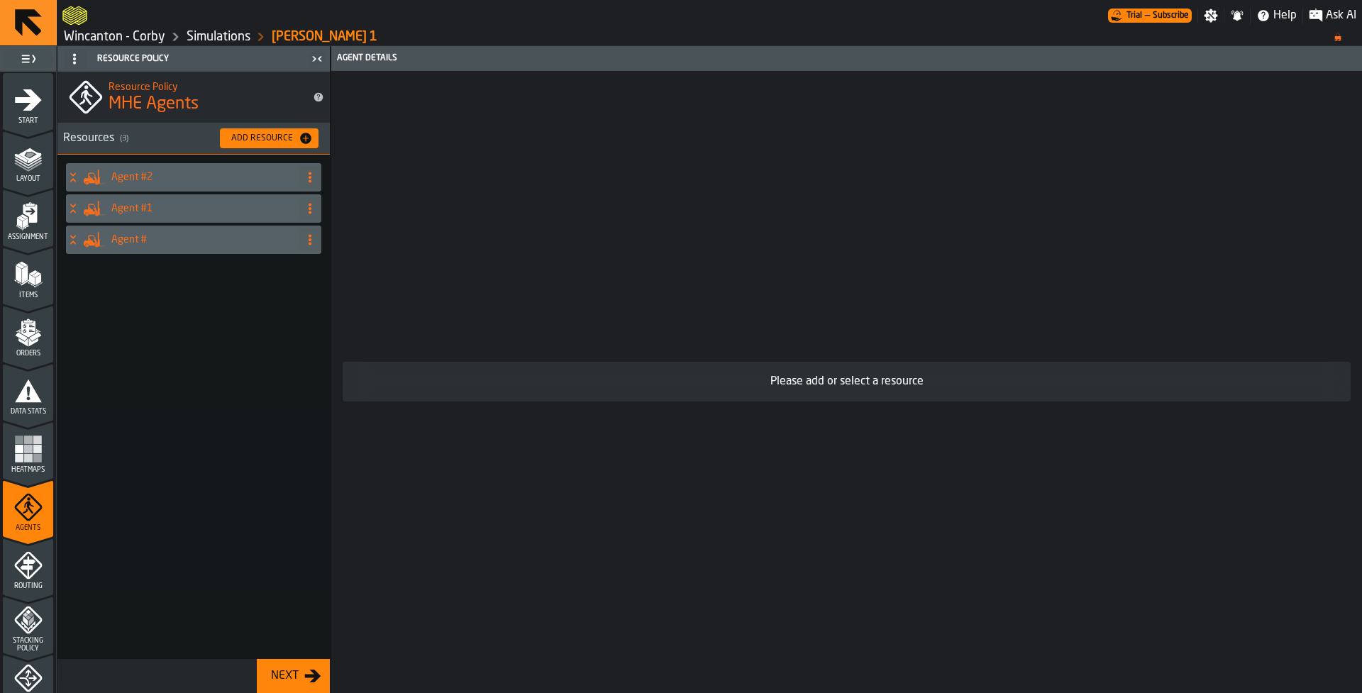
click at [311, 177] on circle at bounding box center [310, 177] width 3 height 3
click at [289, 238] on div "Delete" at bounding box center [253, 239] width 119 height 17
click at [310, 175] on circle at bounding box center [310, 173] width 3 height 3
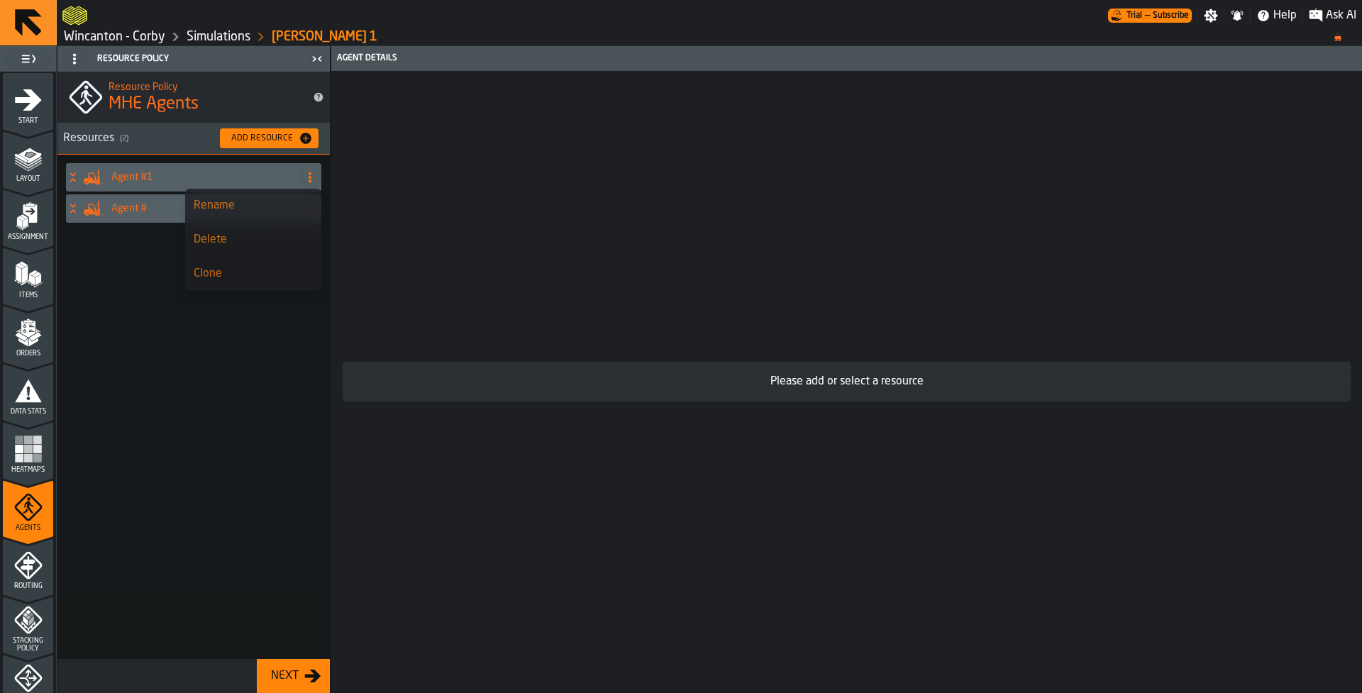
drag, startPoint x: 279, startPoint y: 239, endPoint x: 289, endPoint y: 220, distance: 21.9
click at [279, 236] on div "Delete" at bounding box center [253, 239] width 119 height 17
click at [309, 178] on circle at bounding box center [310, 177] width 3 height 3
click at [277, 241] on div "Delete" at bounding box center [253, 239] width 119 height 17
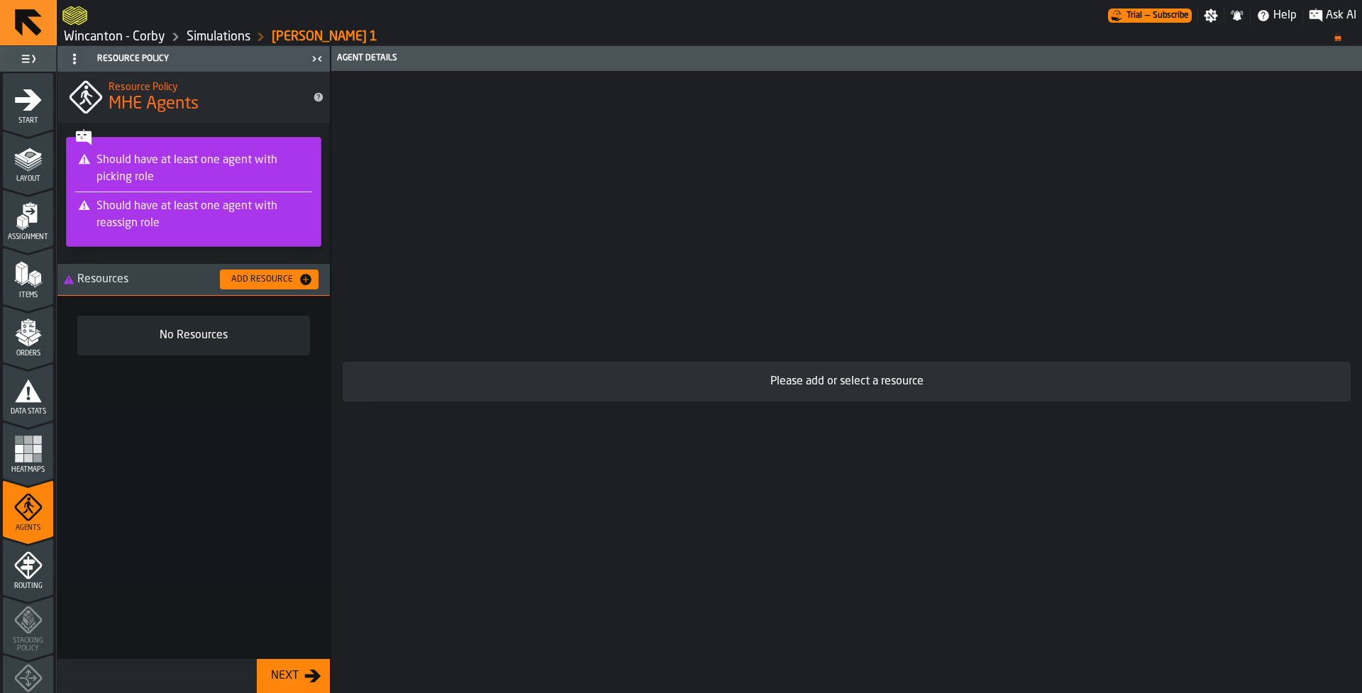
click at [178, 456] on div "No Resources" at bounding box center [193, 477] width 272 height 363
click at [139, 244] on div "Should have at least one agent with picking role Should have at least one agent…" at bounding box center [193, 192] width 255 height 110
click at [139, 235] on div "Should have at least one agent with reassign role" at bounding box center [193, 215] width 237 height 46
click at [173, 155] on div "Should have at least one agent with picking role" at bounding box center [193, 168] width 237 height 45
click at [30, 577] on icon "menu Routing" at bounding box center [28, 565] width 28 height 28
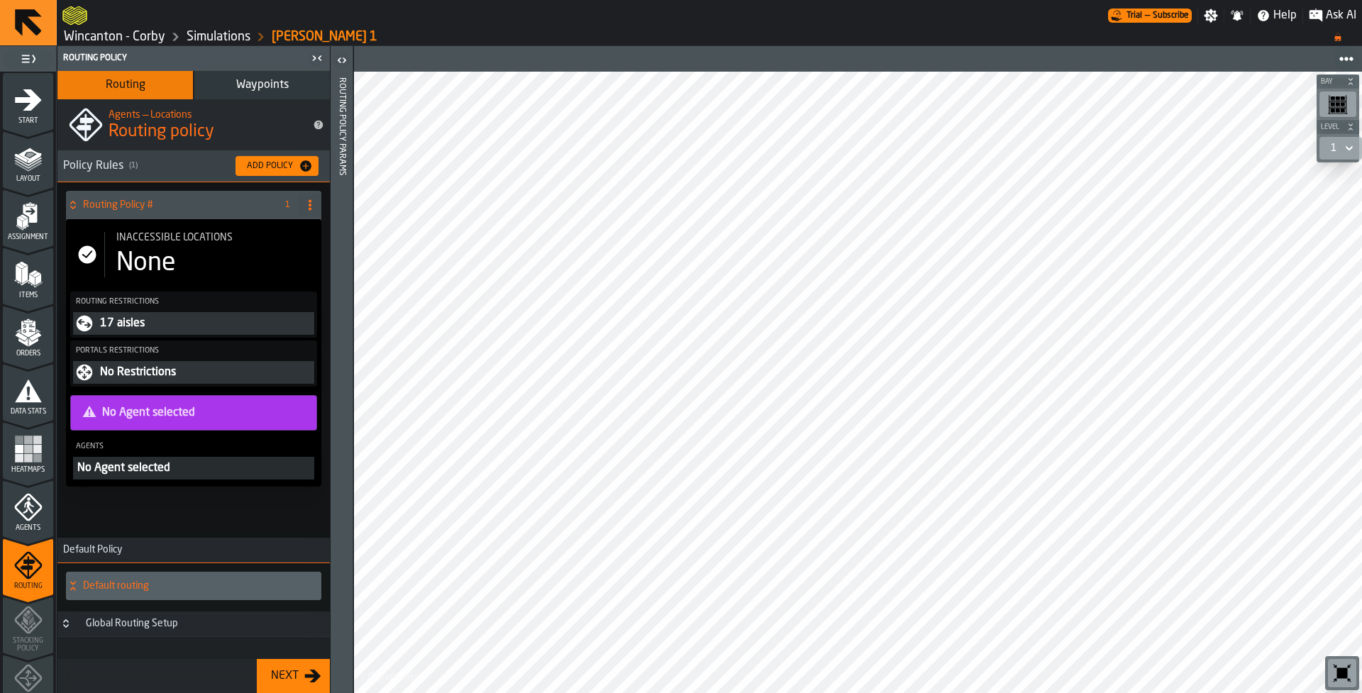
click at [4, 526] on span "Agents" at bounding box center [28, 528] width 50 height 8
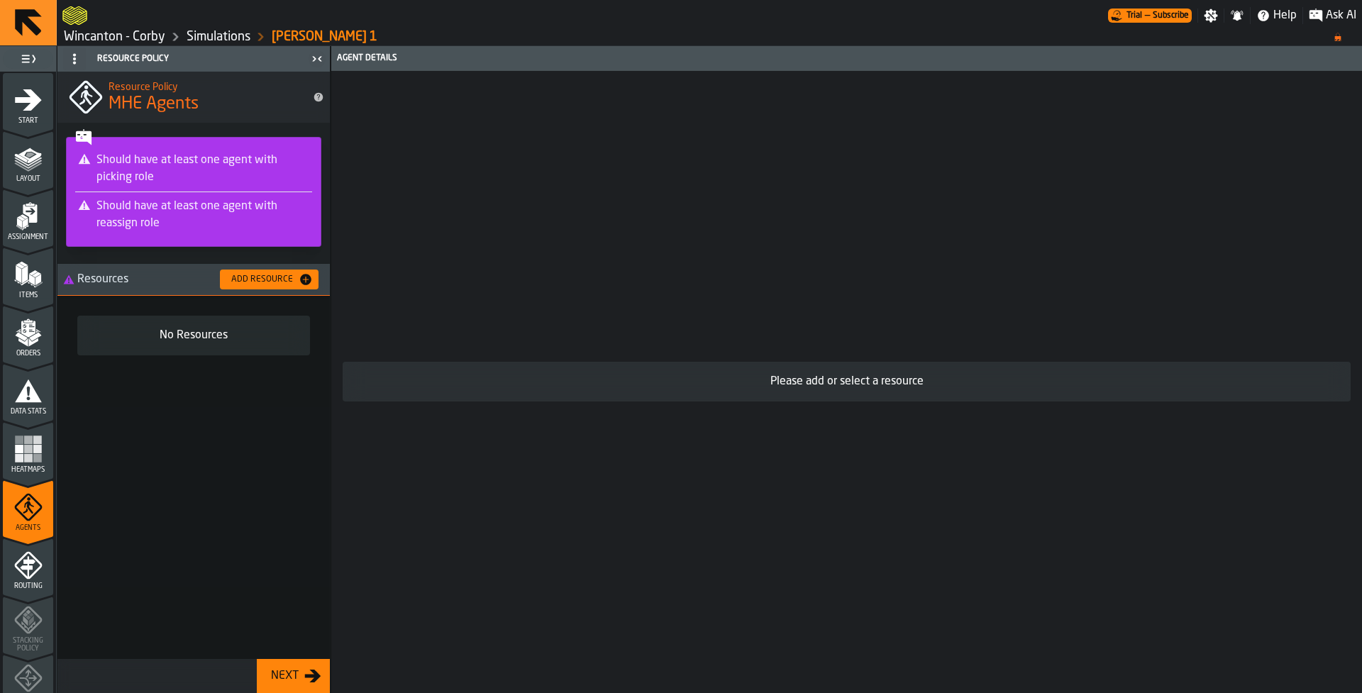
click at [197, 503] on div "No Resources" at bounding box center [193, 477] width 272 height 363
